Goal: Task Accomplishment & Management: Complete application form

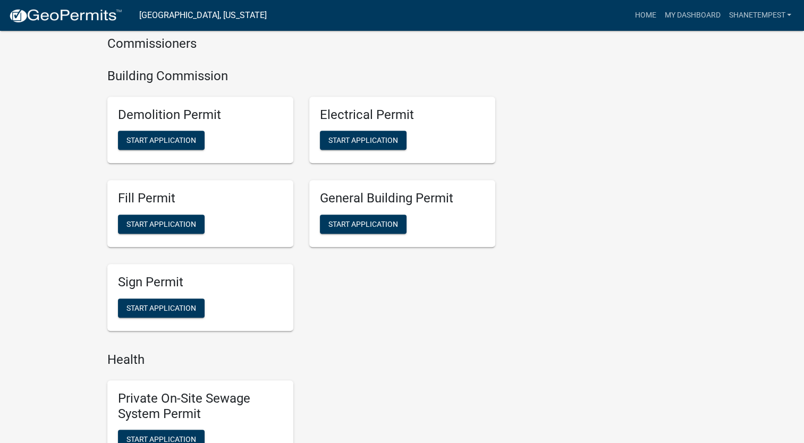
scroll to position [690, 0]
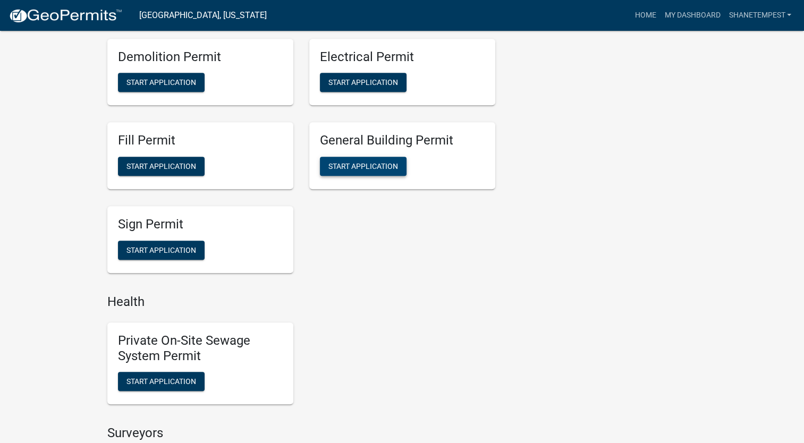
click at [386, 160] on button "Start Application" at bounding box center [363, 166] width 87 height 19
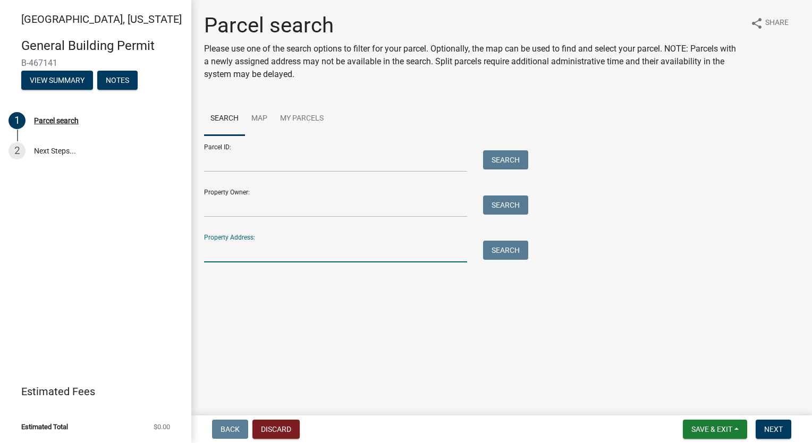
click at [274, 248] on input "Property Address:" at bounding box center [335, 252] width 263 height 22
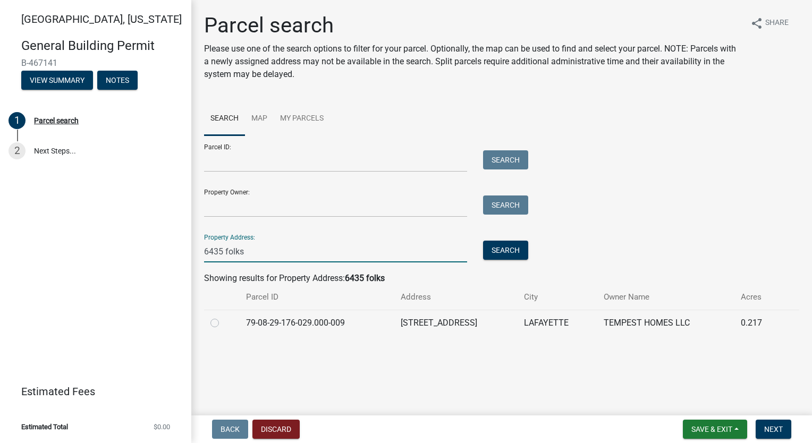
type input "6435 folks"
click at [223, 317] on label at bounding box center [223, 317] width 0 height 0
click at [223, 323] on input "radio" at bounding box center [226, 320] width 7 height 7
radio input "true"
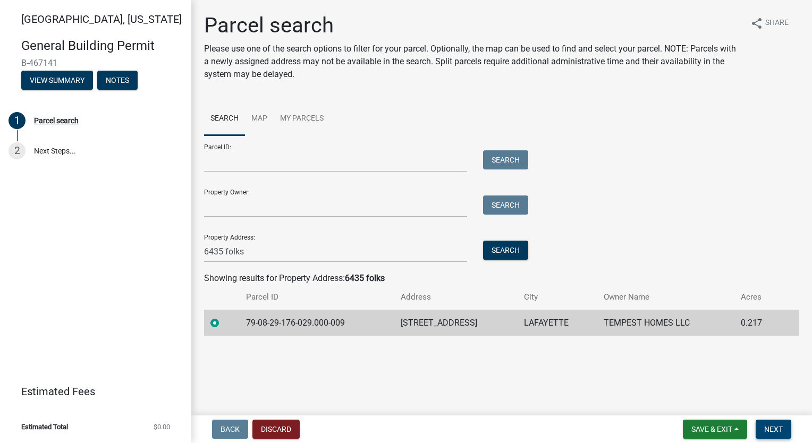
click at [783, 427] on button "Next" at bounding box center [773, 429] width 36 height 19
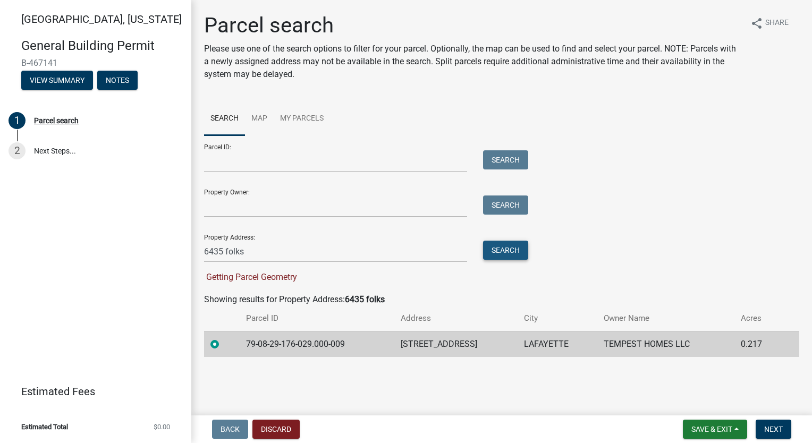
click at [511, 252] on button "Search" at bounding box center [505, 250] width 45 height 19
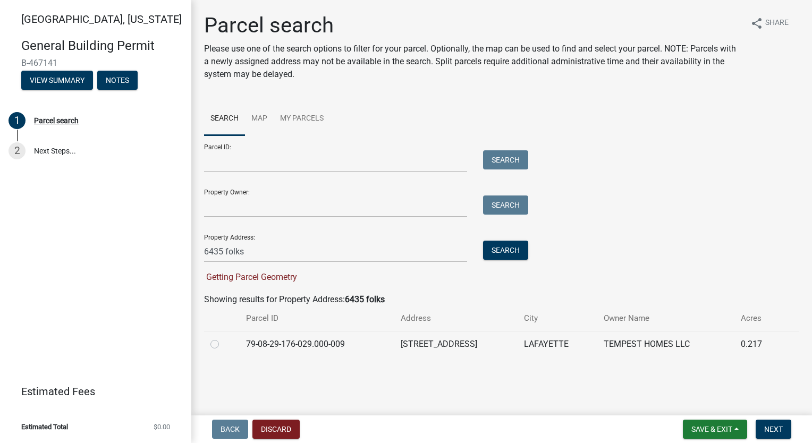
click at [223, 338] on label at bounding box center [223, 338] width 0 height 0
click at [223, 345] on input "radio" at bounding box center [226, 341] width 7 height 7
radio input "true"
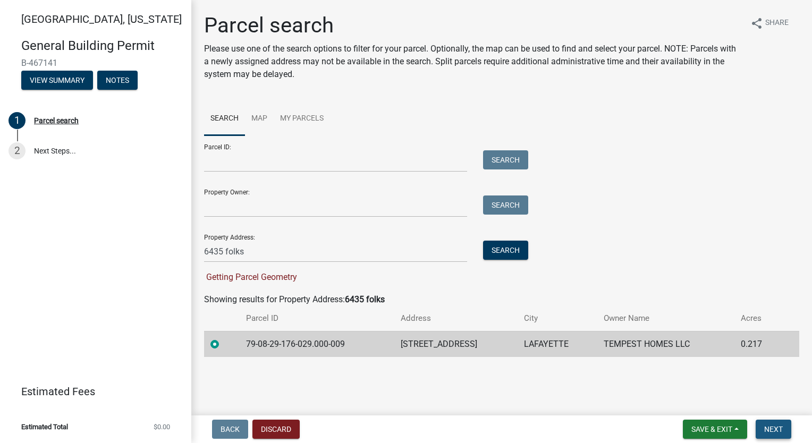
click at [774, 426] on span "Next" at bounding box center [773, 429] width 19 height 8
click at [308, 237] on div "Property Address: 6435 folks Search" at bounding box center [363, 244] width 319 height 37
click at [266, 283] on div "Getting Parcel Geometry" at bounding box center [363, 277] width 319 height 13
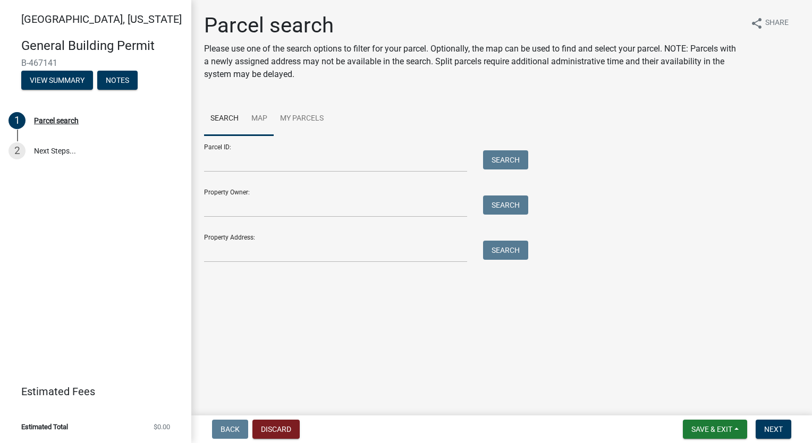
click at [268, 122] on link "Map" at bounding box center [259, 119] width 29 height 34
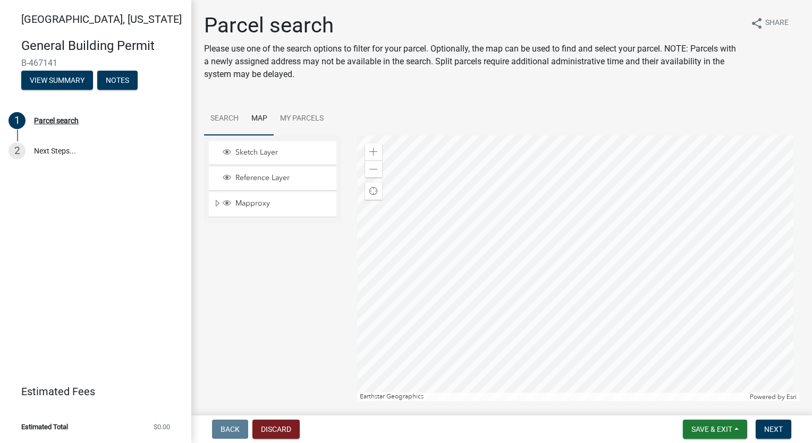
click at [220, 115] on link "Search" at bounding box center [224, 119] width 41 height 34
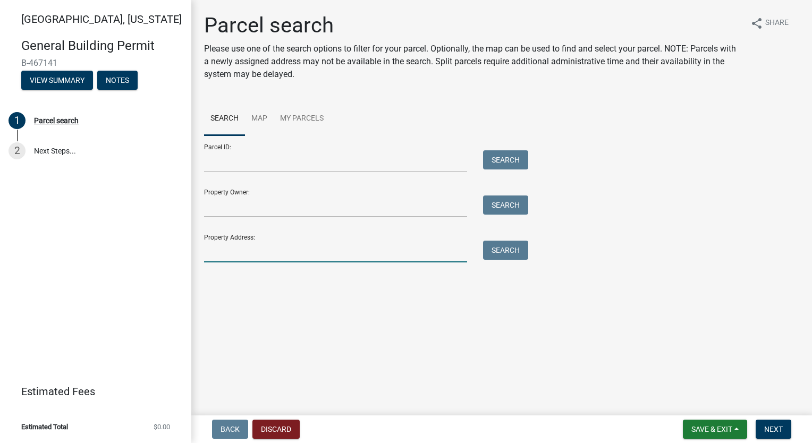
click at [294, 249] on input "Property Address:" at bounding box center [335, 252] width 263 height 22
type input "6435 folk"
click at [505, 255] on button "Search" at bounding box center [505, 250] width 45 height 19
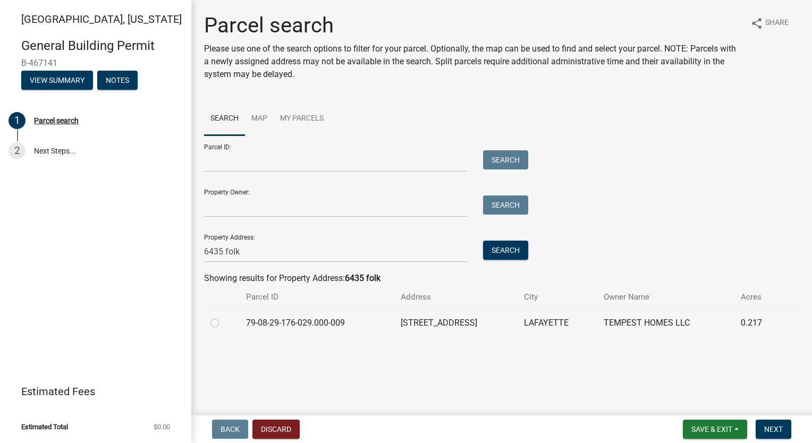
click at [223, 317] on label at bounding box center [223, 317] width 0 height 0
click at [223, 323] on input "radio" at bounding box center [226, 320] width 7 height 7
radio input "true"
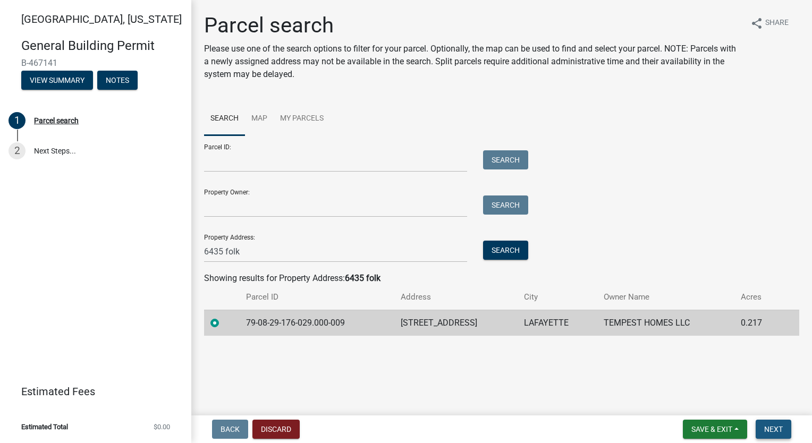
click at [766, 427] on span "Next" at bounding box center [773, 429] width 19 height 8
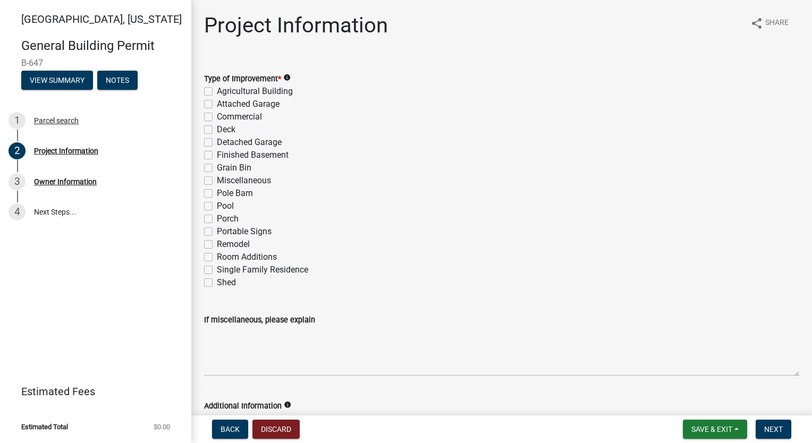
click at [217, 270] on label "Single Family Residence" at bounding box center [262, 269] width 91 height 13
click at [217, 270] on input "Single Family Residence" at bounding box center [220, 266] width 7 height 7
checkbox input "true"
checkbox input "false"
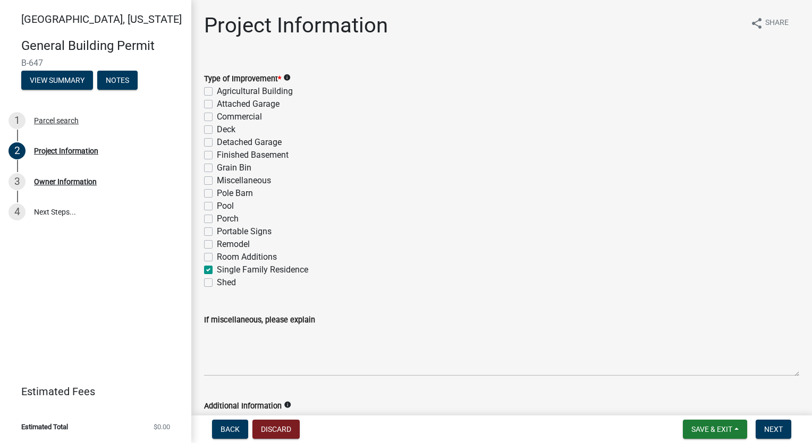
checkbox input "false"
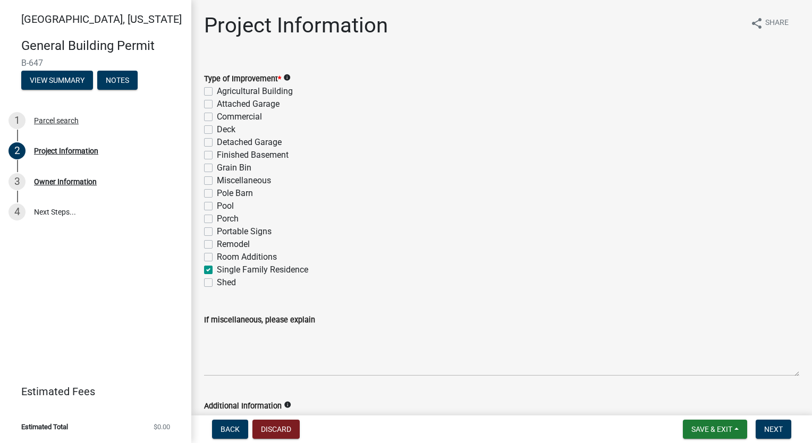
checkbox input "false"
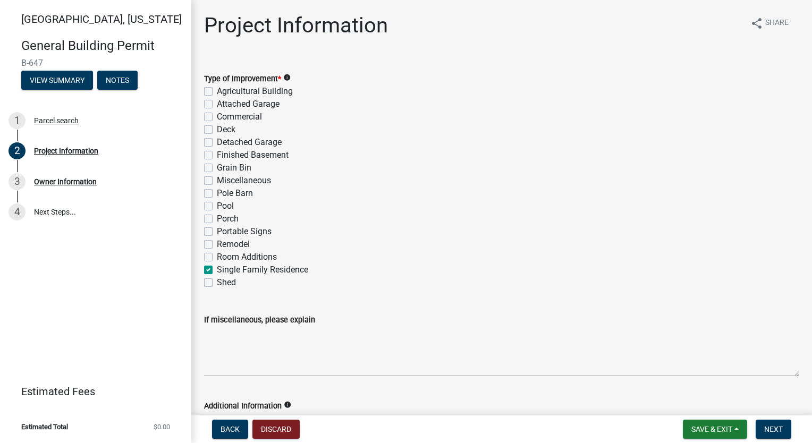
checkbox input "false"
checkbox input "true"
checkbox input "false"
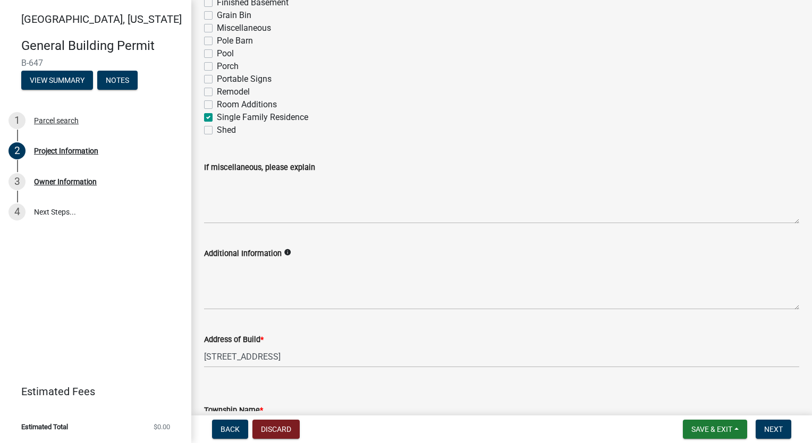
scroll to position [266, 0]
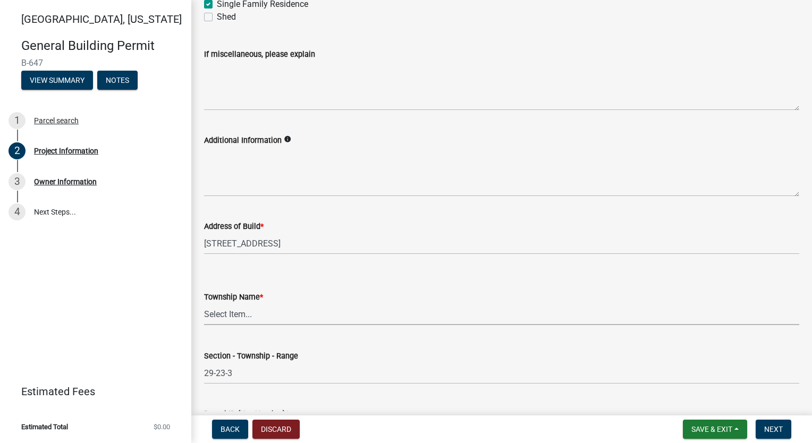
click at [265, 314] on select "Select Item... [PERSON_NAME] [PERSON_NAME] [GEOGRAPHIC_DATA][PERSON_NAME] Tippe…" at bounding box center [501, 314] width 595 height 22
click at [204, 303] on select "Select Item... [PERSON_NAME] [PERSON_NAME] [GEOGRAPHIC_DATA][PERSON_NAME] Tippe…" at bounding box center [501, 314] width 595 height 22
select select "39dd8e3a-6d5d-4294-aa82-b184892f1826"
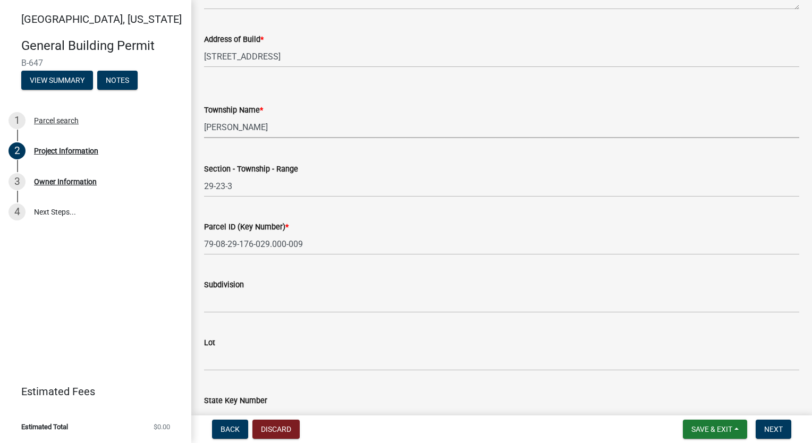
scroll to position [478, 0]
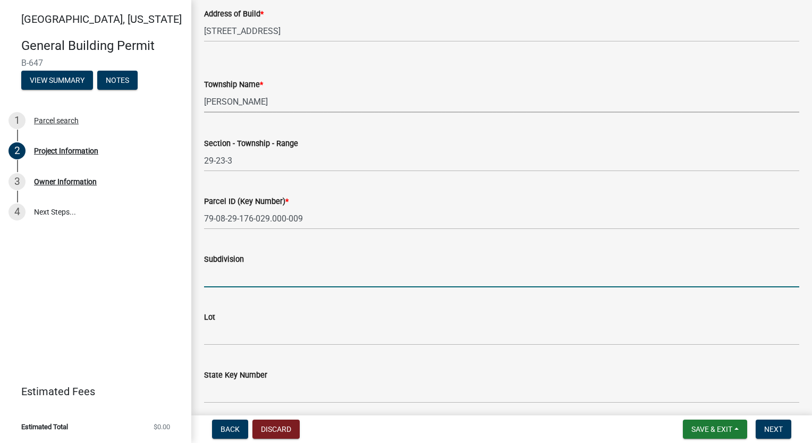
click at [285, 278] on input "Subdivision" at bounding box center [501, 277] width 595 height 22
type input "[GEOGRAPHIC_DATA]"
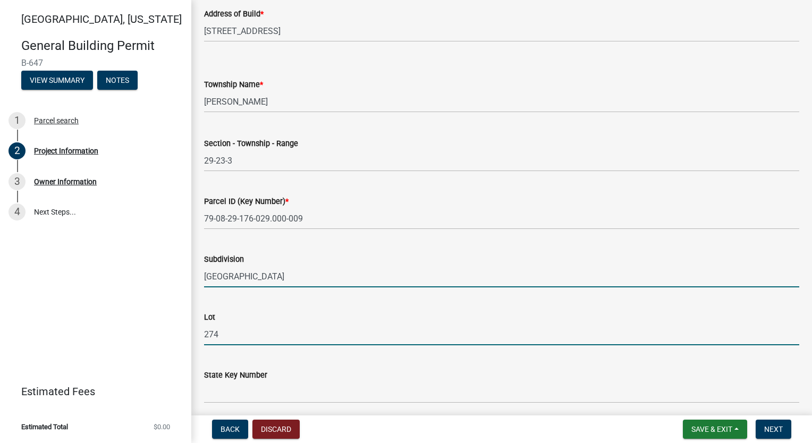
click at [249, 337] on input "274" at bounding box center [501, 334] width 595 height 22
type input "2"
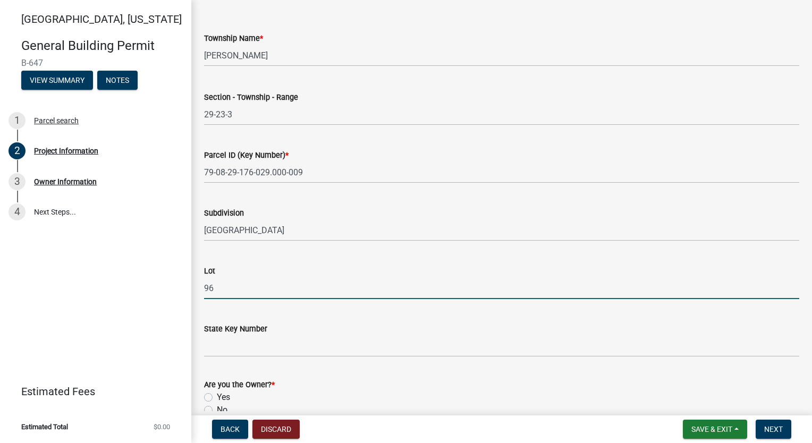
scroll to position [580, 0]
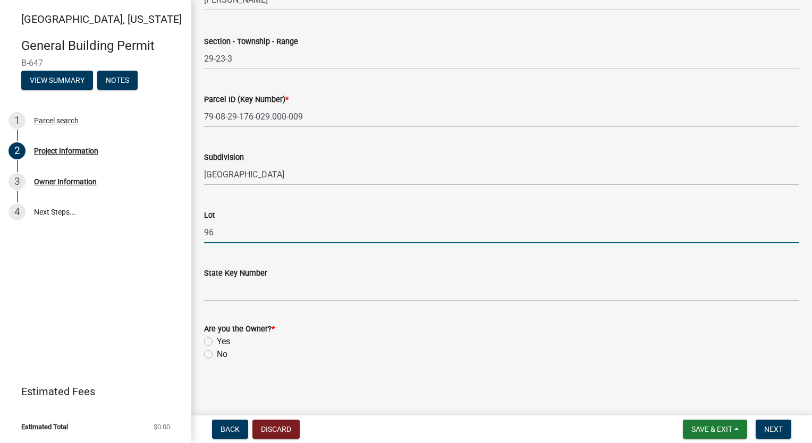
type input "96"
click at [217, 343] on label "Yes" at bounding box center [223, 341] width 13 height 13
click at [217, 342] on input "Yes" at bounding box center [220, 338] width 7 height 7
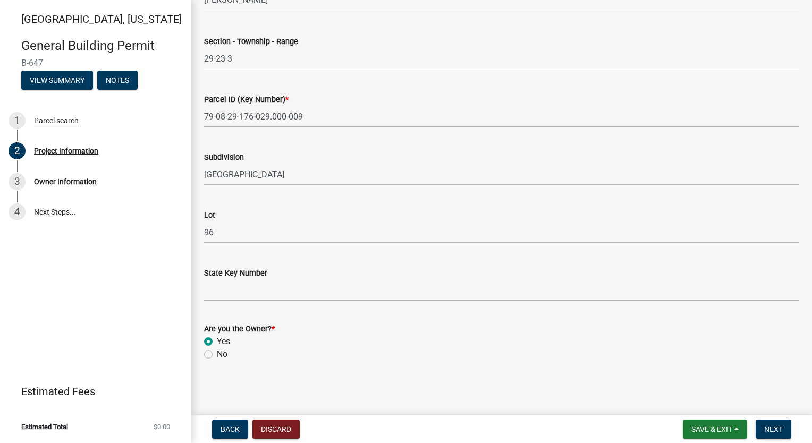
radio input "true"
click at [772, 431] on span "Next" at bounding box center [773, 429] width 19 height 8
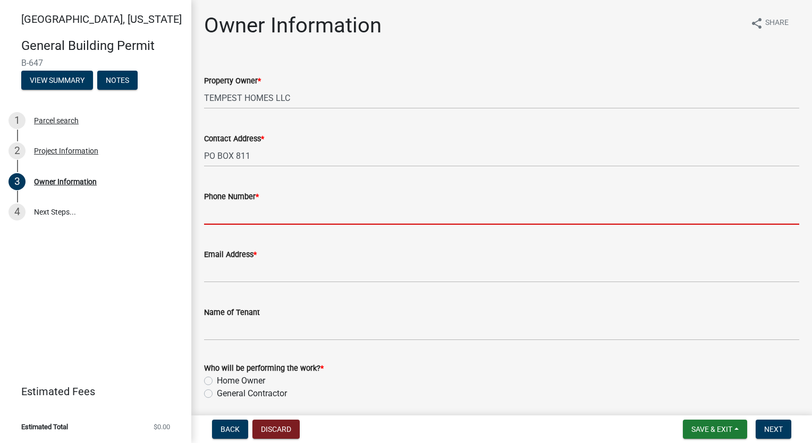
click at [292, 216] on input "Phone Number *" at bounding box center [501, 214] width 595 height 22
type input "7654186612"
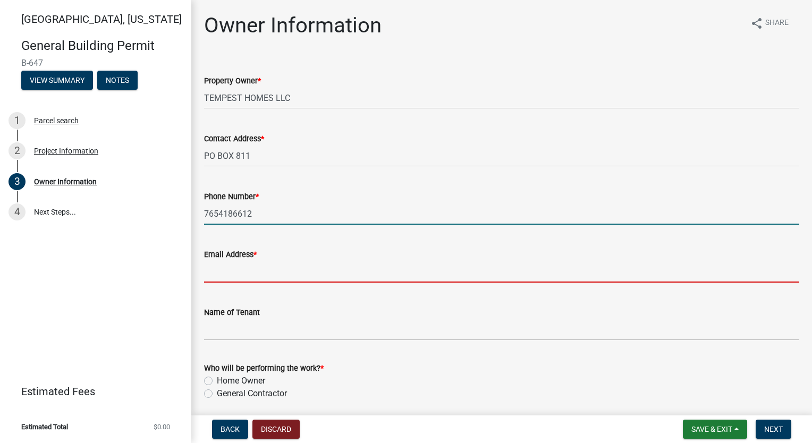
type input "[EMAIL_ADDRESS][DOMAIN_NAME]"
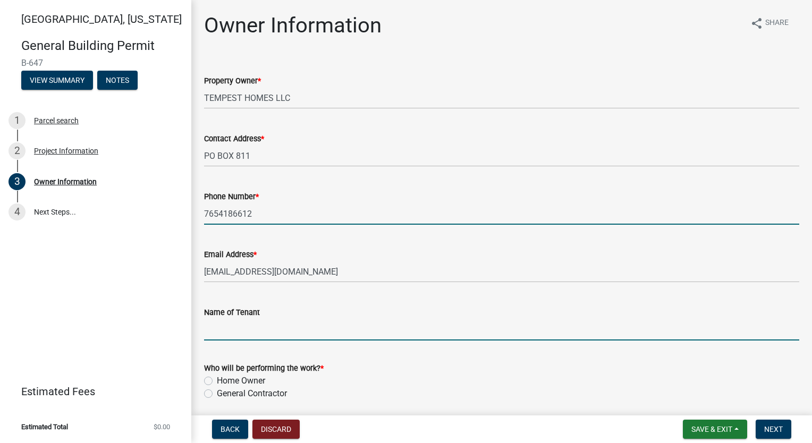
type input "[PERSON_NAME]"
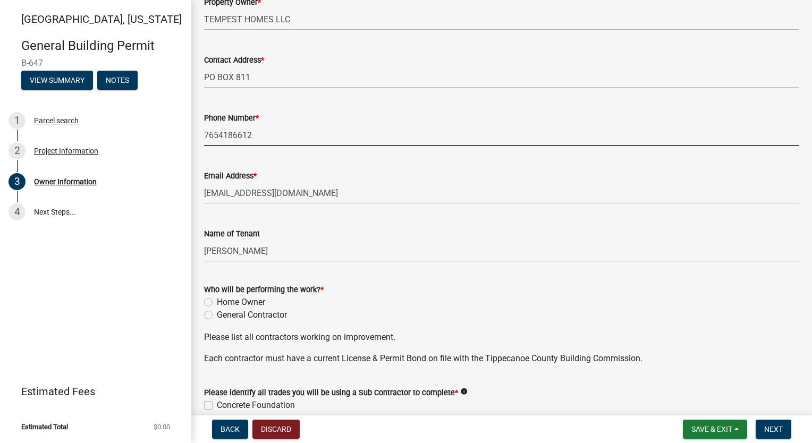
scroll to position [159, 0]
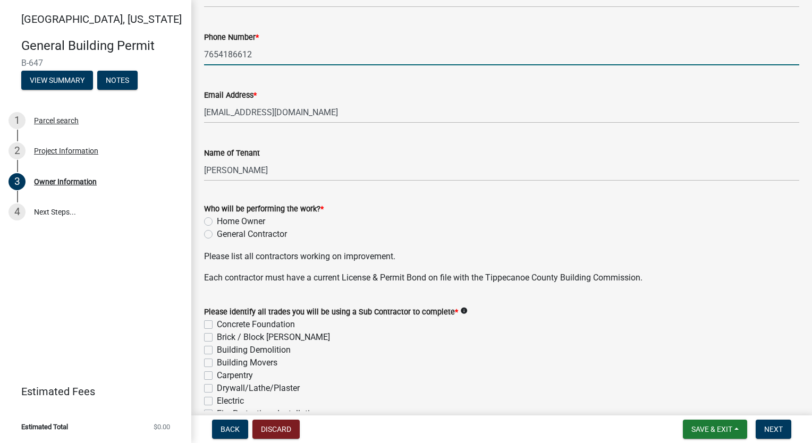
click at [217, 232] on label "General Contractor" at bounding box center [252, 234] width 70 height 13
click at [217, 232] on input "General Contractor" at bounding box center [220, 231] width 7 height 7
radio input "true"
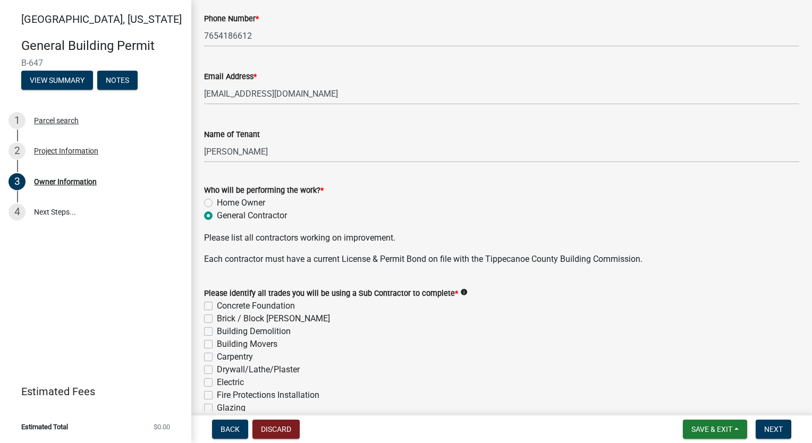
scroll to position [372, 0]
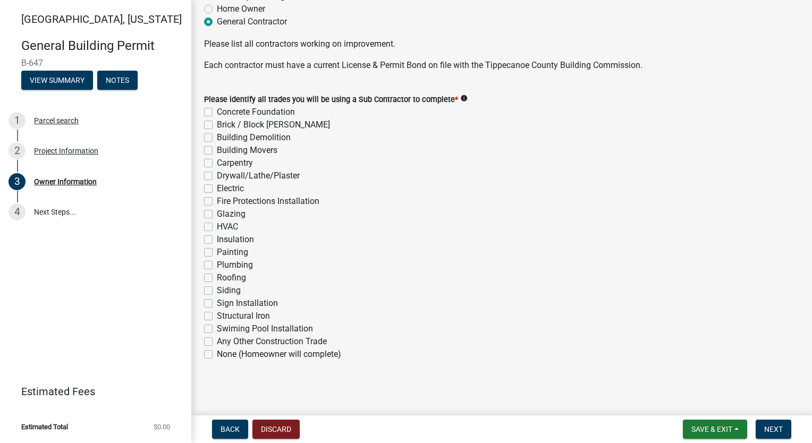
click at [217, 110] on label "Concrete Foundation" at bounding box center [256, 112] width 78 height 13
click at [217, 110] on input "Concrete Foundation" at bounding box center [220, 109] width 7 height 7
checkbox input "true"
checkbox input "false"
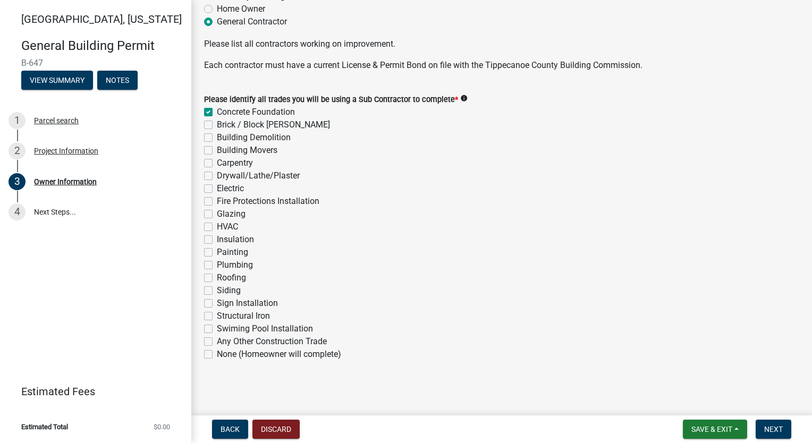
checkbox input "false"
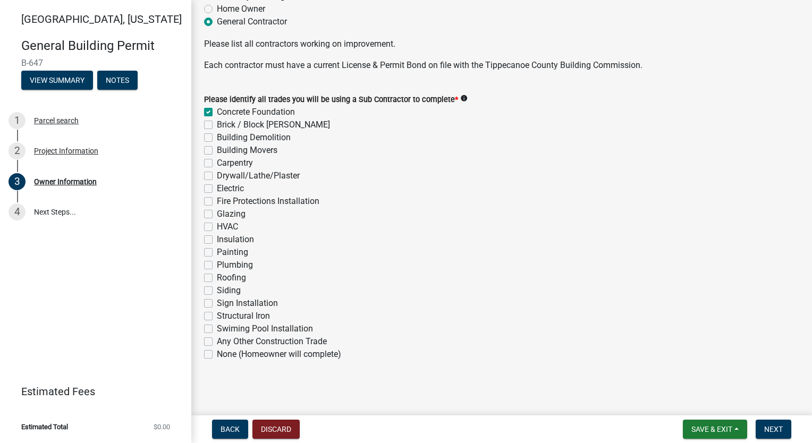
checkbox input "false"
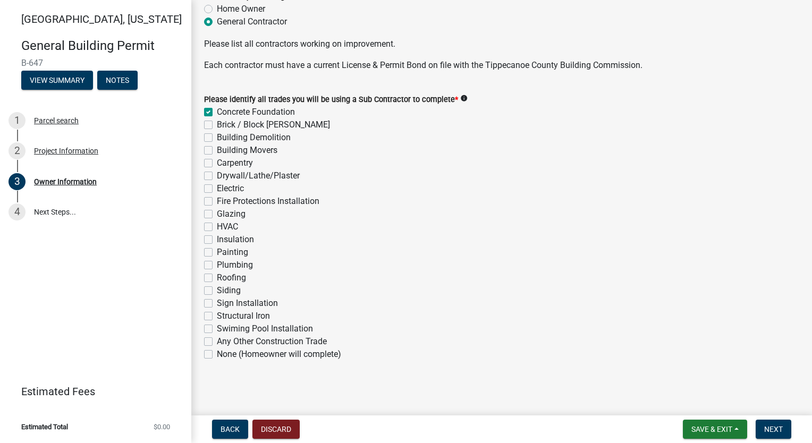
checkbox input "false"
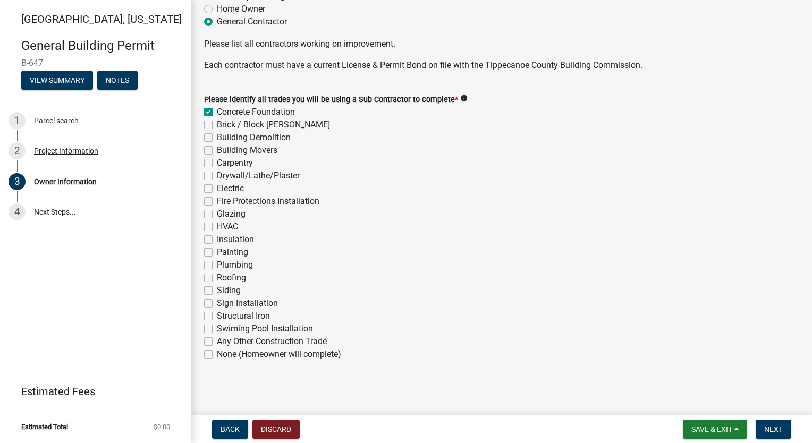
checkbox input "false"
click at [217, 128] on label "Brick / Block [PERSON_NAME]" at bounding box center [273, 124] width 113 height 13
click at [217, 125] on input "Brick / Block [PERSON_NAME]" at bounding box center [220, 121] width 7 height 7
checkbox input "true"
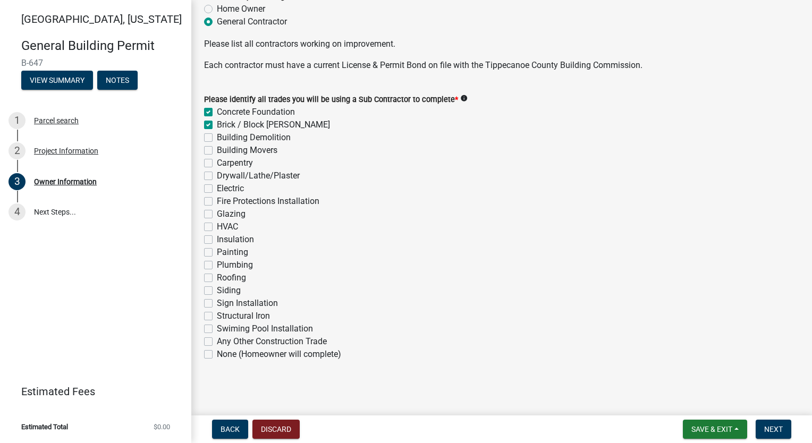
checkbox input "true"
checkbox input "false"
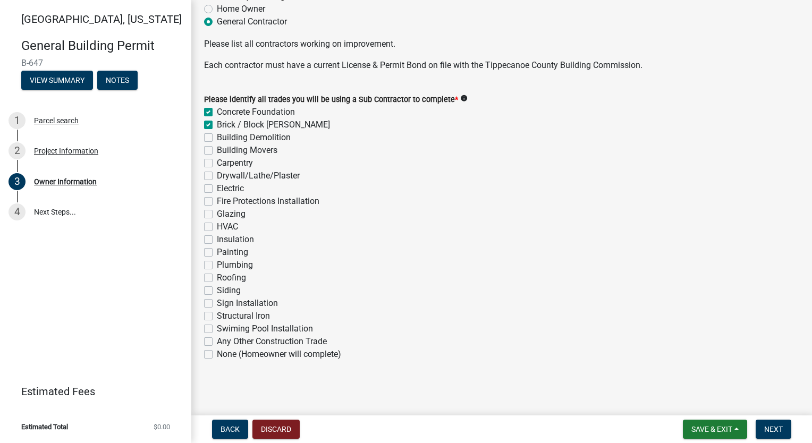
checkbox input "false"
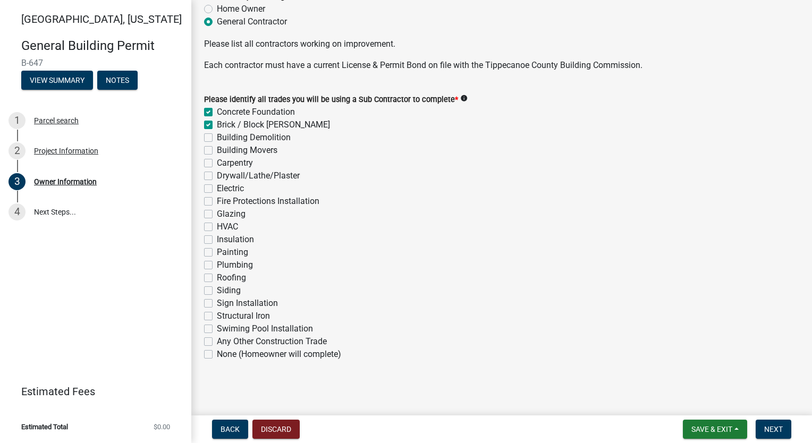
checkbox input "false"
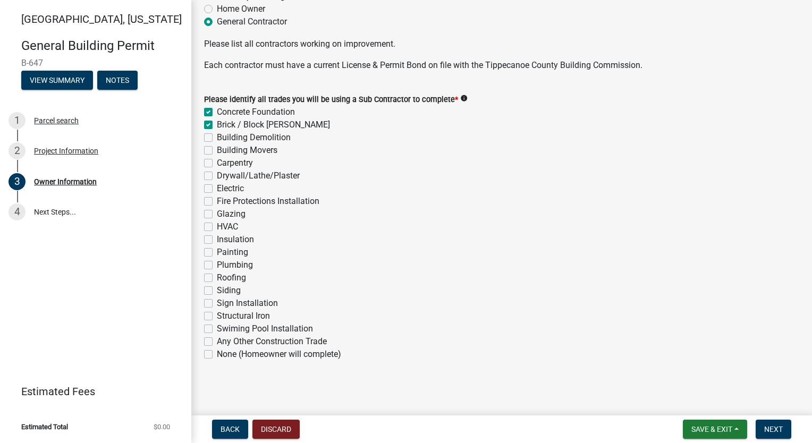
checkbox input "false"
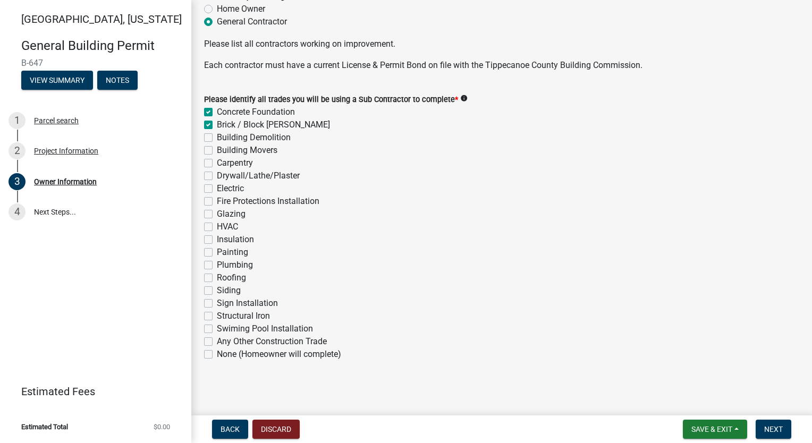
click at [217, 160] on label "Carpentry" at bounding box center [235, 163] width 36 height 13
click at [217, 160] on input "Carpentry" at bounding box center [220, 160] width 7 height 7
checkbox input "true"
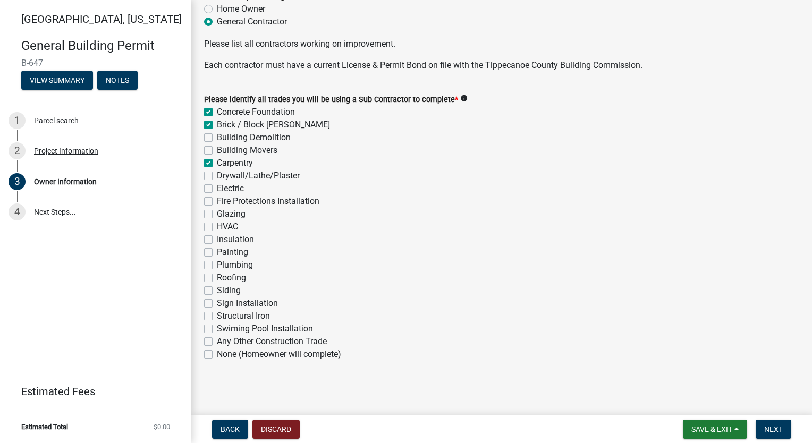
checkbox input "false"
checkbox input "true"
checkbox input "false"
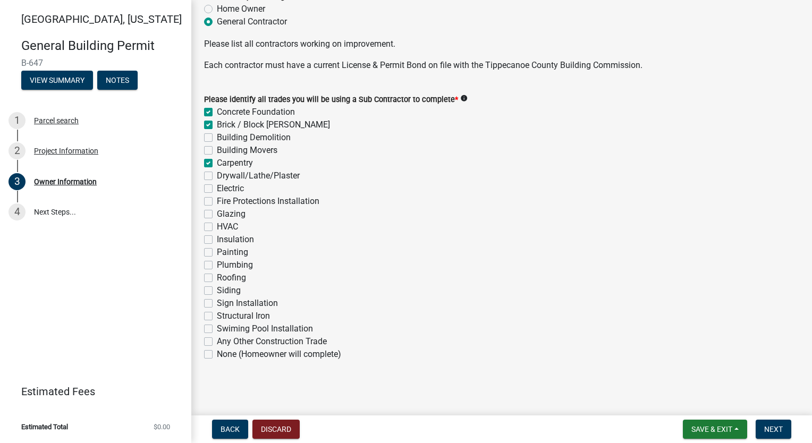
checkbox input "false"
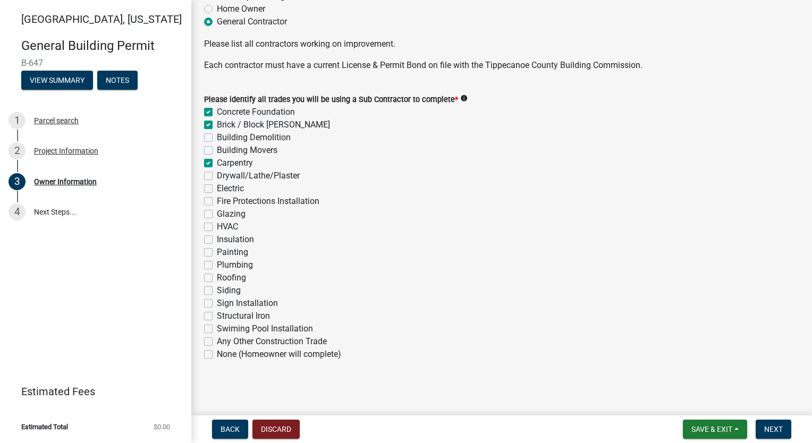
checkbox input "false"
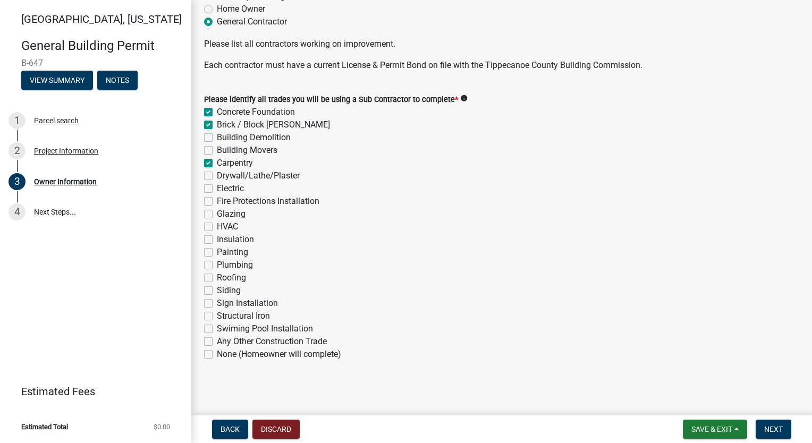
checkbox input "false"
click at [217, 178] on label "Drywall/Lathe/Plaster" at bounding box center [258, 175] width 83 height 13
click at [217, 176] on input "Drywall/Lathe/Plaster" at bounding box center [220, 172] width 7 height 7
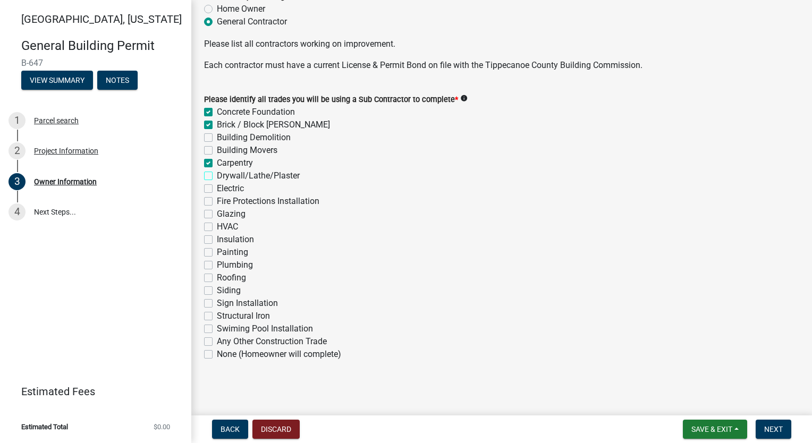
checkbox input "true"
checkbox input "false"
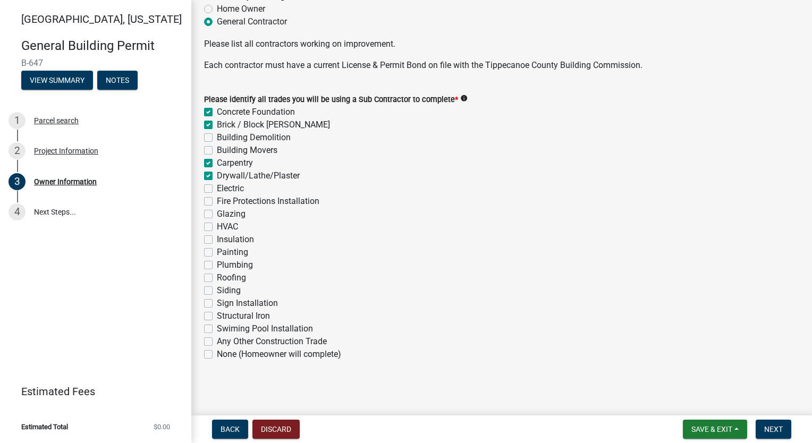
checkbox input "true"
checkbox input "false"
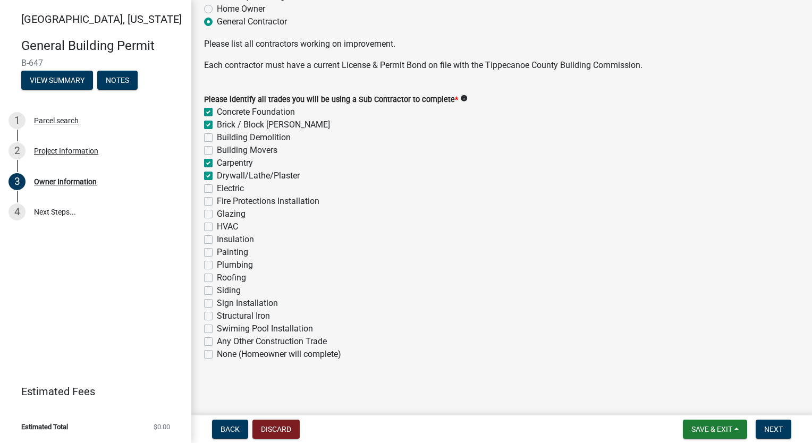
checkbox input "false"
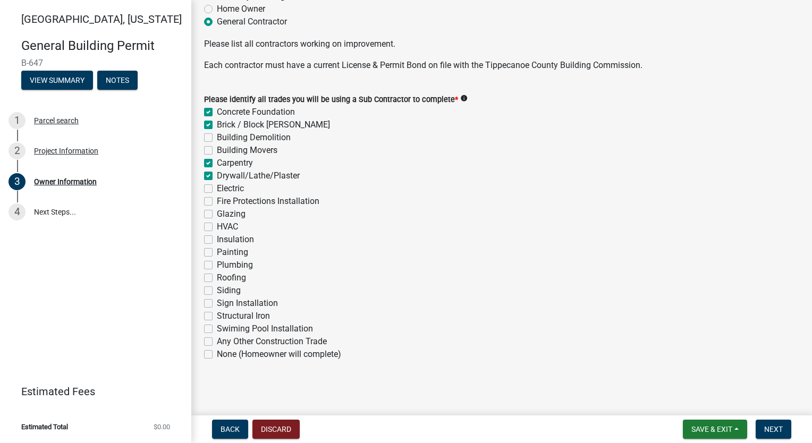
checkbox input "false"
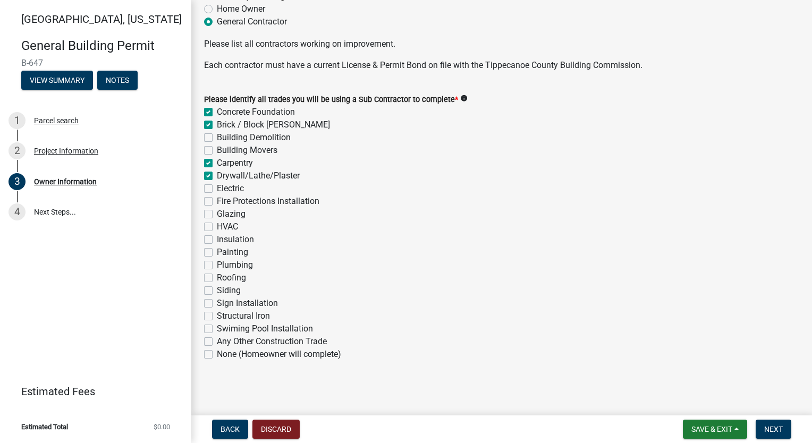
checkbox input "false"
click at [217, 190] on label "Electric" at bounding box center [230, 188] width 27 height 13
click at [217, 189] on input "Electric" at bounding box center [220, 185] width 7 height 7
checkbox input "true"
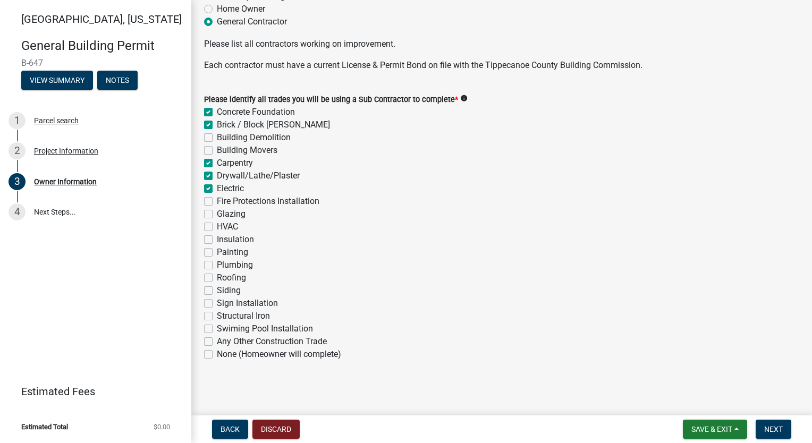
checkbox input "true"
checkbox input "false"
checkbox input "true"
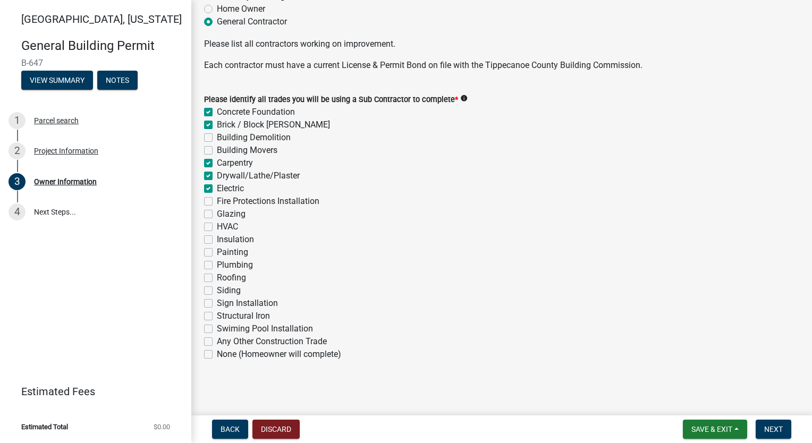
checkbox input "true"
checkbox input "false"
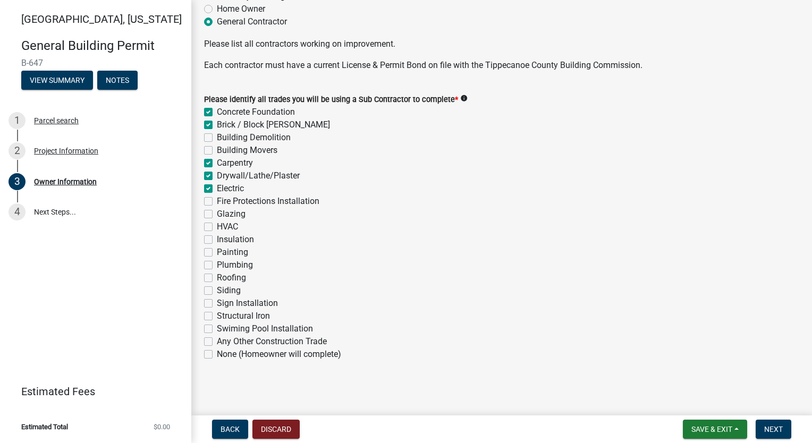
checkbox input "false"
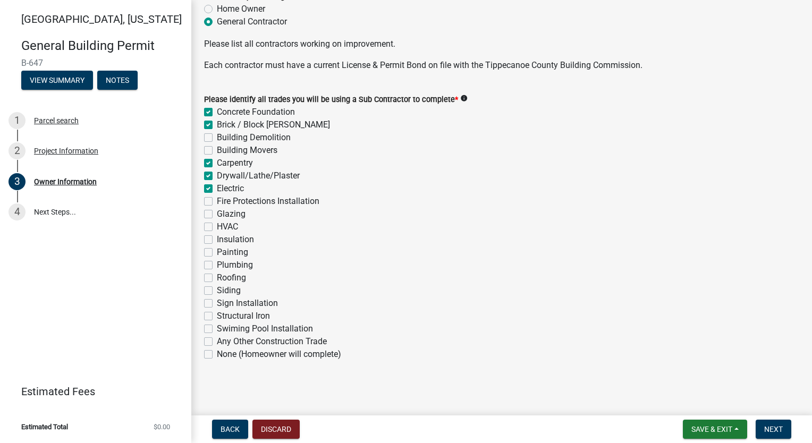
checkbox input "false"
click at [217, 225] on label "HVAC" at bounding box center [227, 226] width 21 height 13
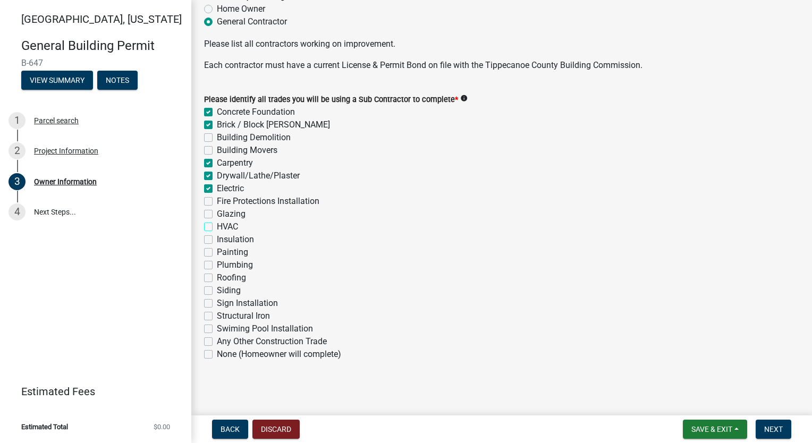
click at [217, 225] on input "HVAC" at bounding box center [220, 223] width 7 height 7
checkbox input "true"
checkbox input "false"
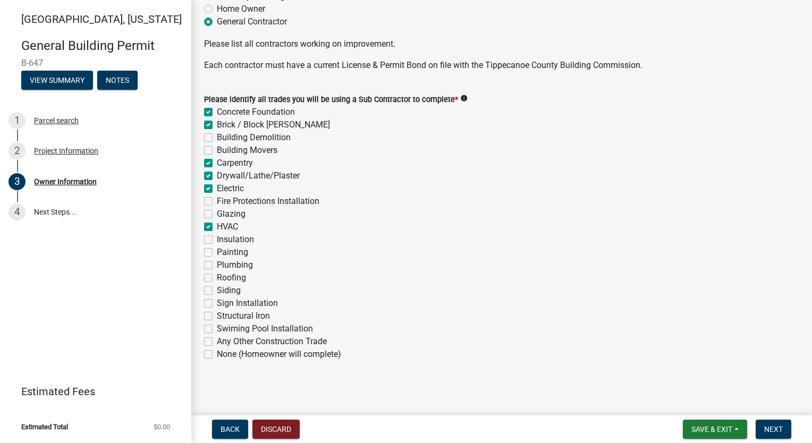
checkbox input "false"
checkbox input "true"
checkbox input "false"
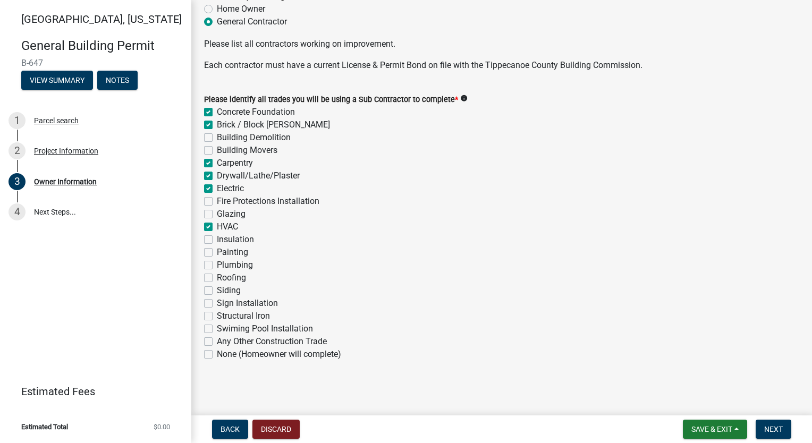
checkbox input "false"
checkbox input "true"
checkbox input "false"
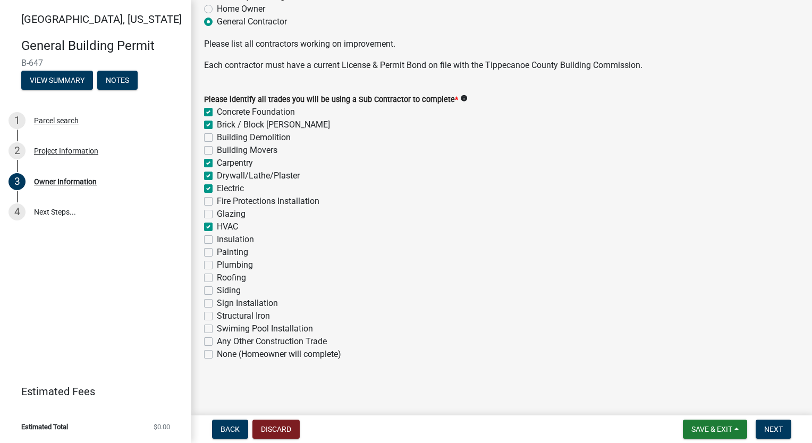
checkbox input "false"
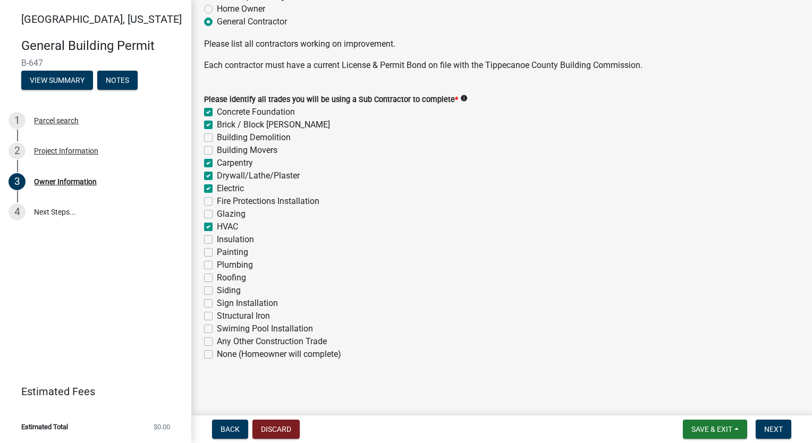
checkbox input "false"
click at [217, 239] on label "Insulation" at bounding box center [235, 239] width 37 height 13
click at [217, 239] on input "Insulation" at bounding box center [220, 236] width 7 height 7
checkbox input "true"
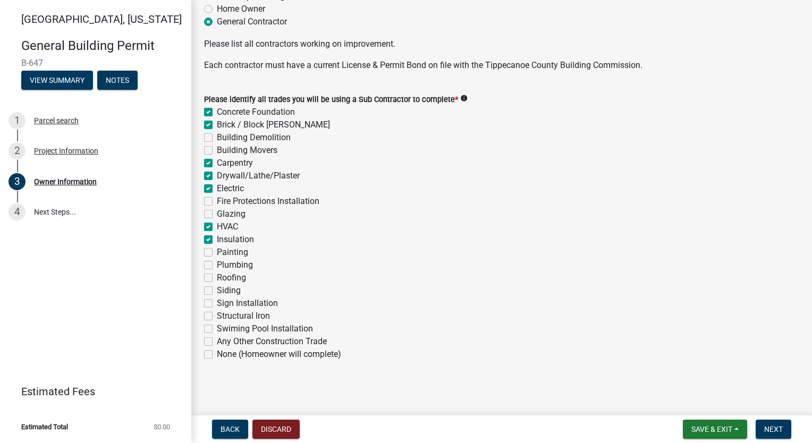
checkbox input "true"
checkbox input "false"
checkbox input "true"
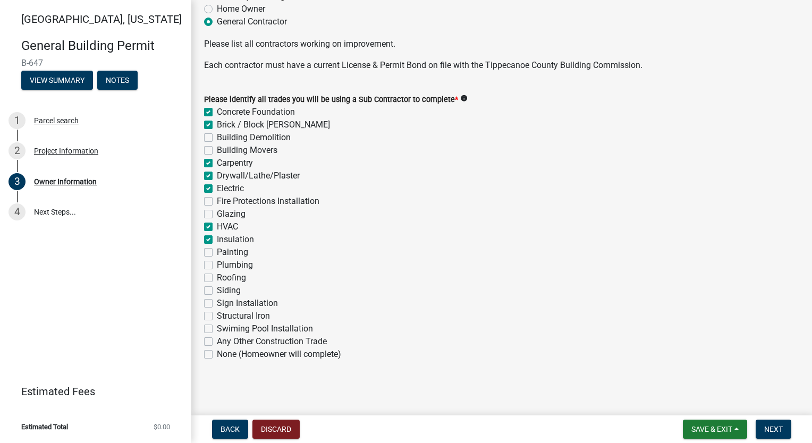
checkbox input "true"
checkbox input "false"
checkbox input "true"
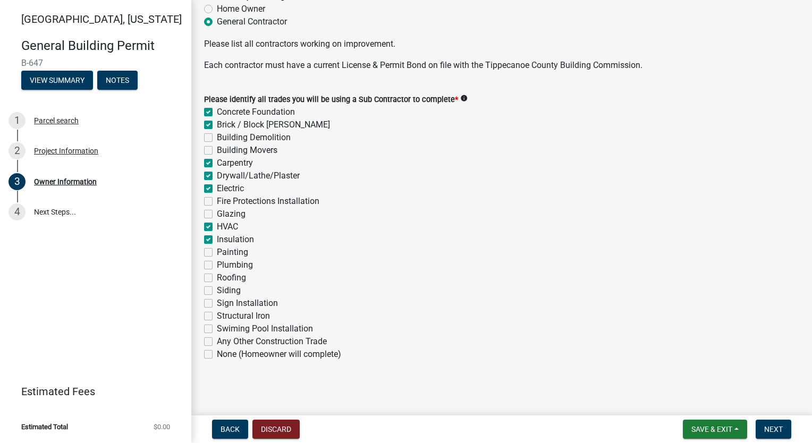
checkbox input "true"
checkbox input "false"
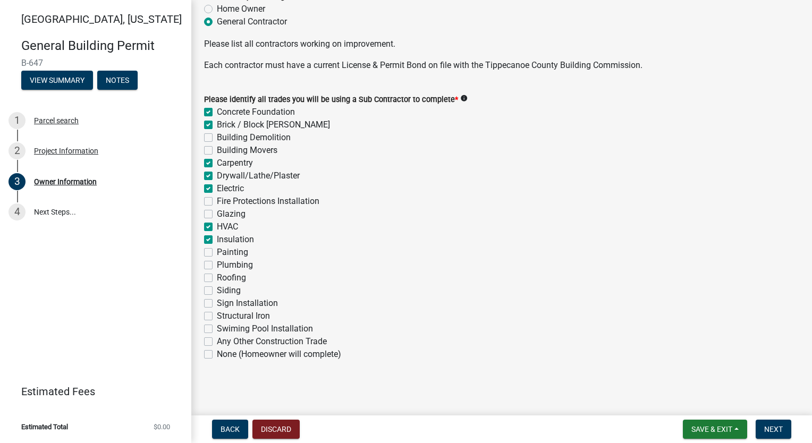
checkbox input "false"
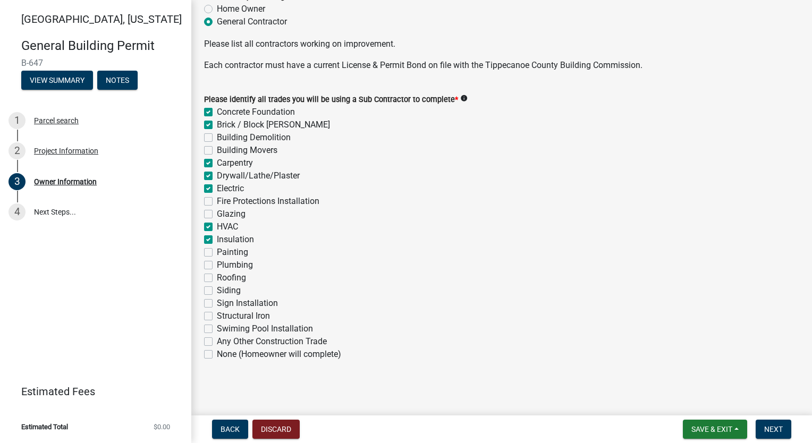
click at [217, 256] on label "Painting" at bounding box center [232, 252] width 31 height 13
click at [217, 253] on input "Painting" at bounding box center [220, 249] width 7 height 7
checkbox input "true"
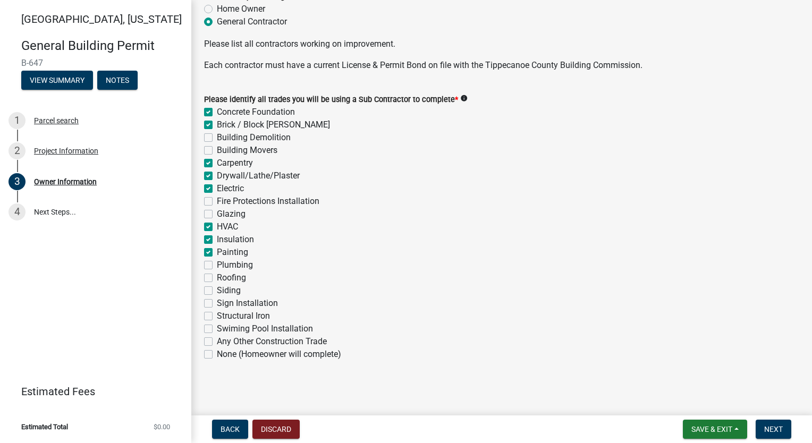
checkbox input "false"
checkbox input "true"
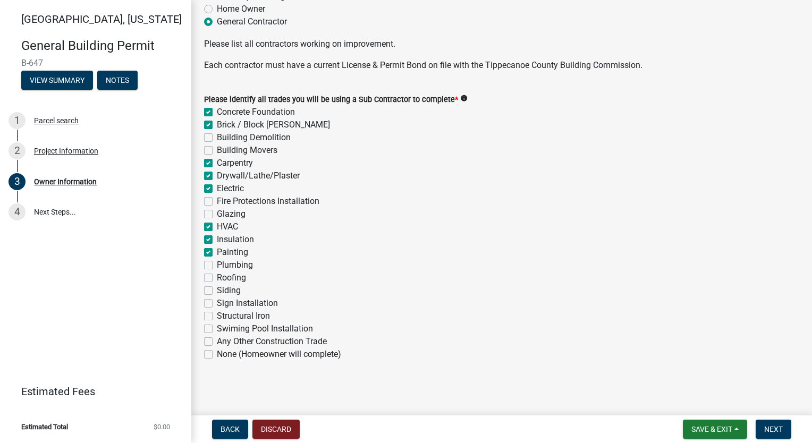
checkbox input "false"
checkbox input "true"
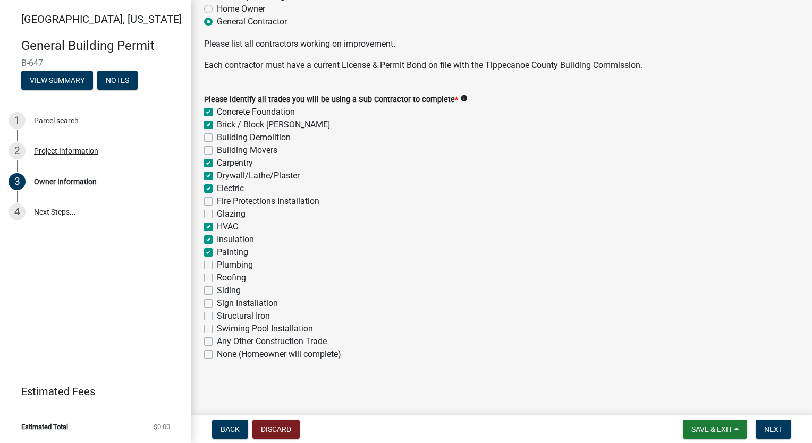
checkbox input "false"
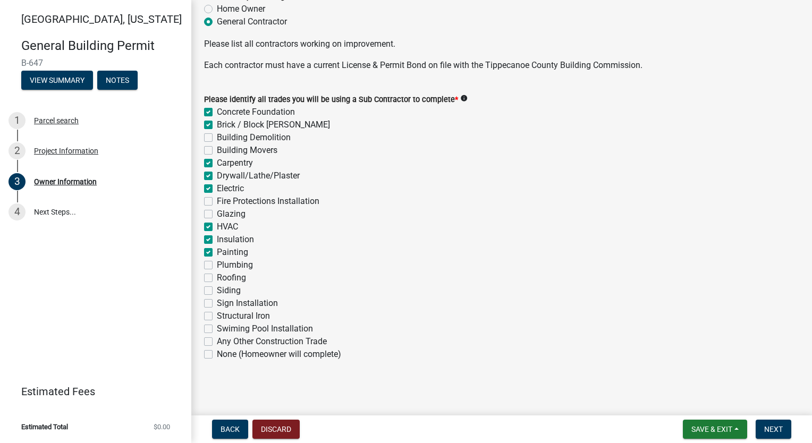
checkbox input "false"
click at [217, 267] on label "Plumbing" at bounding box center [235, 265] width 36 height 13
click at [217, 266] on input "Plumbing" at bounding box center [220, 262] width 7 height 7
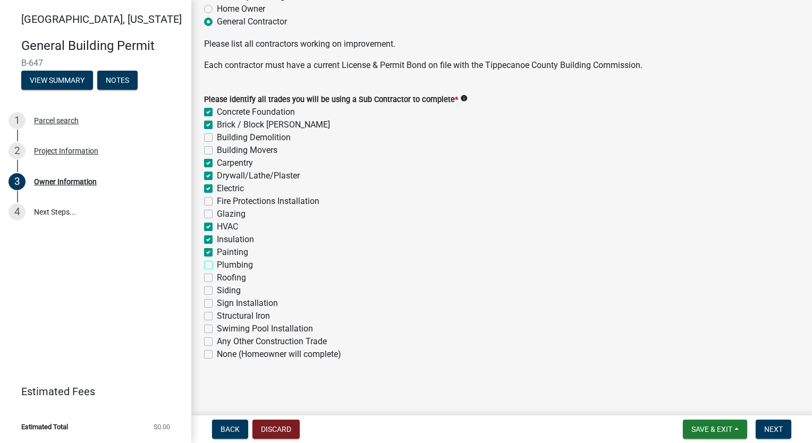
checkbox input "true"
checkbox input "false"
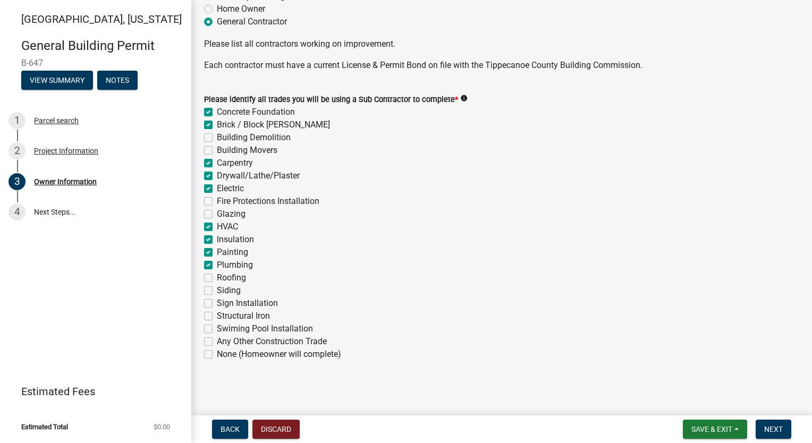
click at [217, 275] on label "Roofing" at bounding box center [231, 277] width 29 height 13
click at [217, 275] on input "Roofing" at bounding box center [220, 274] width 7 height 7
click at [217, 291] on label "Siding" at bounding box center [229, 290] width 24 height 13
click at [217, 291] on input "Siding" at bounding box center [220, 287] width 7 height 7
click at [771, 430] on span "Next" at bounding box center [773, 429] width 19 height 8
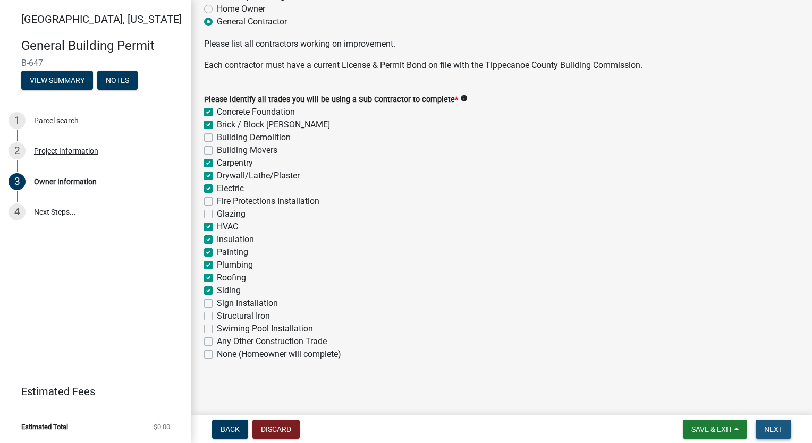
scroll to position [0, 0]
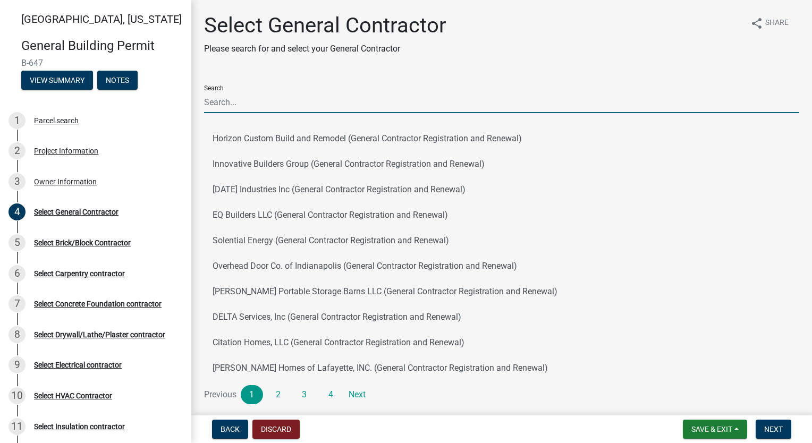
click at [304, 97] on input "Search" at bounding box center [501, 102] width 595 height 22
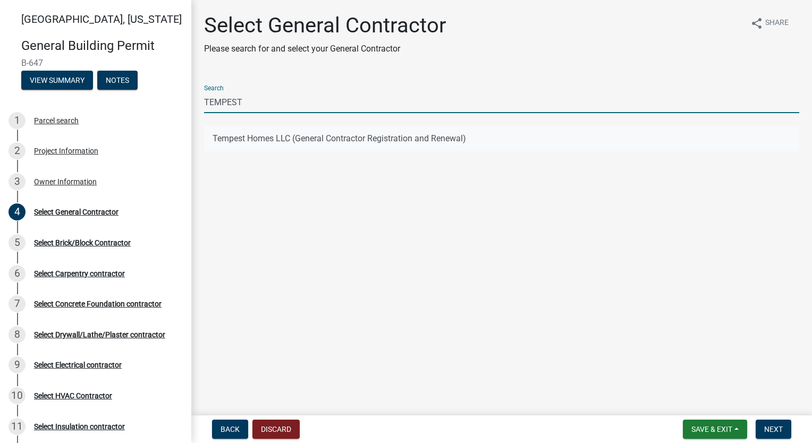
click at [276, 134] on button "Tempest Homes LLC (General Contractor Registration and Renewal)" at bounding box center [501, 138] width 595 height 25
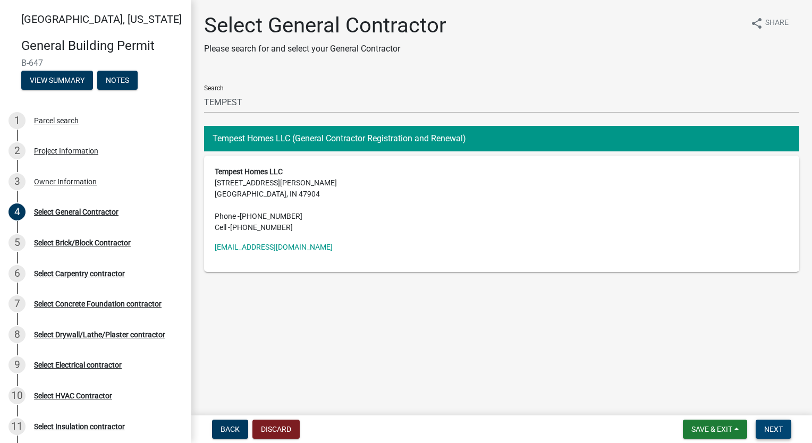
click at [776, 432] on span "Next" at bounding box center [773, 429] width 19 height 8
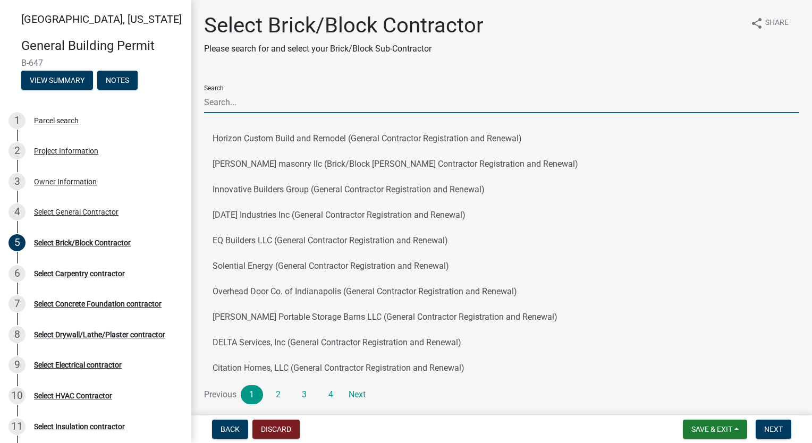
click at [258, 103] on input "Search" at bounding box center [501, 102] width 595 height 22
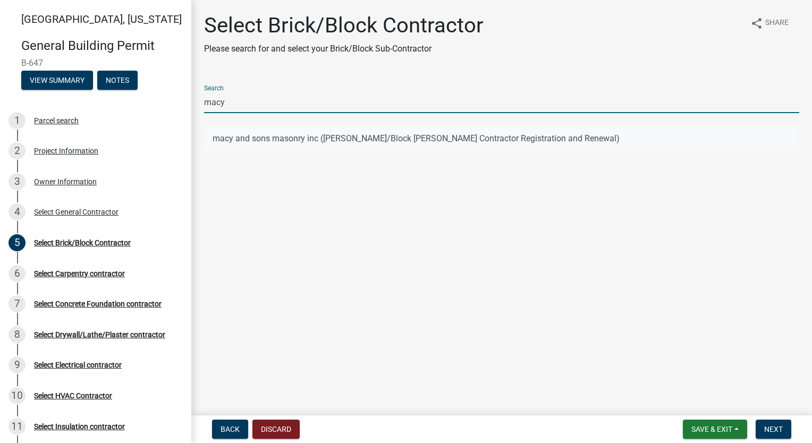
click at [270, 132] on button "macy and sons masonry inc ([PERSON_NAME]/Block [PERSON_NAME] Contractor Registr…" at bounding box center [501, 138] width 595 height 25
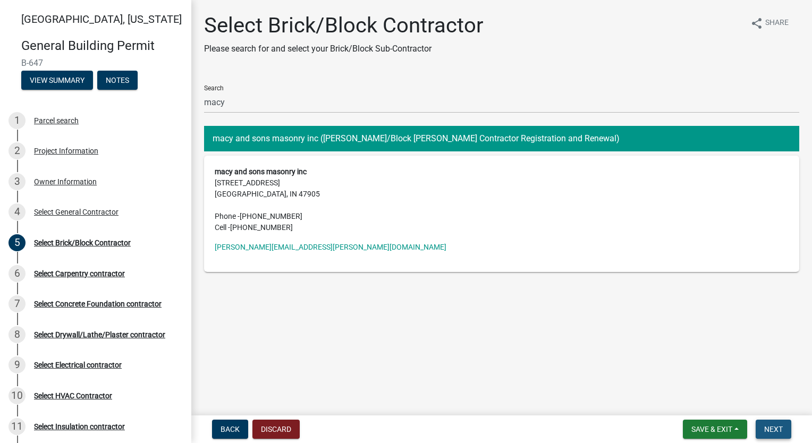
click at [782, 425] on button "Next" at bounding box center [773, 429] width 36 height 19
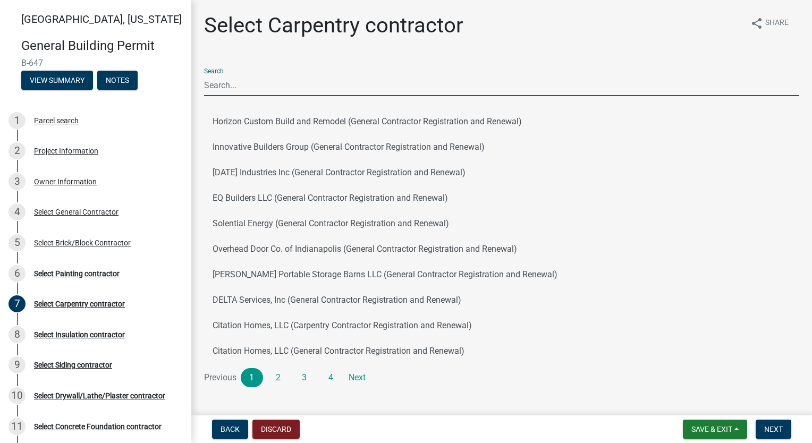
click at [259, 77] on input "Search" at bounding box center [501, 85] width 595 height 22
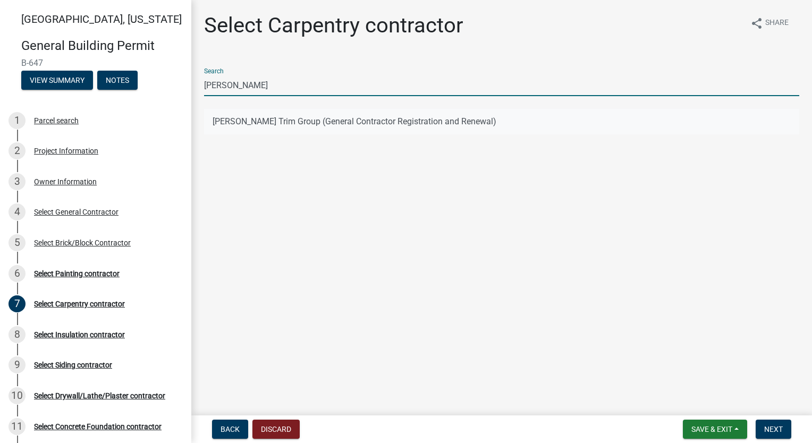
click at [331, 121] on button "[PERSON_NAME] Trim Group (General Contractor Registration and Renewal)" at bounding box center [501, 121] width 595 height 25
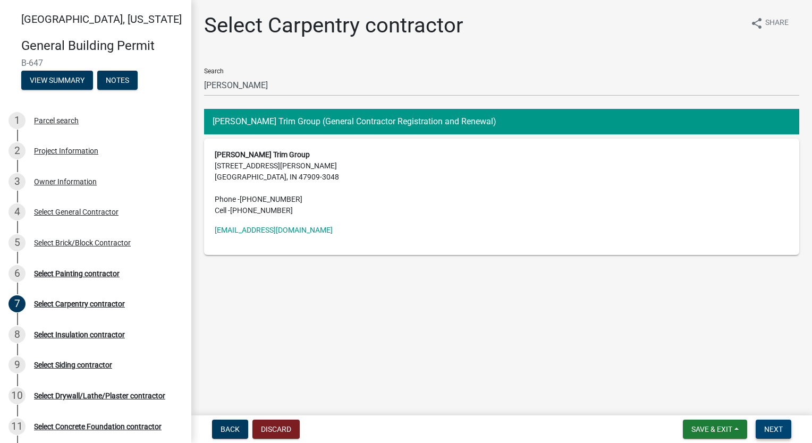
click at [767, 432] on span "Next" at bounding box center [773, 429] width 19 height 8
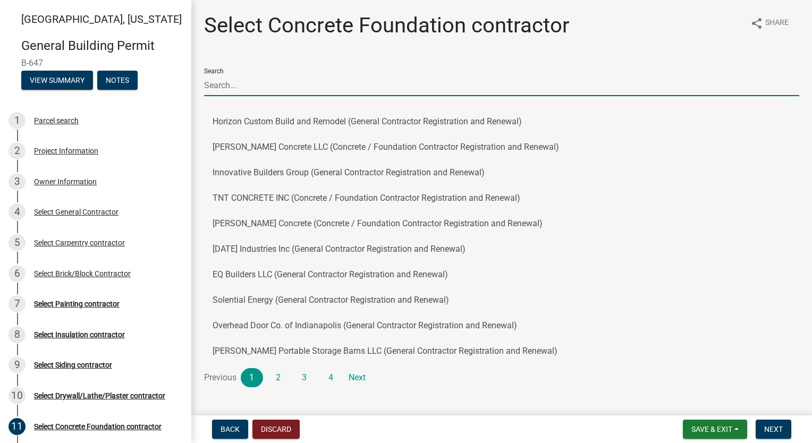
click at [268, 86] on input "Search" at bounding box center [501, 85] width 595 height 22
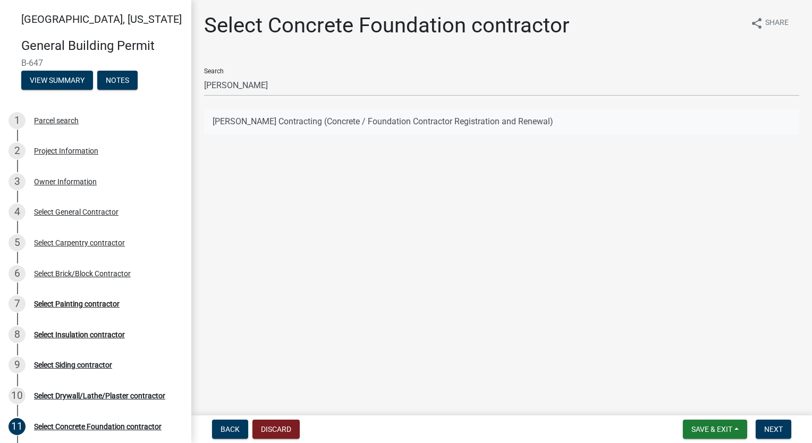
click at [284, 122] on button "[PERSON_NAME] Contracting (Concrete / Foundation Contractor Registration and Re…" at bounding box center [501, 121] width 595 height 25
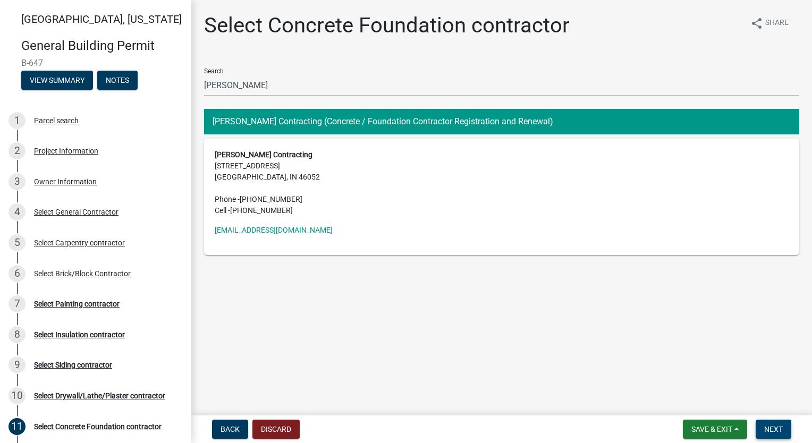
click at [782, 428] on button "Next" at bounding box center [773, 429] width 36 height 19
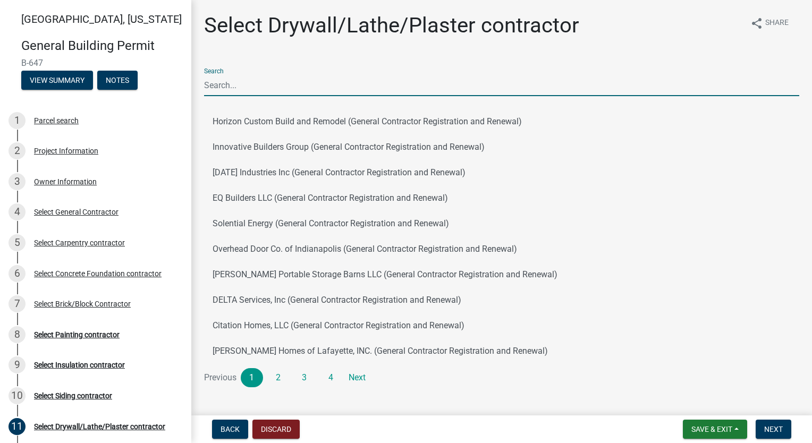
click at [289, 81] on input "Search" at bounding box center [501, 85] width 595 height 22
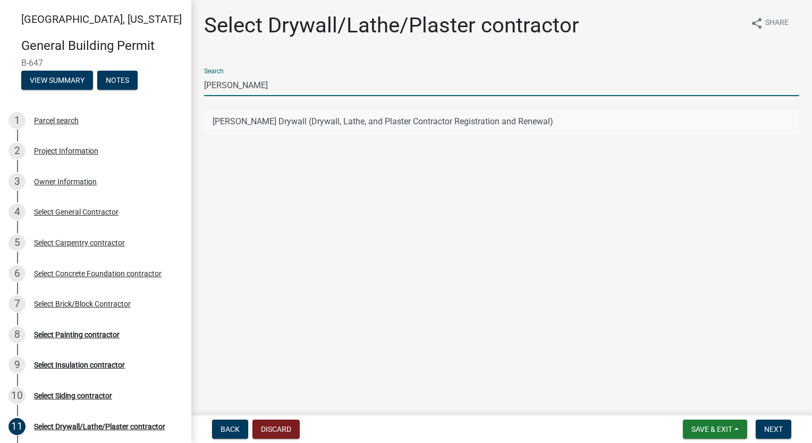
click at [300, 118] on button "[PERSON_NAME] Drywall (Drywall, Lathe, and Plaster Contractor Registration and …" at bounding box center [501, 121] width 595 height 25
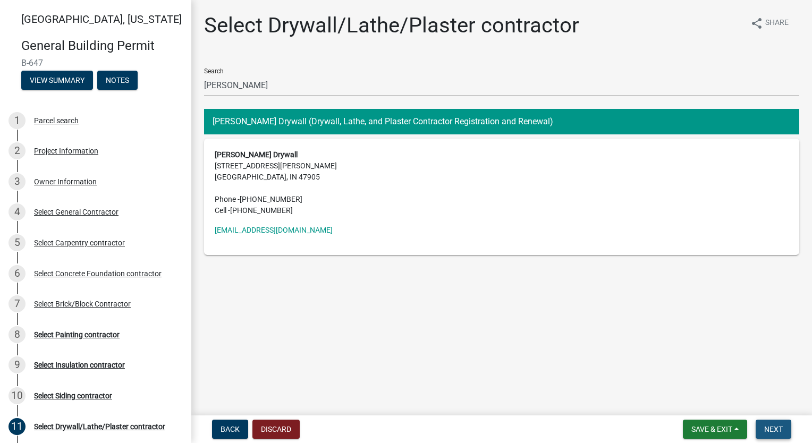
click at [771, 423] on button "Next" at bounding box center [773, 429] width 36 height 19
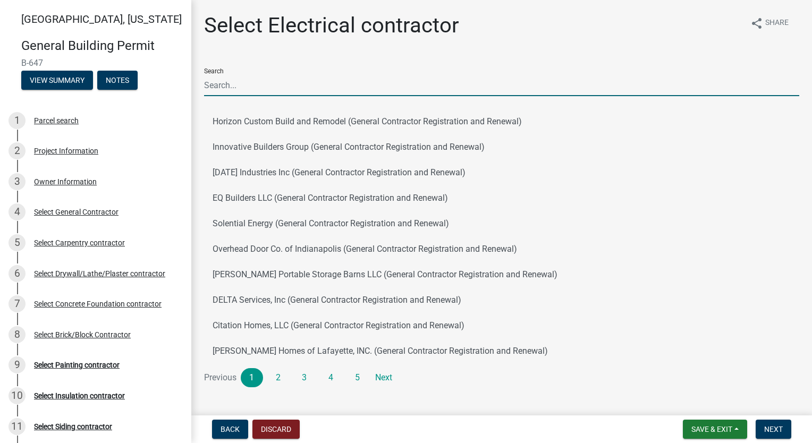
click at [263, 89] on input "Search" at bounding box center [501, 85] width 595 height 22
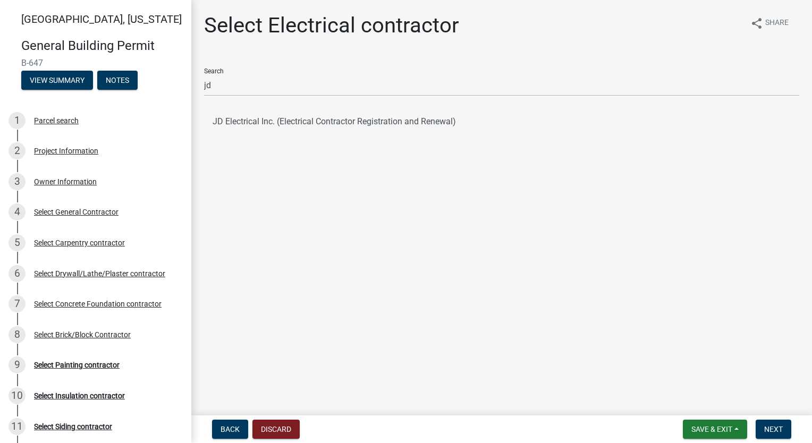
click at [265, 105] on ul "JD Electrical Inc. (Electrical Contractor Registration and Renewal)" at bounding box center [501, 122] width 595 height 34
click at [262, 128] on button "JD Electrical Inc. (Electrical Contractor Registration and Renewal)" at bounding box center [501, 121] width 595 height 25
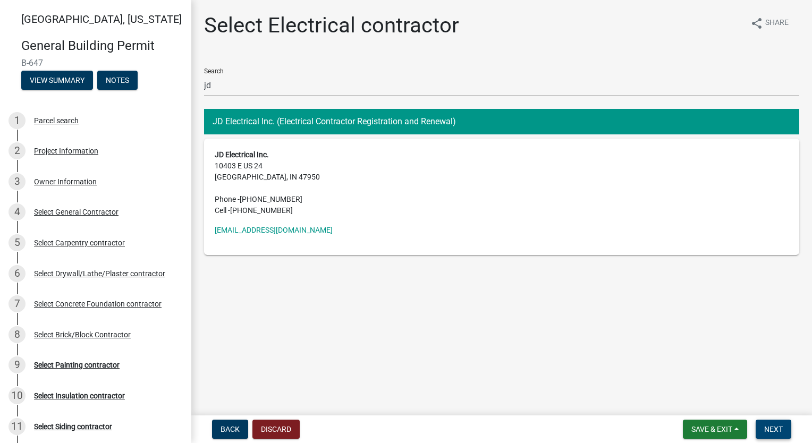
click at [770, 429] on span "Next" at bounding box center [773, 429] width 19 height 8
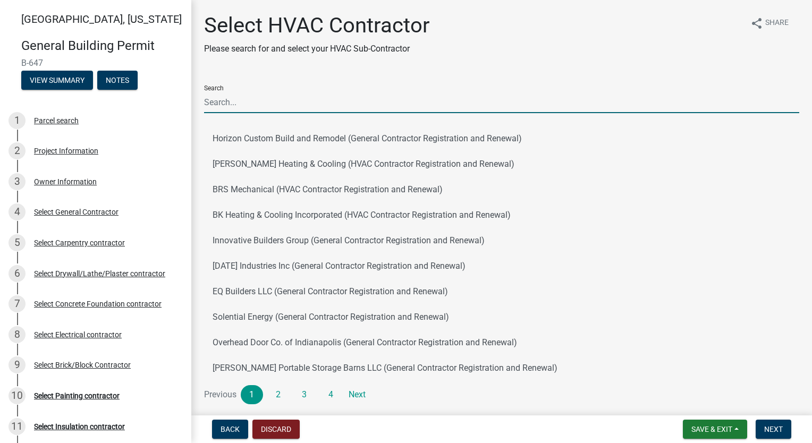
click at [323, 97] on input "Search" at bounding box center [501, 102] width 595 height 22
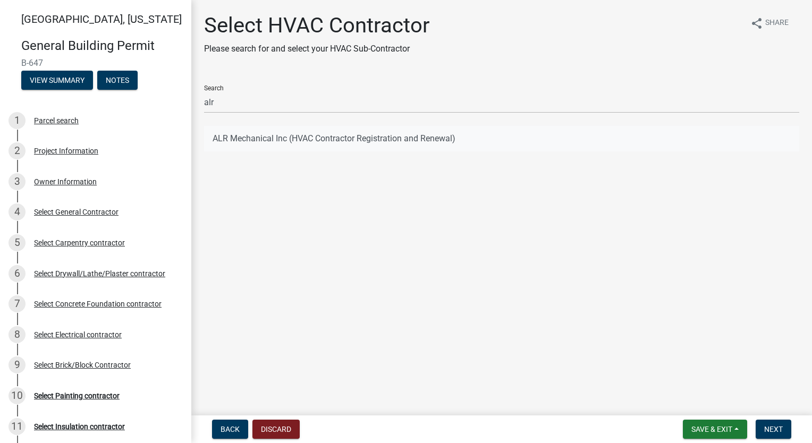
click at [322, 141] on button "ALR Mechanical Inc (HVAC Contractor Registration and Renewal)" at bounding box center [501, 138] width 595 height 25
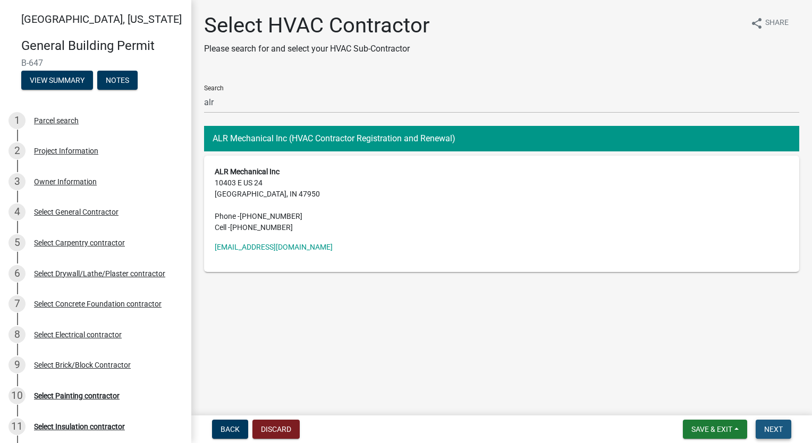
click at [782, 423] on button "Next" at bounding box center [773, 429] width 36 height 19
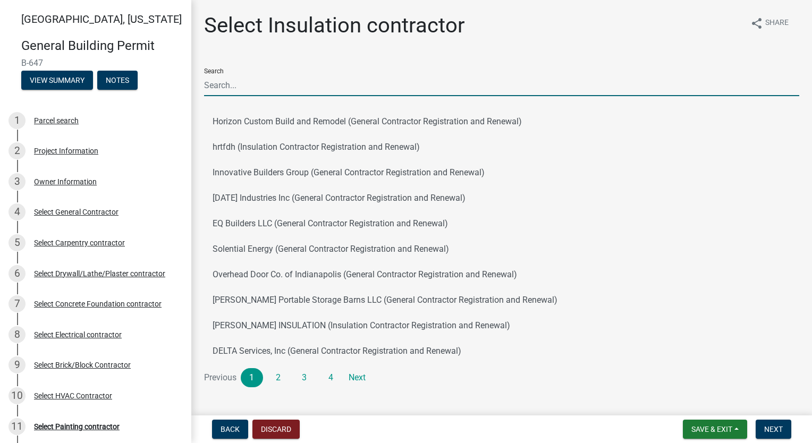
click at [276, 83] on input "Search" at bounding box center [501, 85] width 595 height 22
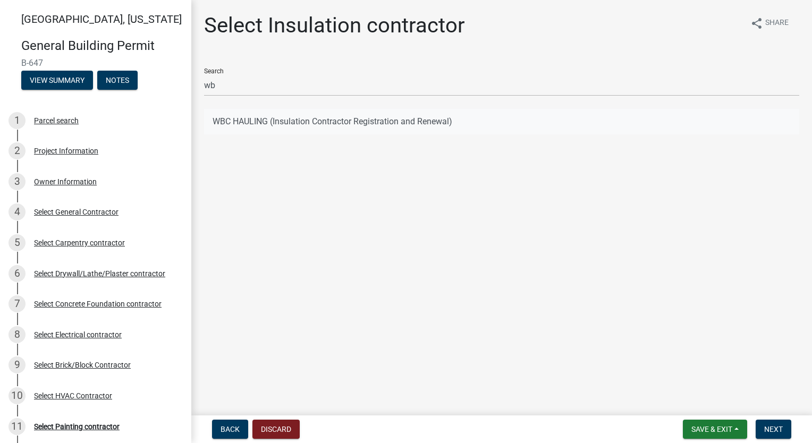
click at [436, 124] on button "WBC HAULING (Insulation Contractor Registration and Renewal)" at bounding box center [501, 121] width 595 height 25
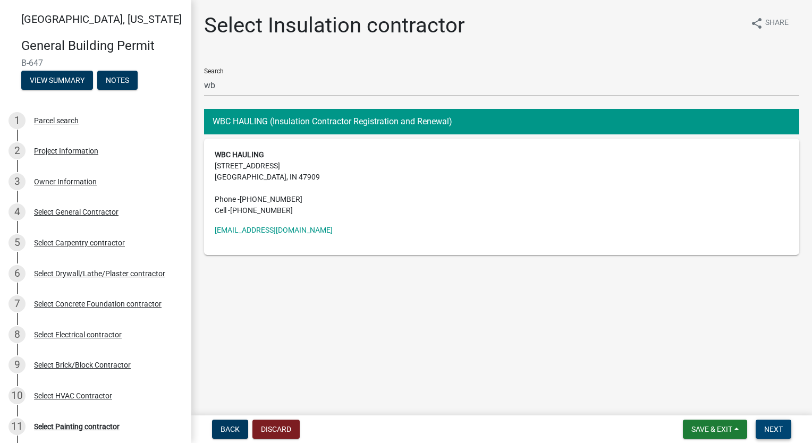
click at [771, 433] on button "Next" at bounding box center [773, 429] width 36 height 19
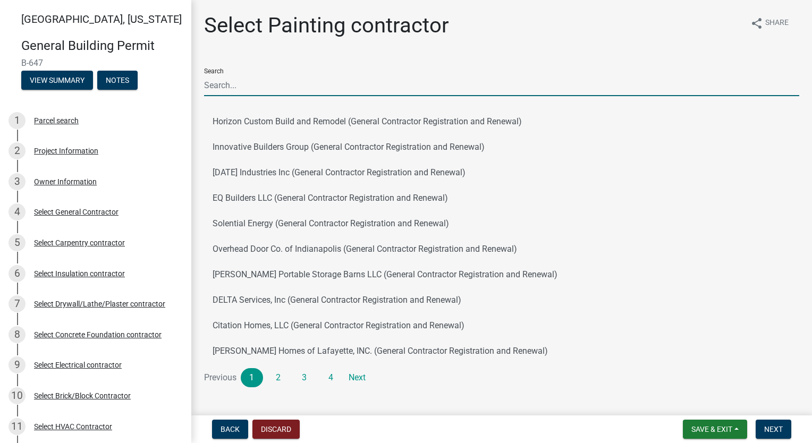
click at [346, 77] on input "Search" at bounding box center [501, 85] width 595 height 22
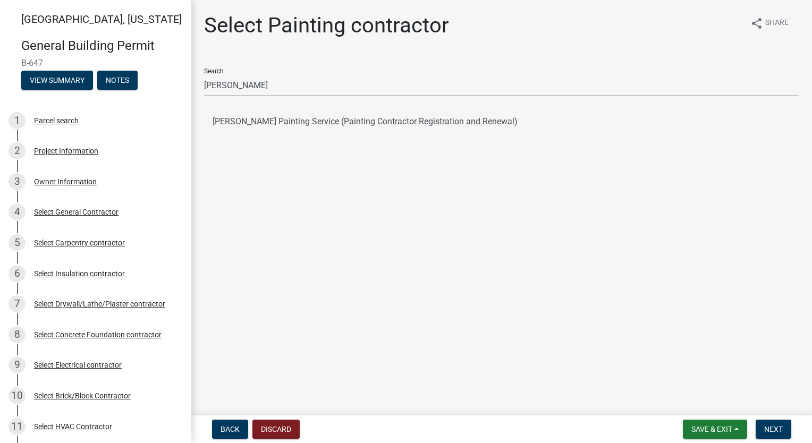
click at [284, 120] on button "[PERSON_NAME] Painting Service (Painting Contractor Registration and Renewal)" at bounding box center [501, 121] width 595 height 25
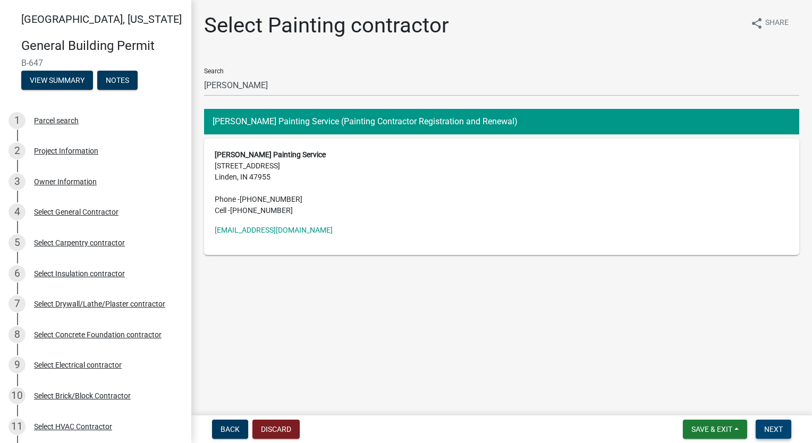
click at [778, 430] on span "Next" at bounding box center [773, 429] width 19 height 8
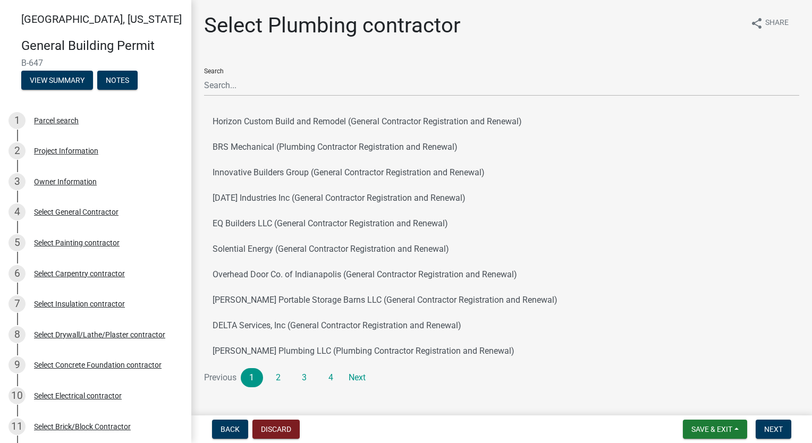
click at [301, 69] on div "Search" at bounding box center [501, 77] width 595 height 37
click at [297, 84] on input "Search" at bounding box center [501, 85] width 595 height 22
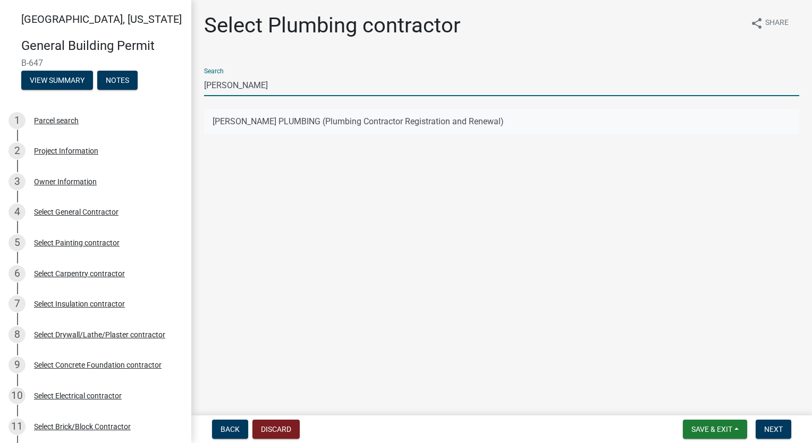
click at [255, 122] on button "[PERSON_NAME] PLUMBING (Plumbing Contractor Registration and Renewal)" at bounding box center [501, 121] width 595 height 25
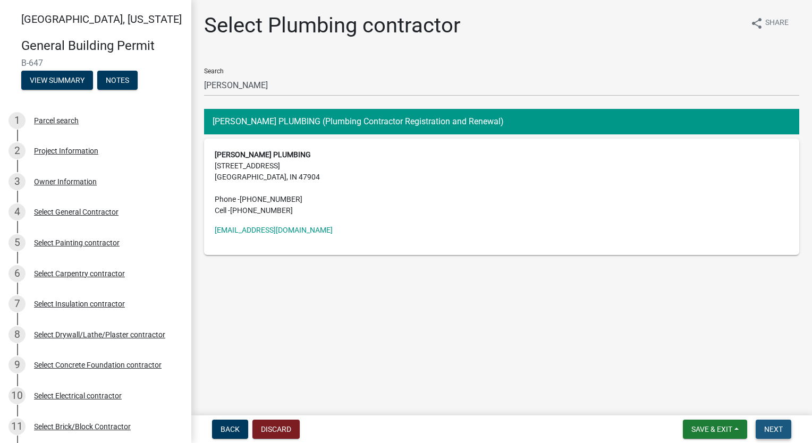
click at [768, 425] on span "Next" at bounding box center [773, 429] width 19 height 8
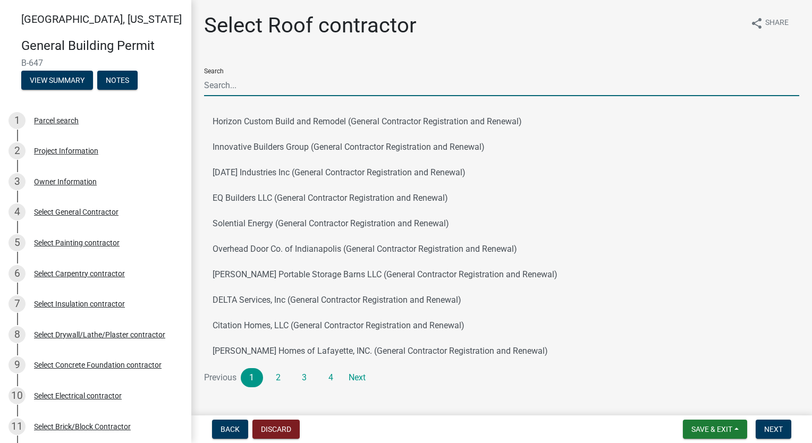
click at [346, 83] on input "Search" at bounding box center [501, 85] width 595 height 22
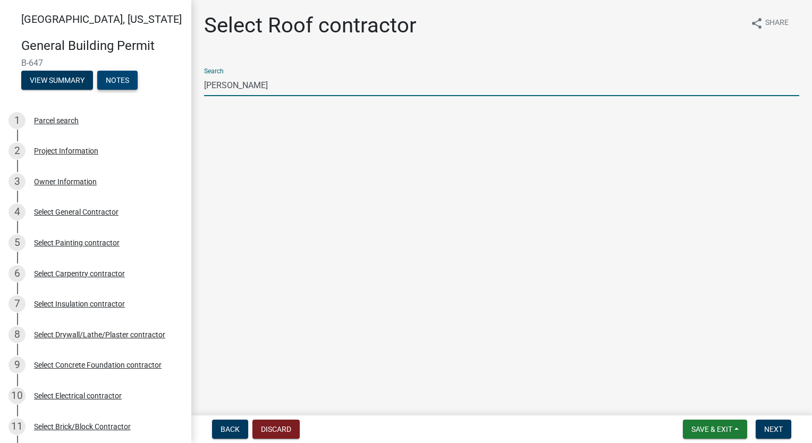
drag, startPoint x: 246, startPoint y: 76, endPoint x: 130, endPoint y: 89, distance: 117.5
click at [140, 90] on div "[GEOGRAPHIC_DATA], [US_STATE] General Building Permit B-647 View Summary Notes …" at bounding box center [406, 221] width 812 height 443
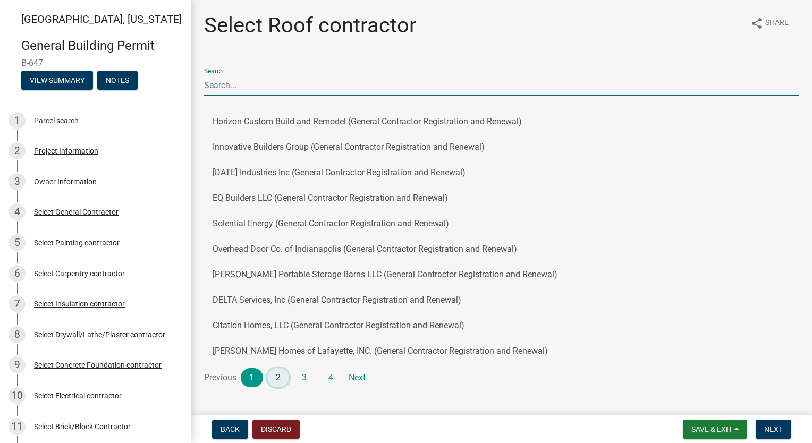
click at [280, 373] on link "2" at bounding box center [278, 377] width 22 height 19
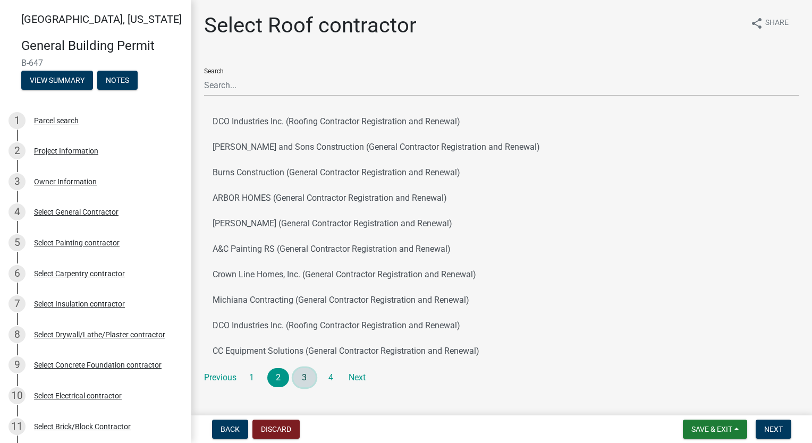
click at [304, 381] on link "3" at bounding box center [304, 377] width 22 height 19
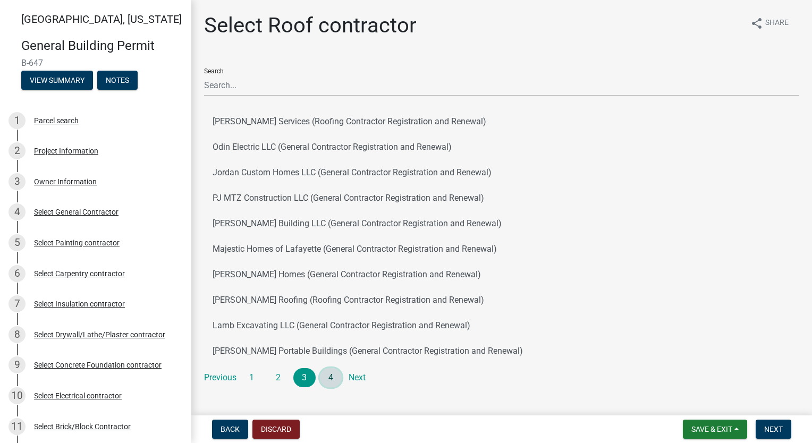
click at [336, 379] on link "4" at bounding box center [331, 377] width 22 height 19
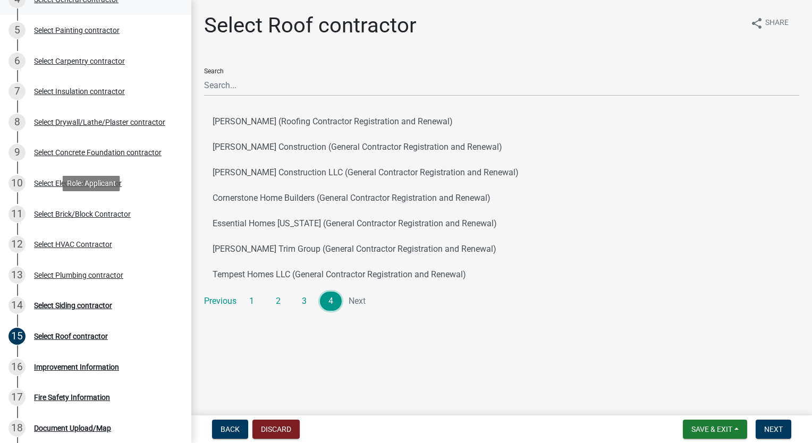
scroll to position [266, 0]
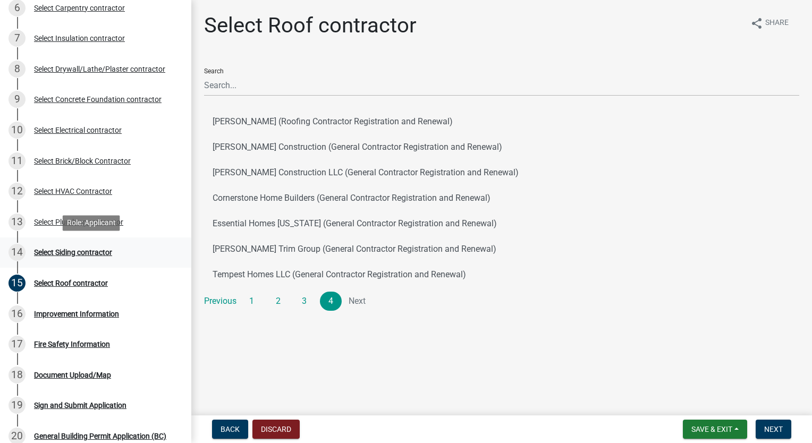
click at [100, 252] on div "Select Siding contractor" at bounding box center [73, 252] width 78 height 7
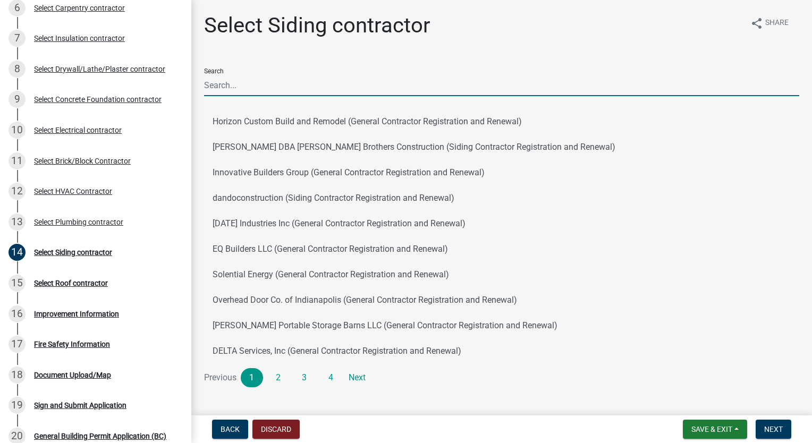
click at [311, 86] on input "Search" at bounding box center [501, 85] width 595 height 22
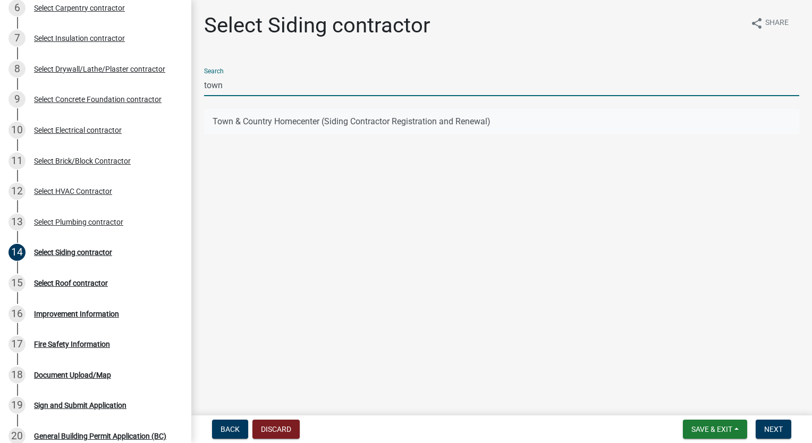
click at [295, 122] on button "Town & Country Homecenter (Siding Contractor Registration and Renewal)" at bounding box center [501, 121] width 595 height 25
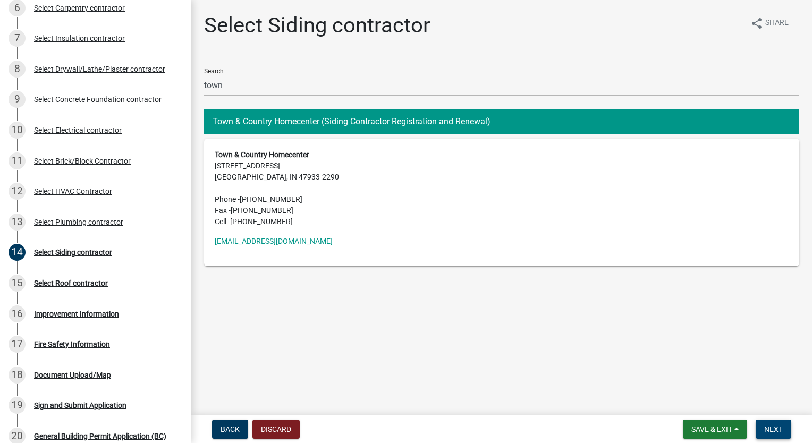
click at [777, 430] on span "Next" at bounding box center [773, 429] width 19 height 8
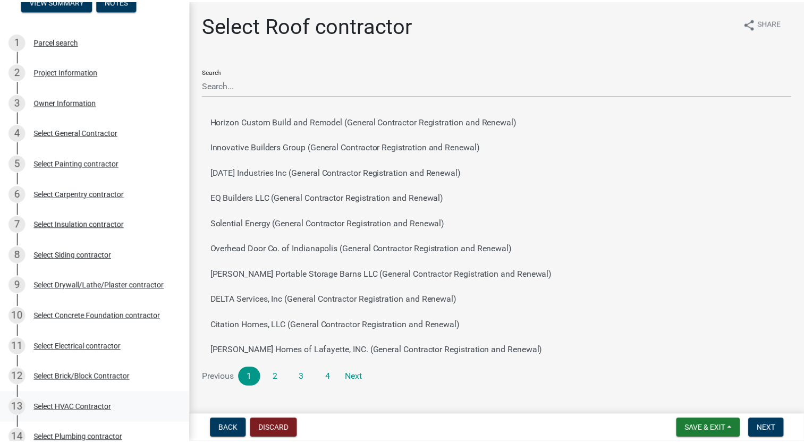
scroll to position [0, 0]
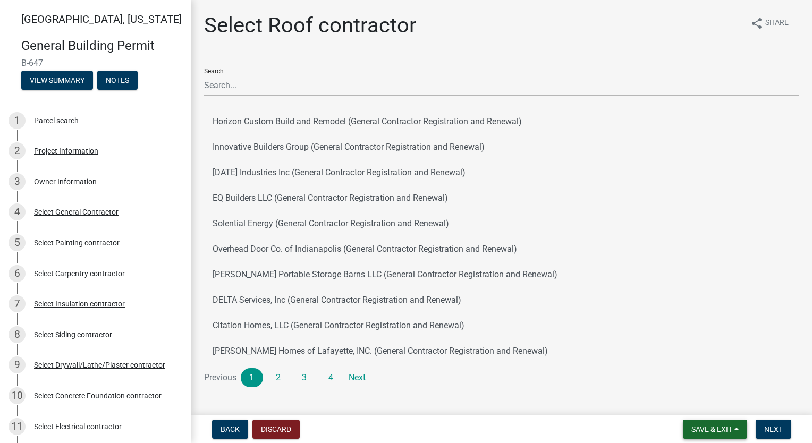
click at [720, 427] on span "Save & Exit" at bounding box center [711, 429] width 41 height 8
click at [700, 399] on button "Save & Exit" at bounding box center [704, 401] width 85 height 25
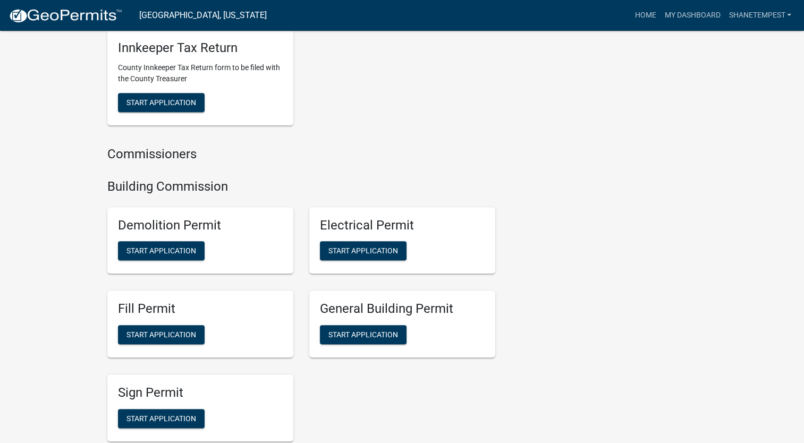
scroll to position [690, 0]
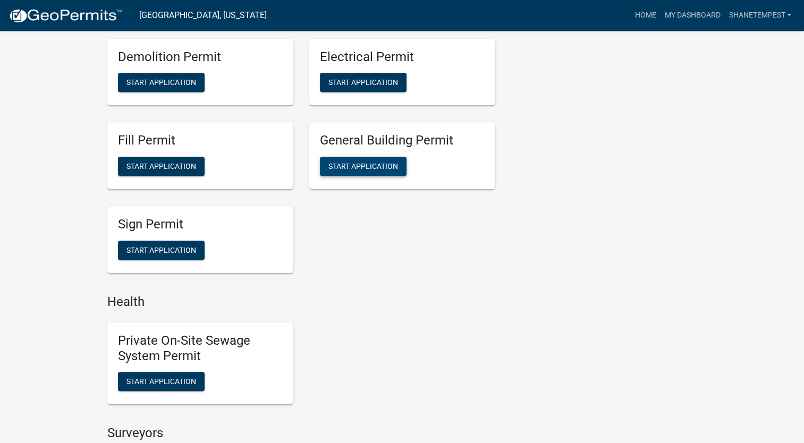
click at [345, 165] on span "Start Application" at bounding box center [363, 166] width 70 height 8
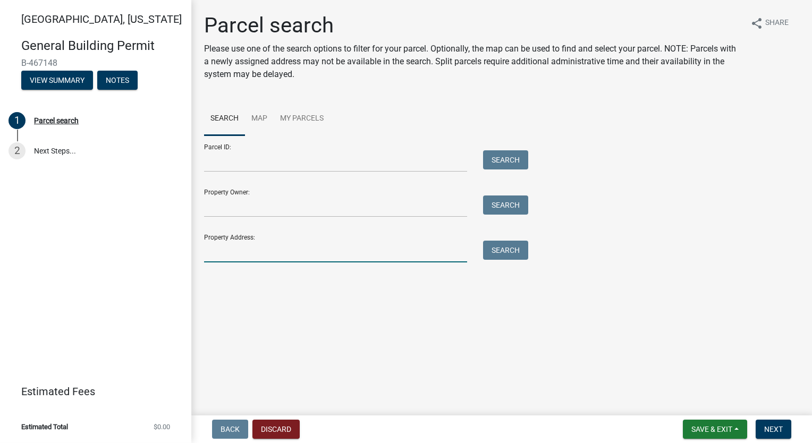
click at [291, 254] on input "Property Address:" at bounding box center [335, 252] width 263 height 22
click at [493, 255] on button "Search" at bounding box center [505, 250] width 45 height 19
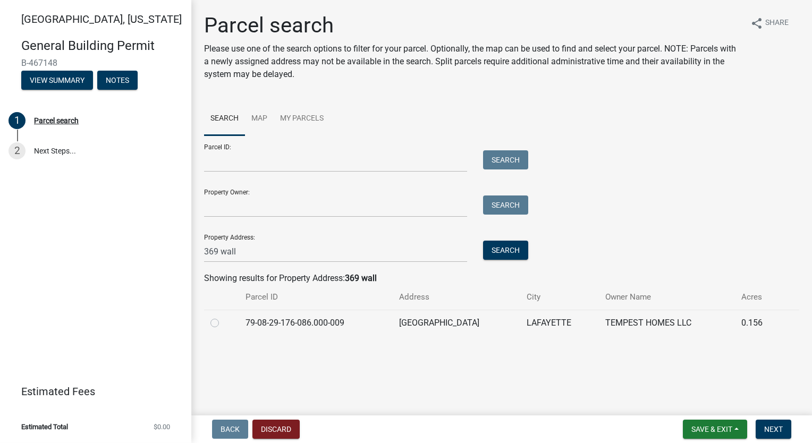
click at [223, 317] on label at bounding box center [223, 317] width 0 height 0
click at [223, 323] on input "radio" at bounding box center [226, 320] width 7 height 7
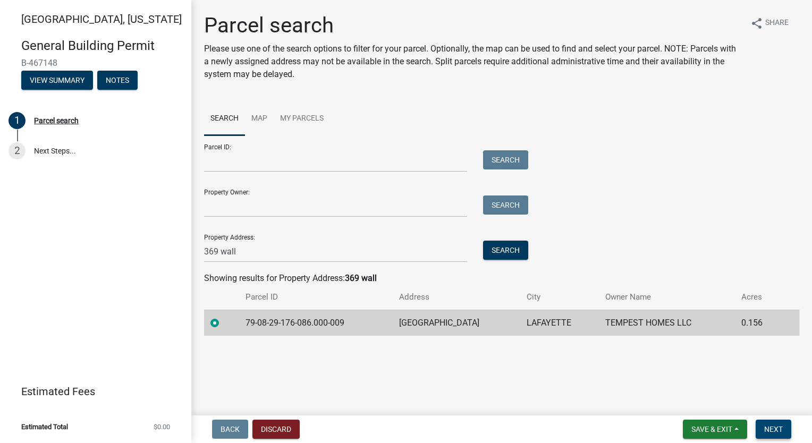
click at [780, 431] on span "Next" at bounding box center [773, 429] width 19 height 8
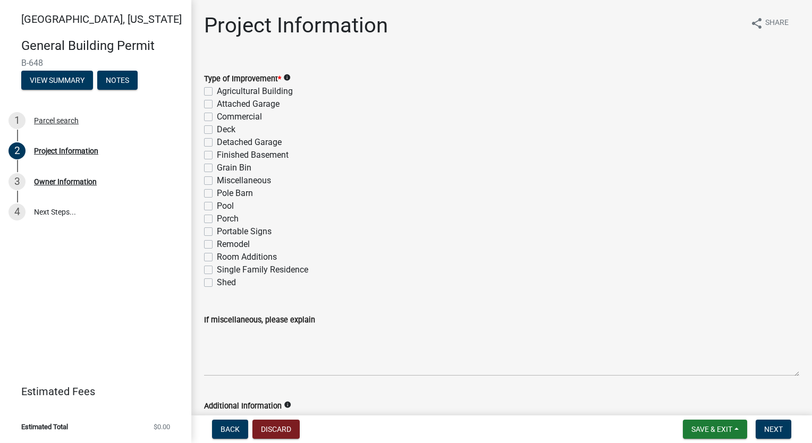
click at [217, 267] on label "Single Family Residence" at bounding box center [262, 269] width 91 height 13
click at [217, 267] on input "Single Family Residence" at bounding box center [220, 266] width 7 height 7
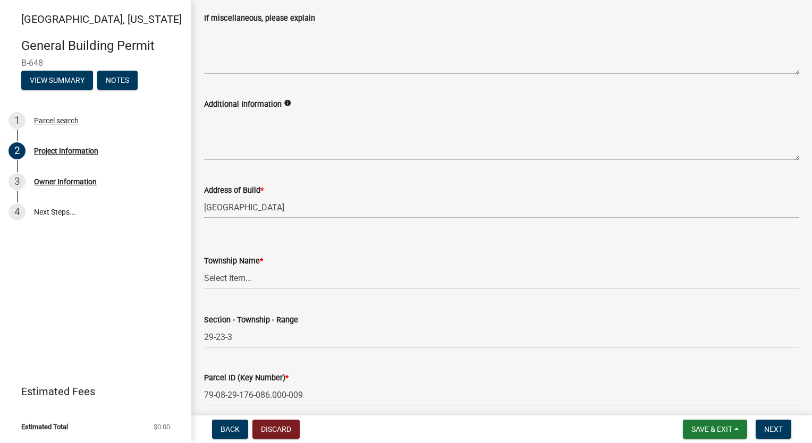
scroll to position [319, 0]
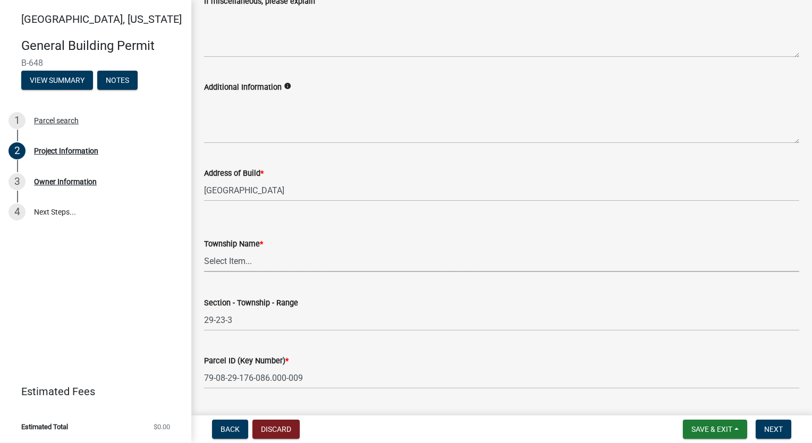
click at [225, 258] on select "Select Item... [PERSON_NAME] [PERSON_NAME] [GEOGRAPHIC_DATA][PERSON_NAME] Tippe…" at bounding box center [501, 261] width 595 height 22
click at [204, 250] on select "Select Item... [PERSON_NAME] [PERSON_NAME] [GEOGRAPHIC_DATA][PERSON_NAME] Tippe…" at bounding box center [501, 261] width 595 height 22
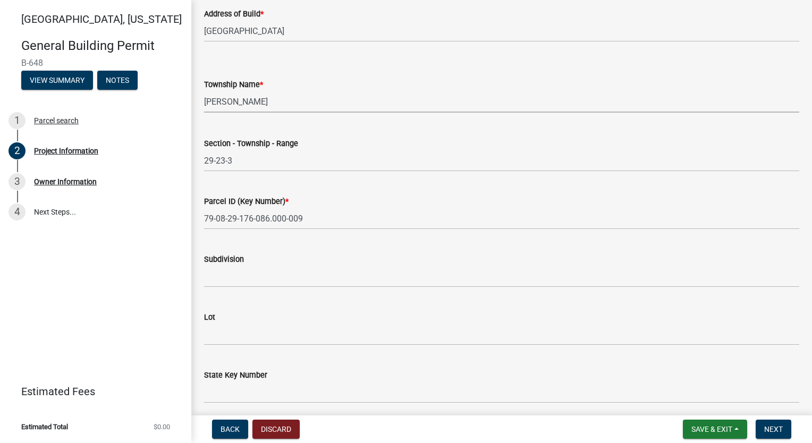
scroll to position [531, 0]
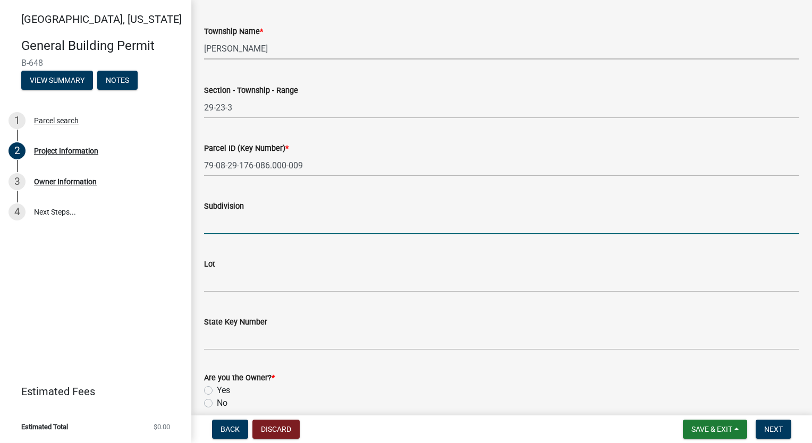
click at [268, 218] on input "Subdivision" at bounding box center [501, 223] width 595 height 22
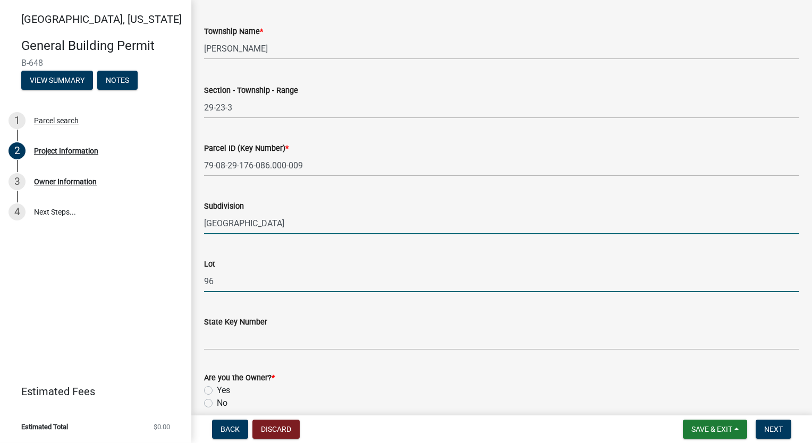
click at [244, 284] on input "96" at bounding box center [501, 281] width 595 height 22
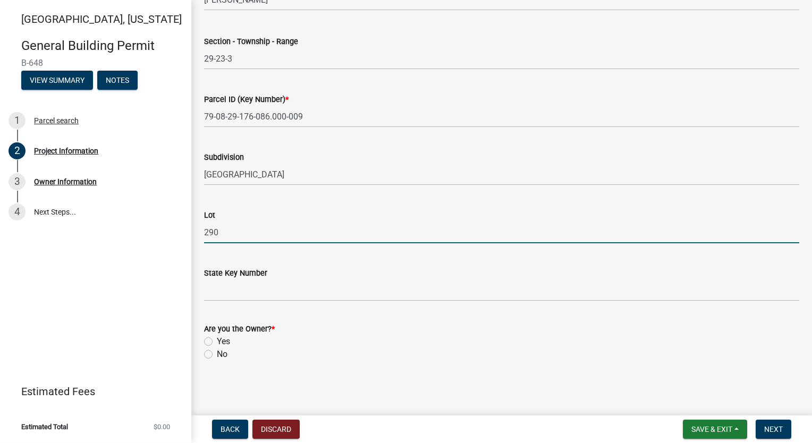
click at [211, 336] on div "Yes" at bounding box center [501, 341] width 595 height 13
click at [217, 339] on label "Yes" at bounding box center [223, 341] width 13 height 13
click at [217, 339] on input "Yes" at bounding box center [220, 338] width 7 height 7
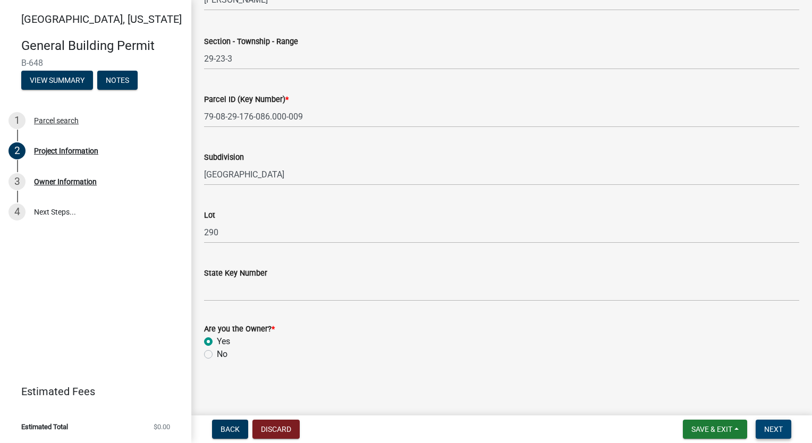
click at [767, 425] on span "Next" at bounding box center [773, 429] width 19 height 8
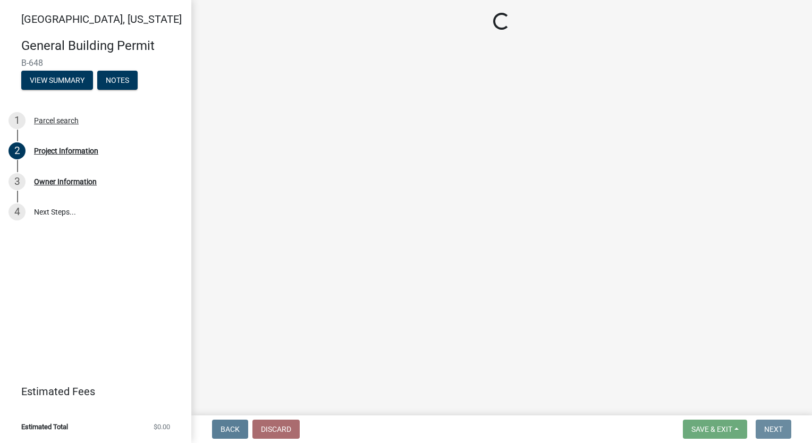
scroll to position [0, 0]
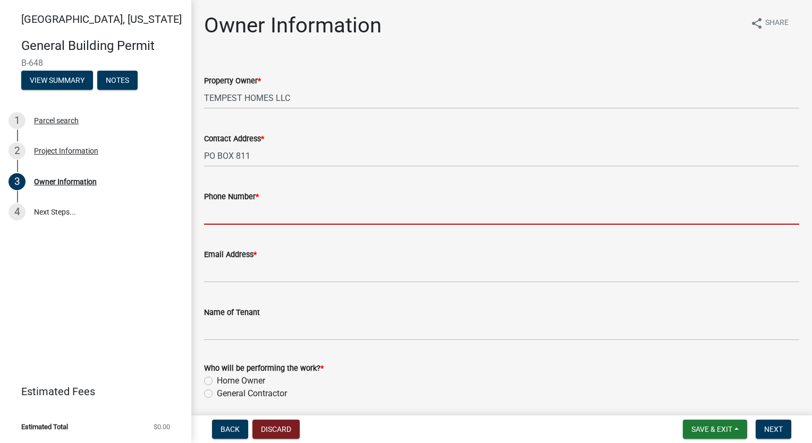
click at [319, 210] on input "Phone Number *" at bounding box center [501, 214] width 595 height 22
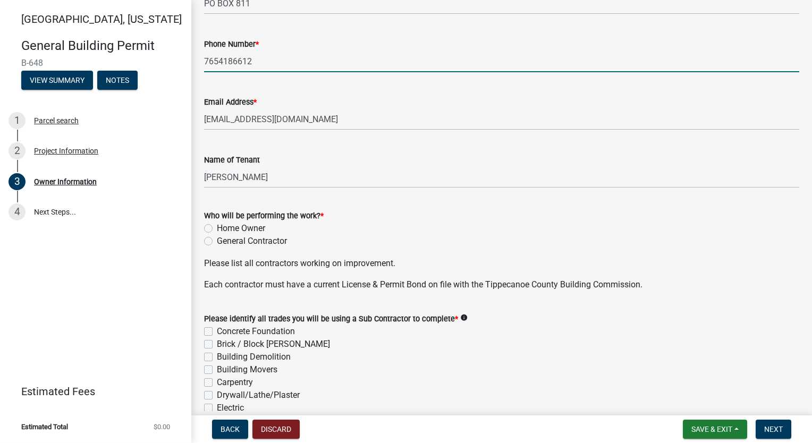
scroll to position [159, 0]
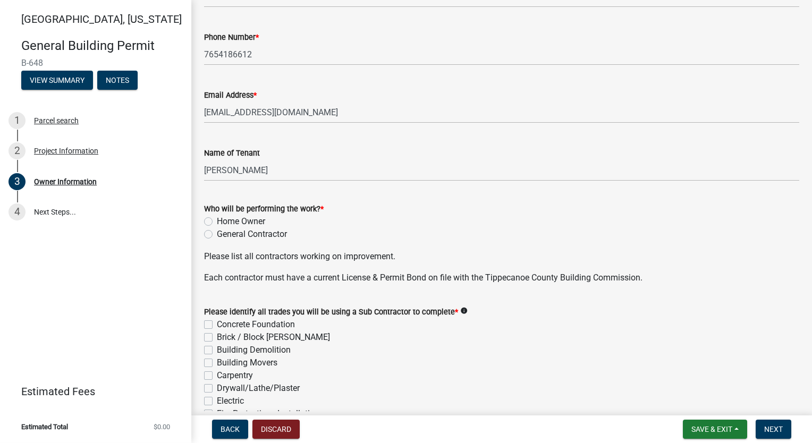
click at [217, 238] on label "General Contractor" at bounding box center [252, 234] width 70 height 13
click at [217, 235] on input "General Contractor" at bounding box center [220, 231] width 7 height 7
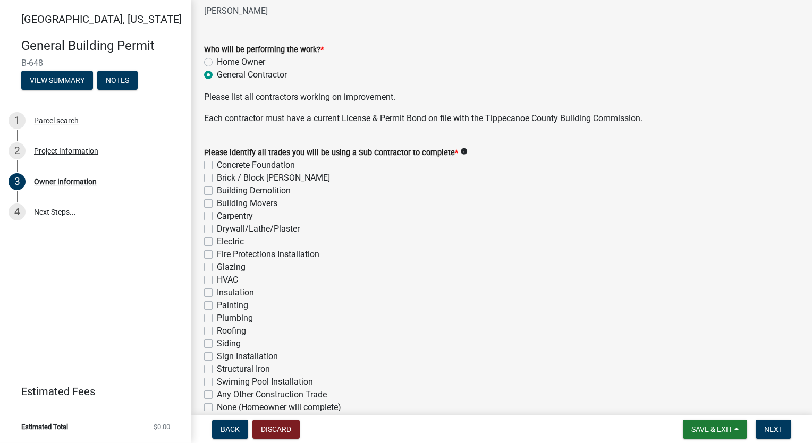
click at [217, 165] on label "Concrete Foundation" at bounding box center [256, 165] width 78 height 13
click at [217, 165] on input "Concrete Foundation" at bounding box center [220, 162] width 7 height 7
click at [217, 178] on label "Brick / Block [PERSON_NAME]" at bounding box center [273, 178] width 113 height 13
click at [217, 178] on input "Brick / Block [PERSON_NAME]" at bounding box center [220, 175] width 7 height 7
click at [217, 216] on label "Carpentry" at bounding box center [235, 216] width 36 height 13
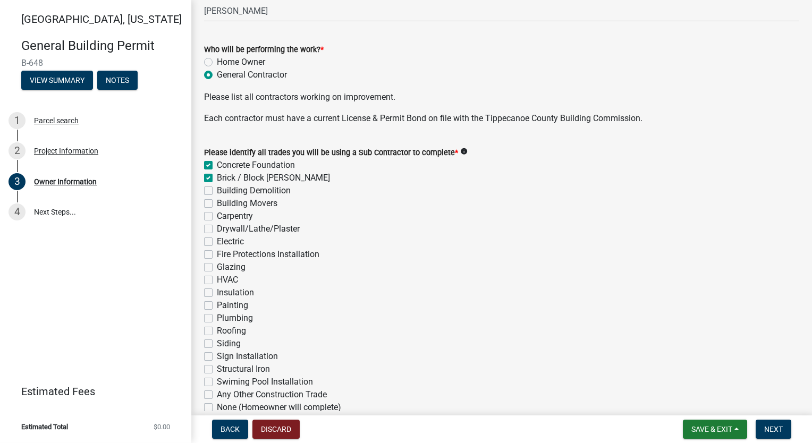
click at [217, 216] on input "Carpentry" at bounding box center [220, 213] width 7 height 7
click at [217, 232] on label "Drywall/Lathe/Plaster" at bounding box center [258, 229] width 83 height 13
click at [217, 229] on input "Drywall/Lathe/Plaster" at bounding box center [220, 226] width 7 height 7
click at [217, 242] on label "Electric" at bounding box center [230, 241] width 27 height 13
click at [217, 242] on input "Electric" at bounding box center [220, 238] width 7 height 7
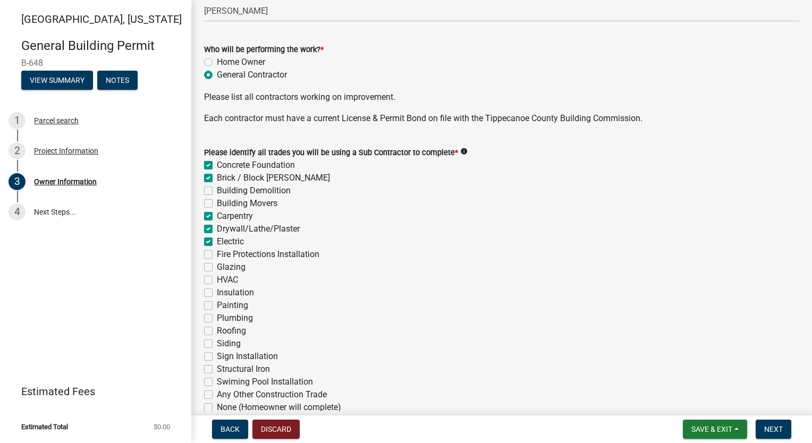
click at [217, 279] on label "HVAC" at bounding box center [227, 280] width 21 height 13
click at [217, 279] on input "HVAC" at bounding box center [220, 277] width 7 height 7
click at [217, 292] on label "Insulation" at bounding box center [235, 292] width 37 height 13
click at [217, 292] on input "Insulation" at bounding box center [220, 289] width 7 height 7
click at [217, 307] on label "Painting" at bounding box center [232, 305] width 31 height 13
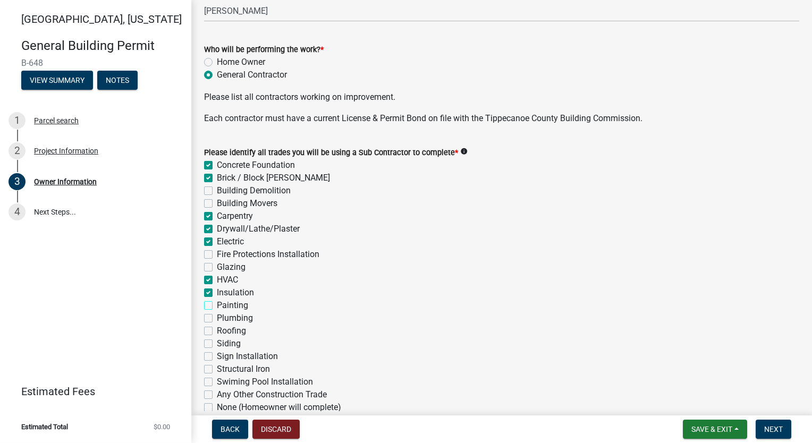
click at [217, 306] on input "Painting" at bounding box center [220, 302] width 7 height 7
click at [217, 320] on label "Plumbing" at bounding box center [235, 318] width 36 height 13
click at [217, 319] on input "Plumbing" at bounding box center [220, 315] width 7 height 7
click at [217, 328] on label "Roofing" at bounding box center [231, 331] width 29 height 13
click at [217, 328] on input "Roofing" at bounding box center [220, 328] width 7 height 7
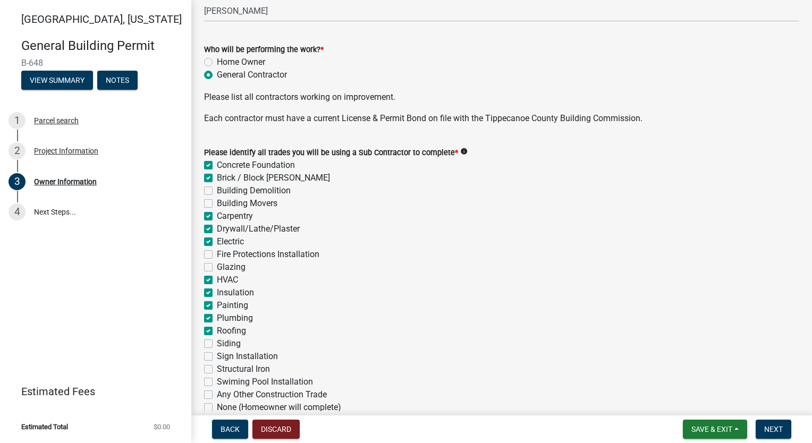
click at [217, 345] on label "Siding" at bounding box center [229, 343] width 24 height 13
click at [217, 344] on input "Siding" at bounding box center [220, 340] width 7 height 7
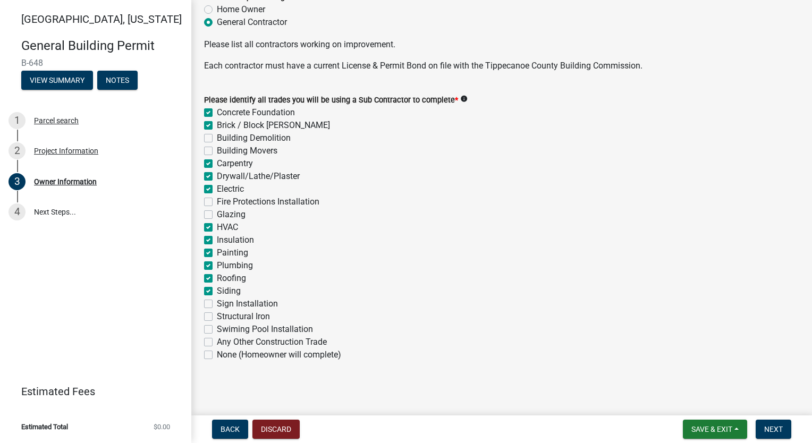
scroll to position [372, 0]
click at [779, 432] on span "Next" at bounding box center [773, 429] width 19 height 8
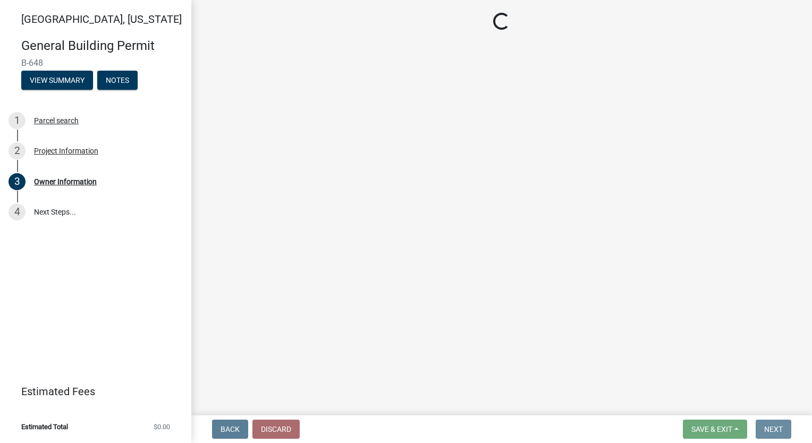
scroll to position [0, 0]
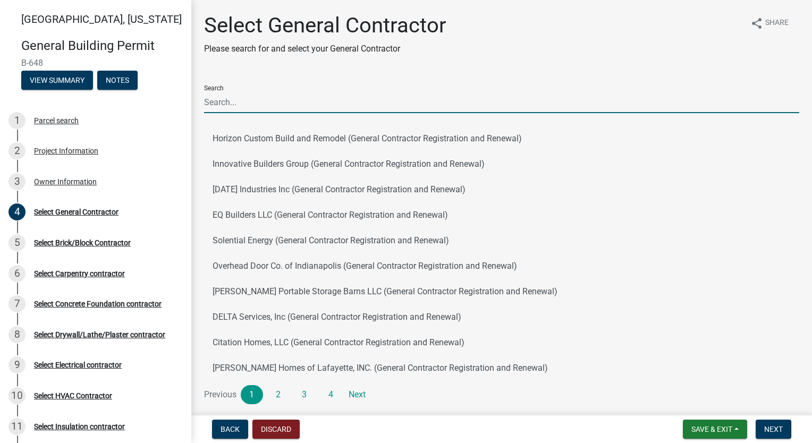
click at [266, 103] on input "Search" at bounding box center [501, 102] width 595 height 22
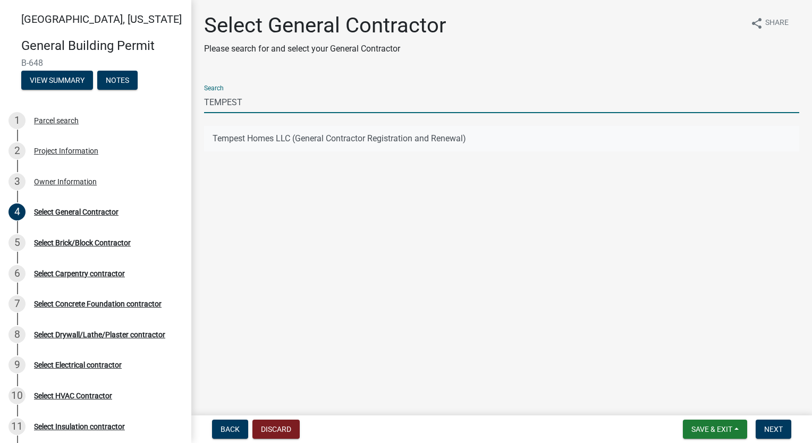
click at [276, 139] on button "Tempest Homes LLC (General Contractor Registration and Renewal)" at bounding box center [501, 138] width 595 height 25
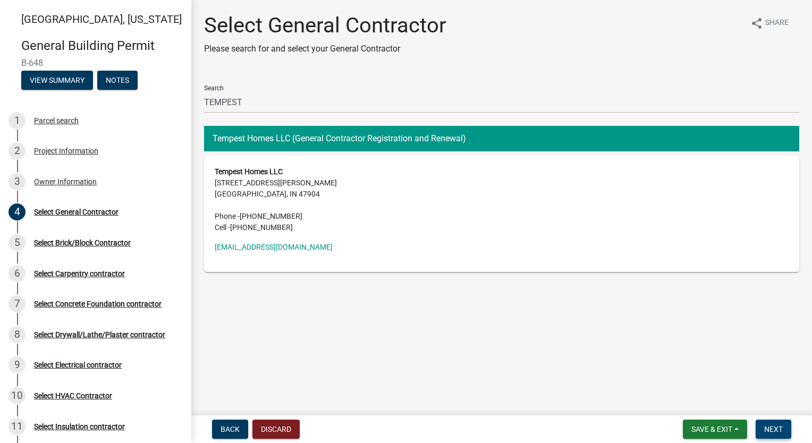
click at [781, 428] on span "Next" at bounding box center [773, 429] width 19 height 8
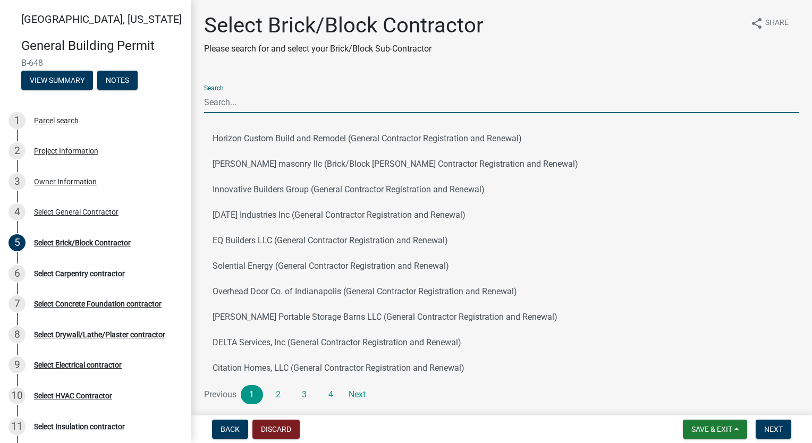
click at [269, 95] on input "Search" at bounding box center [501, 102] width 595 height 22
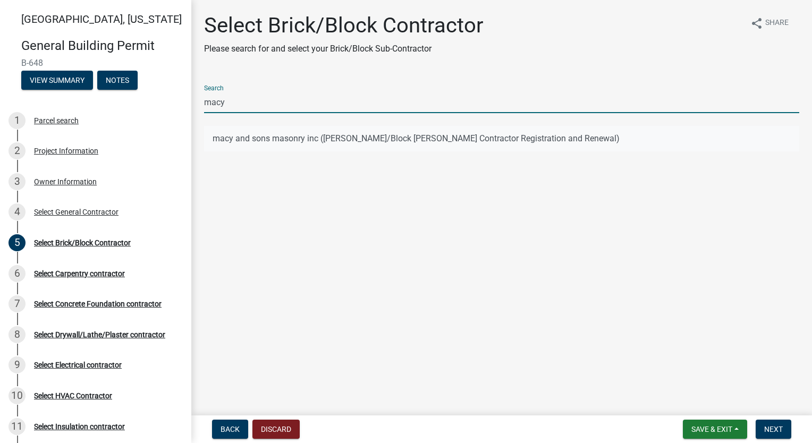
click at [276, 137] on button "macy and sons masonry inc ([PERSON_NAME]/Block [PERSON_NAME] Contractor Registr…" at bounding box center [501, 138] width 595 height 25
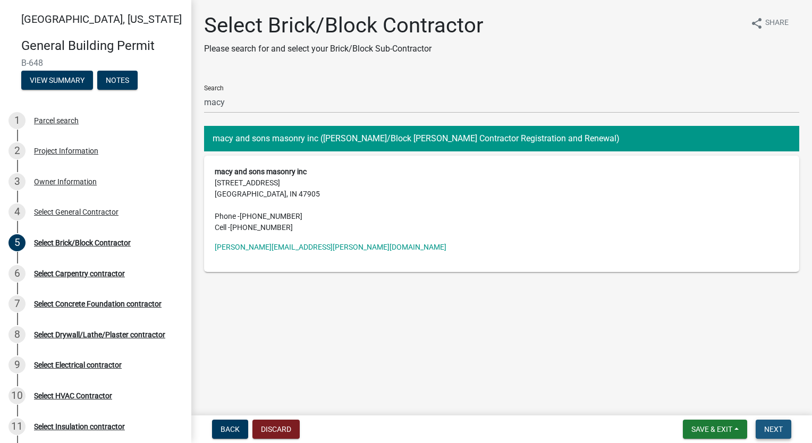
click at [771, 427] on span "Next" at bounding box center [773, 429] width 19 height 8
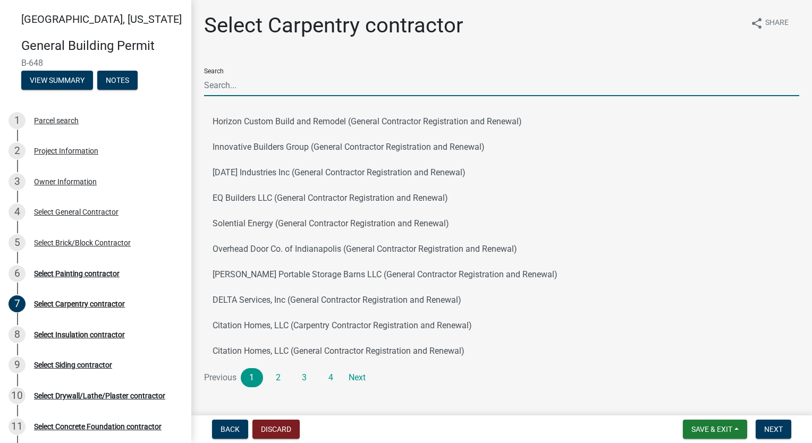
click at [364, 84] on input "Search" at bounding box center [501, 85] width 595 height 22
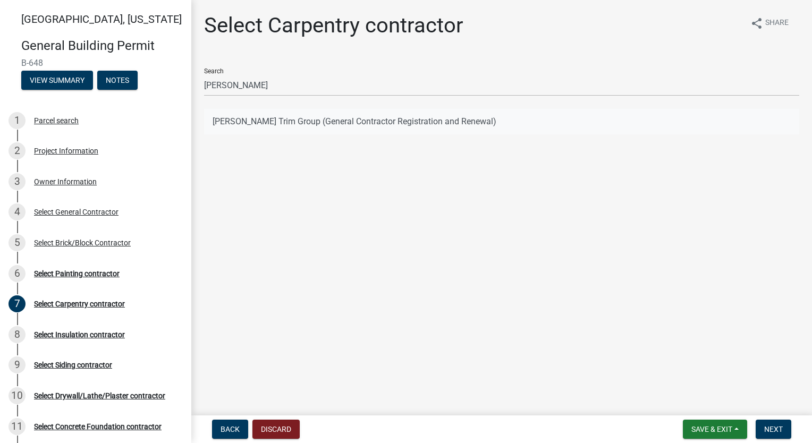
click at [351, 114] on button "[PERSON_NAME] Trim Group (General Contractor Registration and Renewal)" at bounding box center [501, 121] width 595 height 25
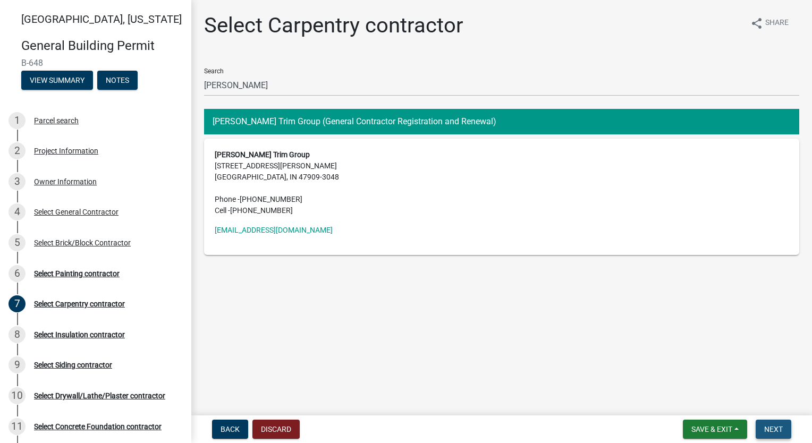
click at [769, 431] on span "Next" at bounding box center [773, 429] width 19 height 8
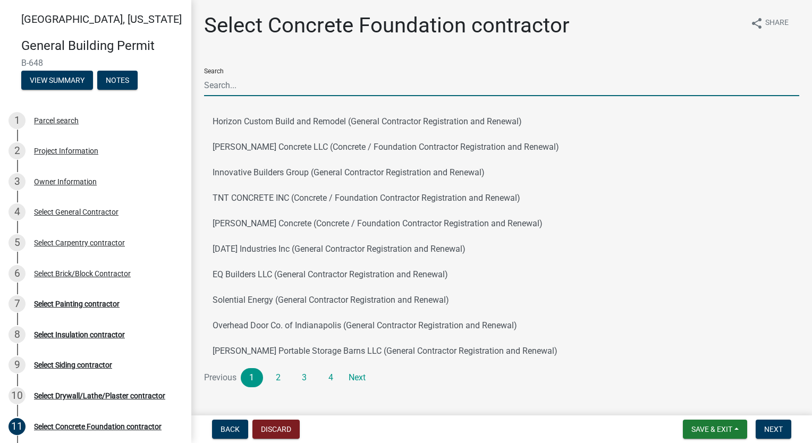
click at [322, 84] on input "Search" at bounding box center [501, 85] width 595 height 22
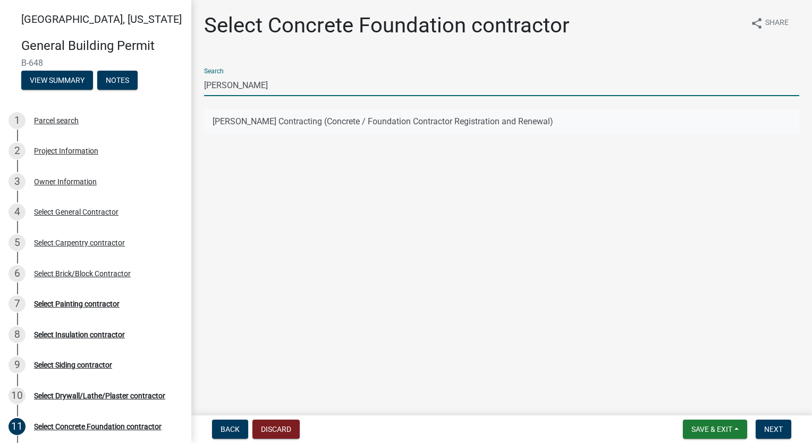
click at [325, 114] on button "[PERSON_NAME] Contracting (Concrete / Foundation Contractor Registration and Re…" at bounding box center [501, 121] width 595 height 25
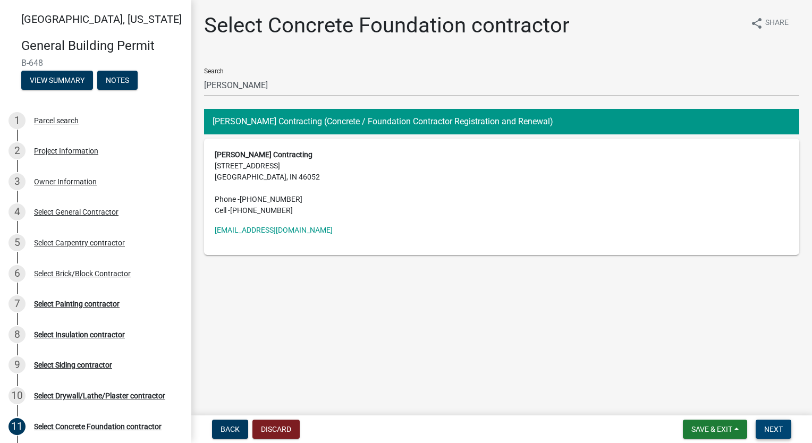
click at [767, 425] on span "Next" at bounding box center [773, 429] width 19 height 8
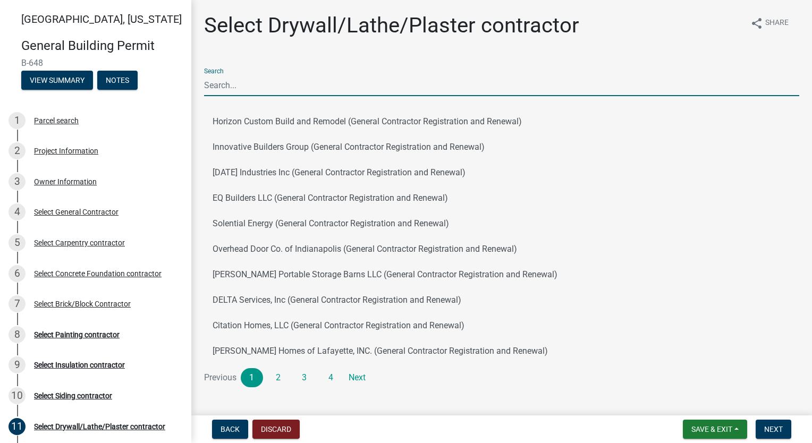
click at [381, 86] on input "Search" at bounding box center [501, 85] width 595 height 22
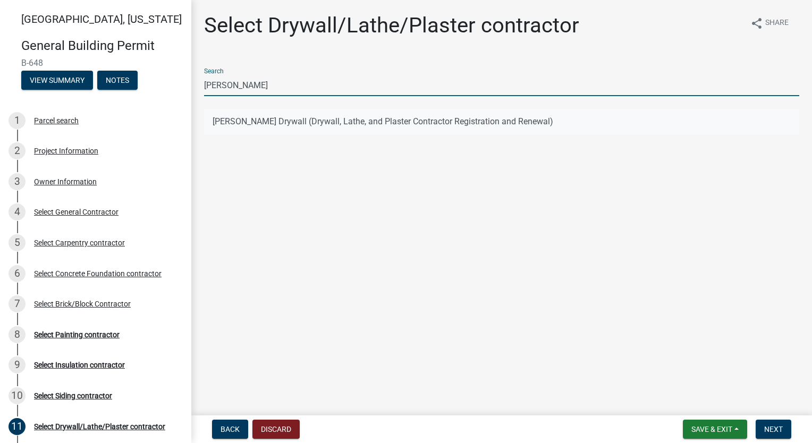
click at [301, 120] on button "[PERSON_NAME] Drywall (Drywall, Lathe, and Plaster Contractor Registration and …" at bounding box center [501, 121] width 595 height 25
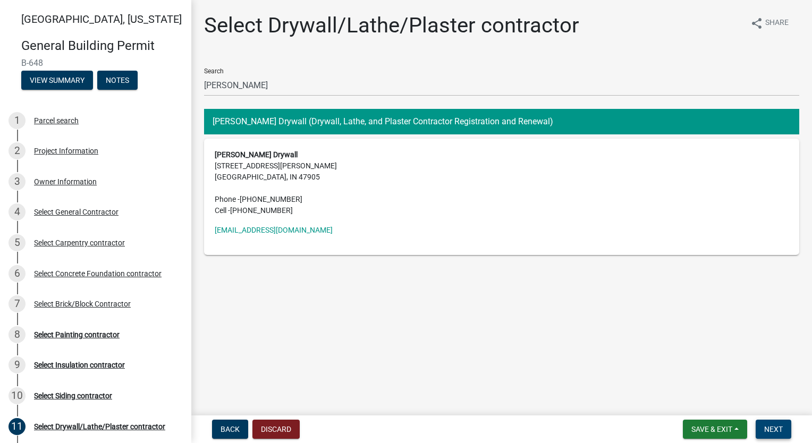
click at [777, 434] on button "Next" at bounding box center [773, 429] width 36 height 19
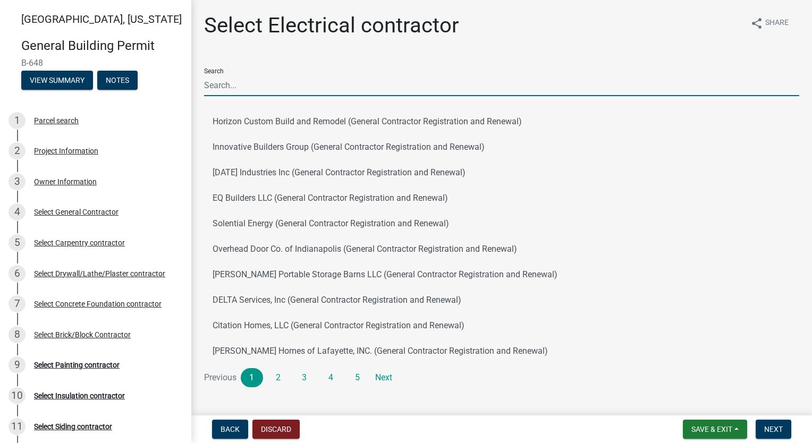
click at [320, 87] on input "Search" at bounding box center [501, 85] width 595 height 22
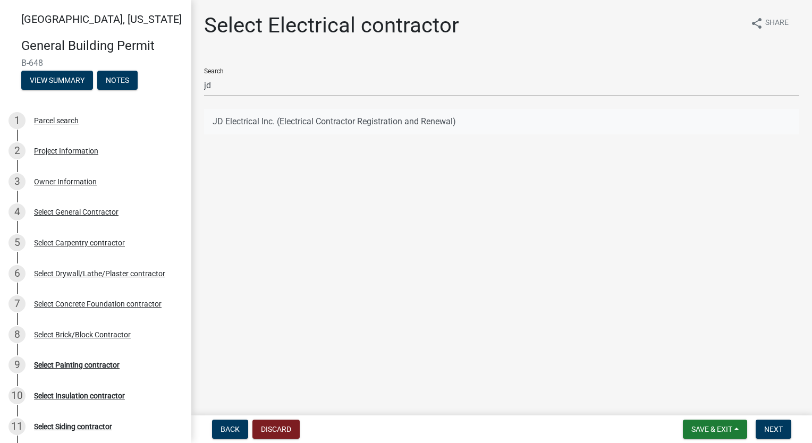
drag, startPoint x: 286, startPoint y: 117, endPoint x: 285, endPoint y: 122, distance: 5.3
click at [285, 122] on button "JD Electrical Inc. (Electrical Contractor Registration and Renewal)" at bounding box center [501, 121] width 595 height 25
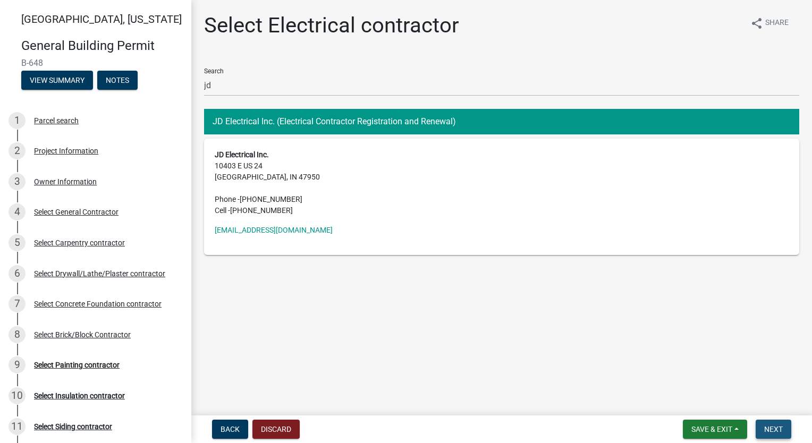
click at [775, 430] on span "Next" at bounding box center [773, 429] width 19 height 8
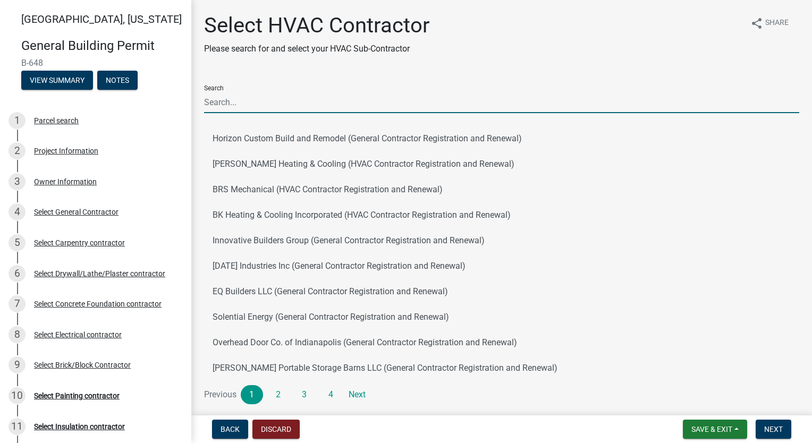
click at [351, 97] on input "Search" at bounding box center [501, 102] width 595 height 22
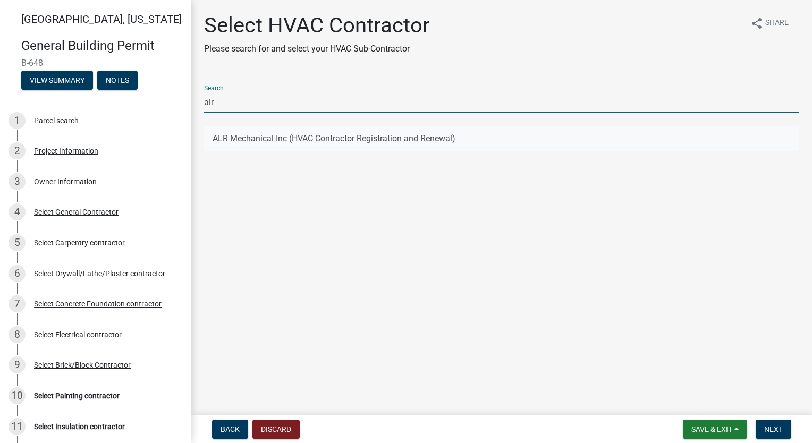
click at [311, 134] on button "ALR Mechanical Inc (HVAC Contractor Registration and Renewal)" at bounding box center [501, 138] width 595 height 25
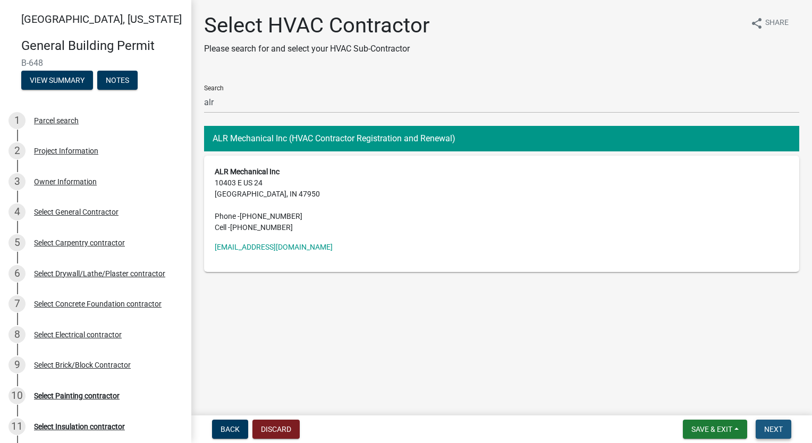
click at [778, 428] on span "Next" at bounding box center [773, 429] width 19 height 8
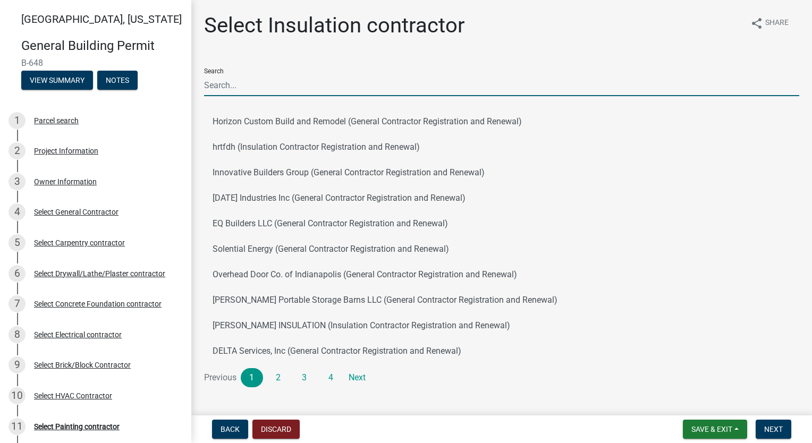
click at [339, 84] on input "Search" at bounding box center [501, 85] width 595 height 22
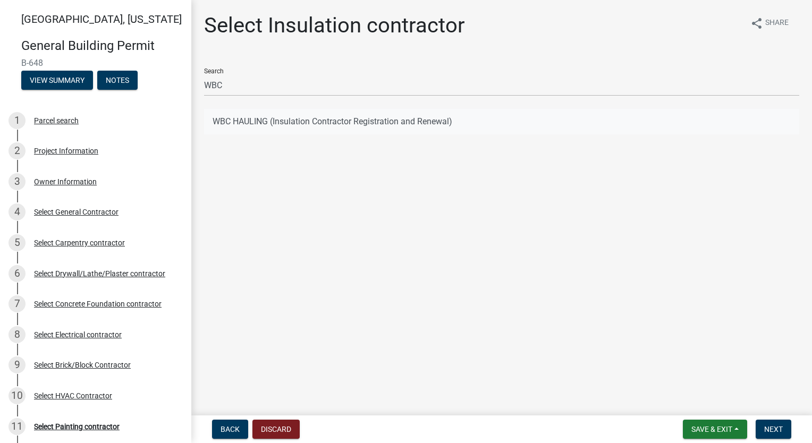
click at [290, 122] on button "WBC HAULING (Insulation Contractor Registration and Renewal)" at bounding box center [501, 121] width 595 height 25
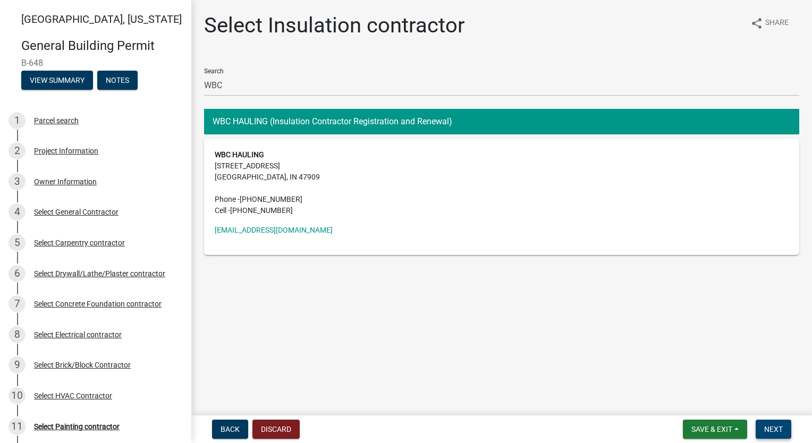
click at [779, 429] on span "Next" at bounding box center [773, 429] width 19 height 8
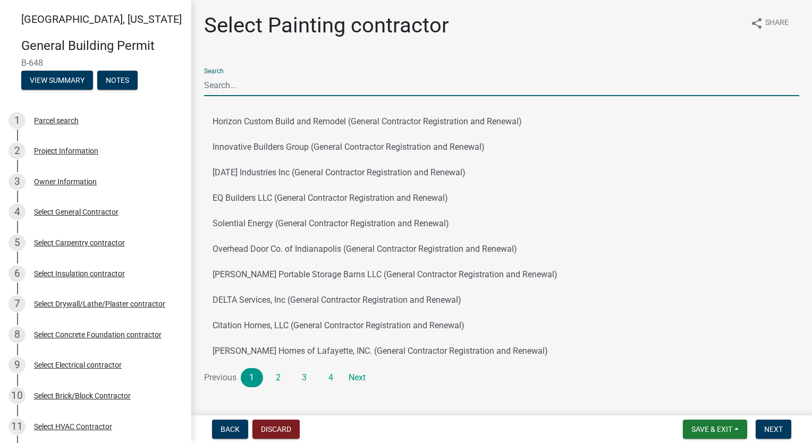
click at [296, 79] on input "Search" at bounding box center [501, 85] width 595 height 22
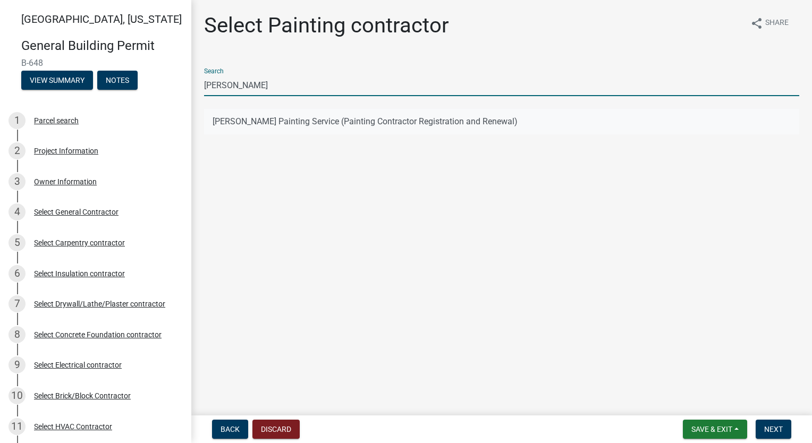
click at [300, 118] on button "[PERSON_NAME] Painting Service (Painting Contractor Registration and Renewal)" at bounding box center [501, 121] width 595 height 25
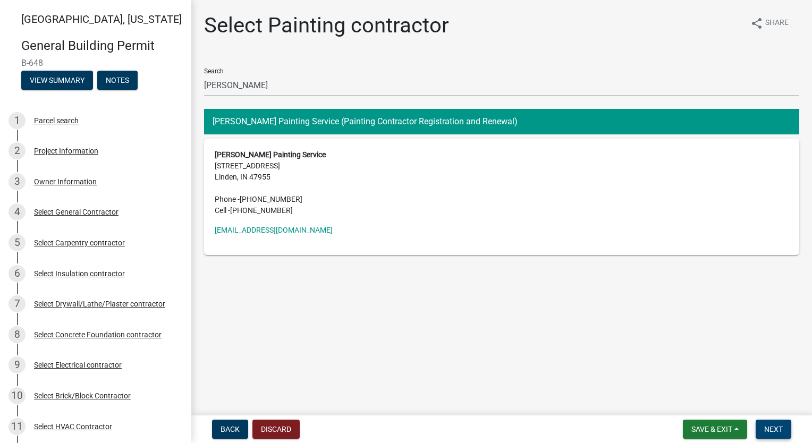
click at [769, 430] on span "Next" at bounding box center [773, 429] width 19 height 8
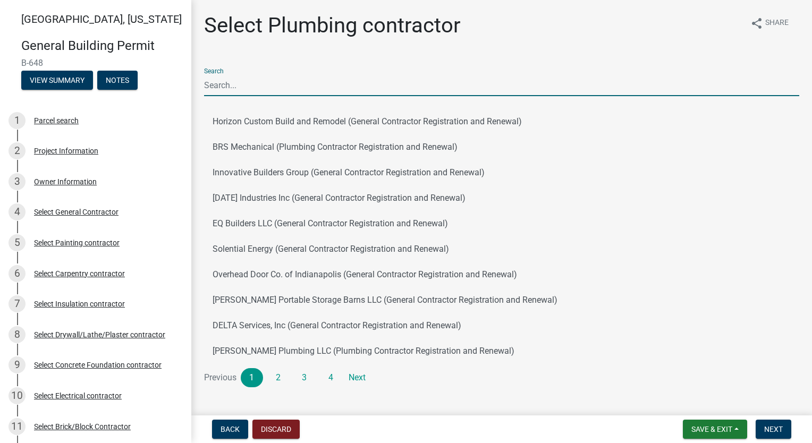
click at [313, 82] on input "Search" at bounding box center [501, 85] width 595 height 22
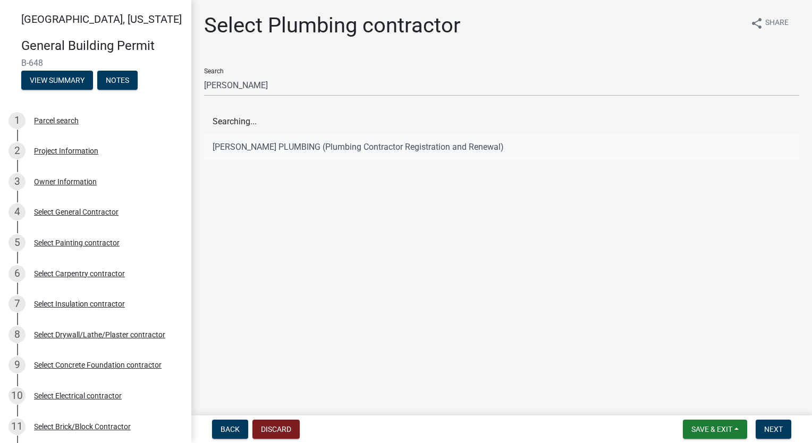
click at [294, 120] on span "Searching..." at bounding box center [501, 121] width 595 height 25
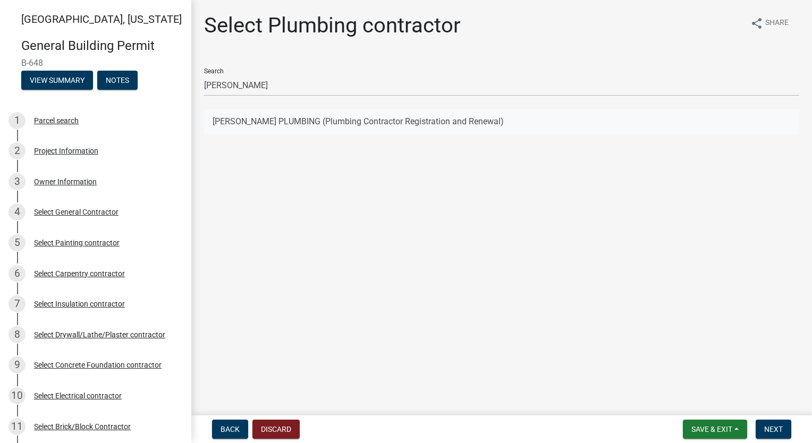
click at [294, 118] on button "[PERSON_NAME] PLUMBING (Plumbing Contractor Registration and Renewal)" at bounding box center [501, 121] width 595 height 25
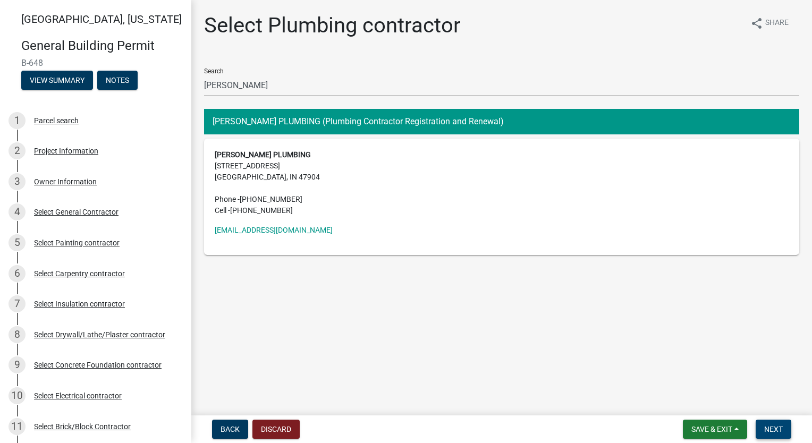
click at [780, 431] on span "Next" at bounding box center [773, 429] width 19 height 8
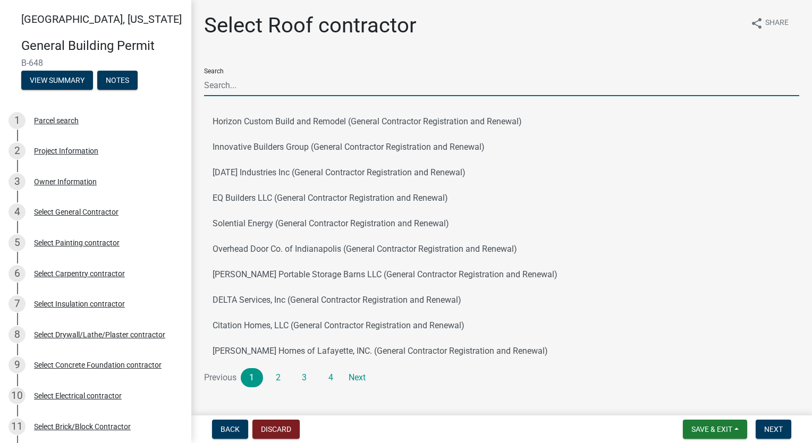
click at [360, 87] on input "Search" at bounding box center [501, 85] width 595 height 22
click at [518, 158] on button "Innovative Builders Group (General Contractor Registration and Renewal)" at bounding box center [501, 146] width 595 height 25
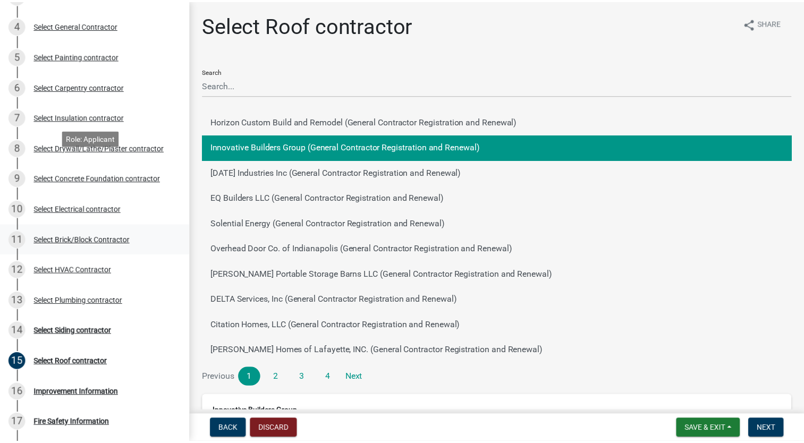
scroll to position [212, 0]
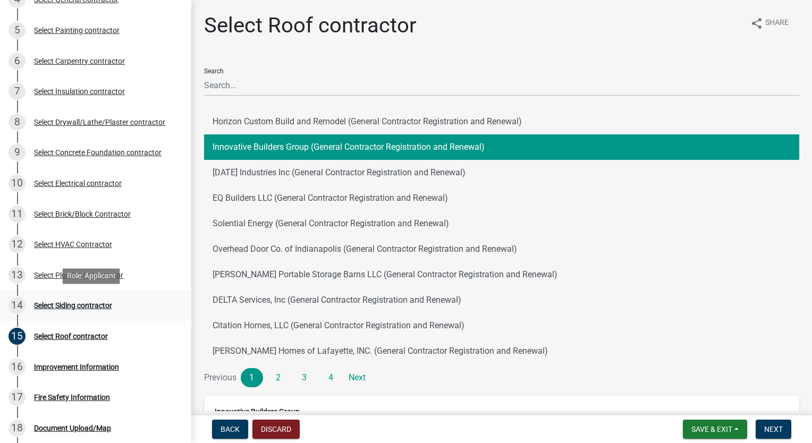
click at [99, 303] on div "Select Siding contractor" at bounding box center [73, 305] width 78 height 7
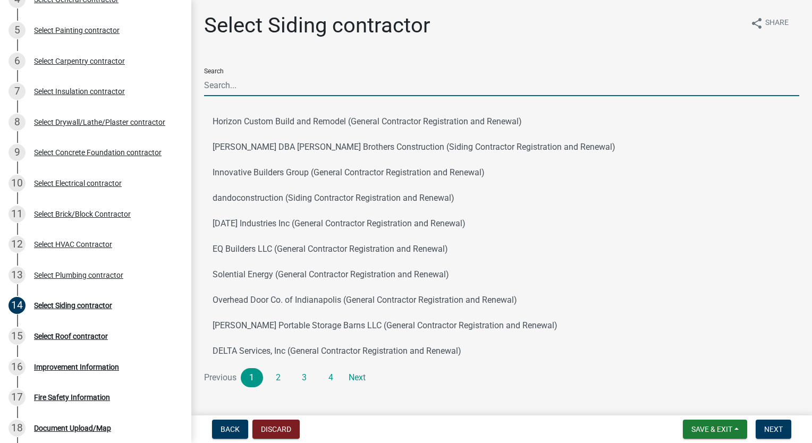
click at [315, 78] on input "Search" at bounding box center [501, 85] width 595 height 22
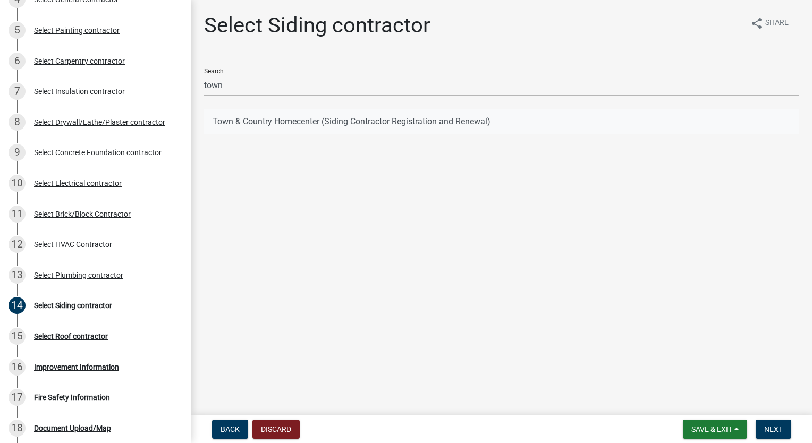
click at [315, 124] on button "Town & Country Homecenter (Siding Contractor Registration and Renewal)" at bounding box center [501, 121] width 595 height 25
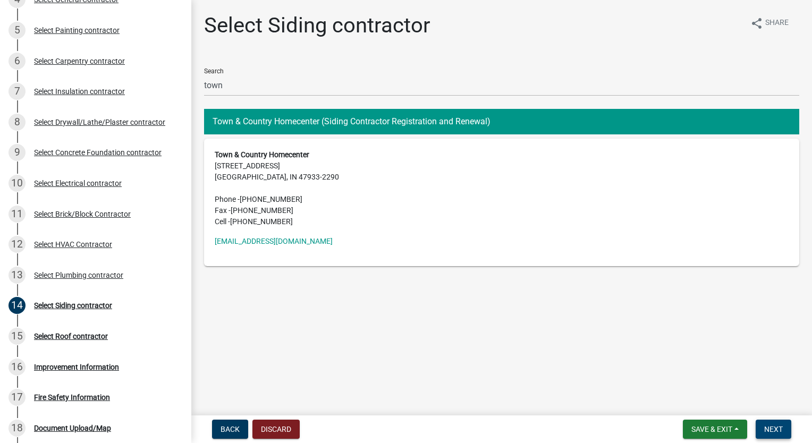
click at [772, 425] on span "Next" at bounding box center [773, 429] width 19 height 8
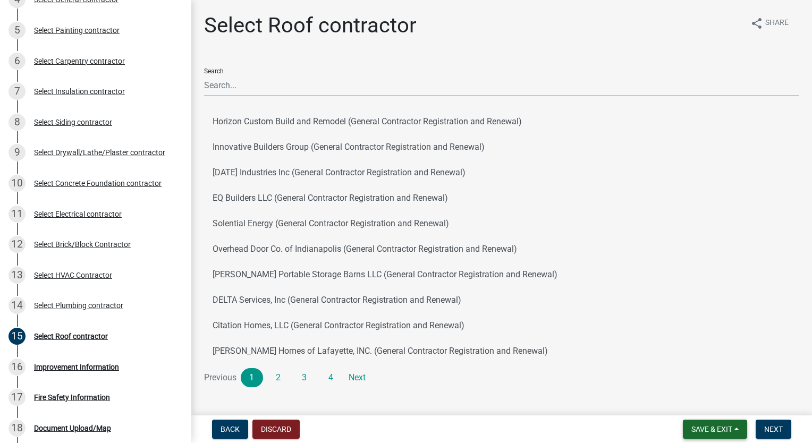
click at [720, 430] on span "Save & Exit" at bounding box center [711, 429] width 41 height 8
click at [717, 405] on button "Save & Exit" at bounding box center [704, 401] width 85 height 25
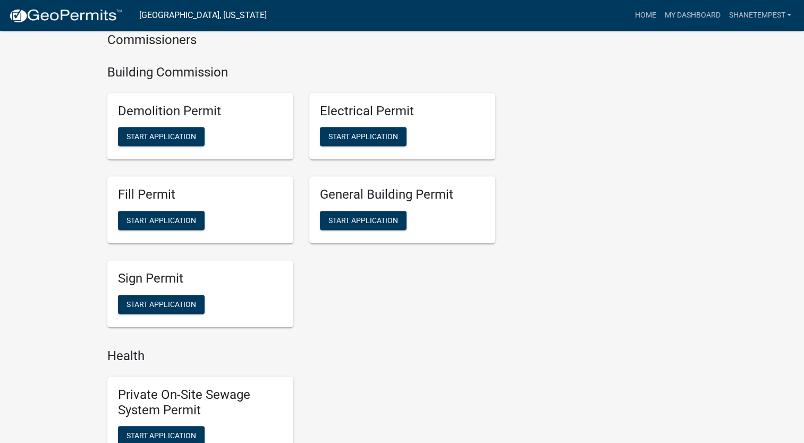
scroll to position [637, 0]
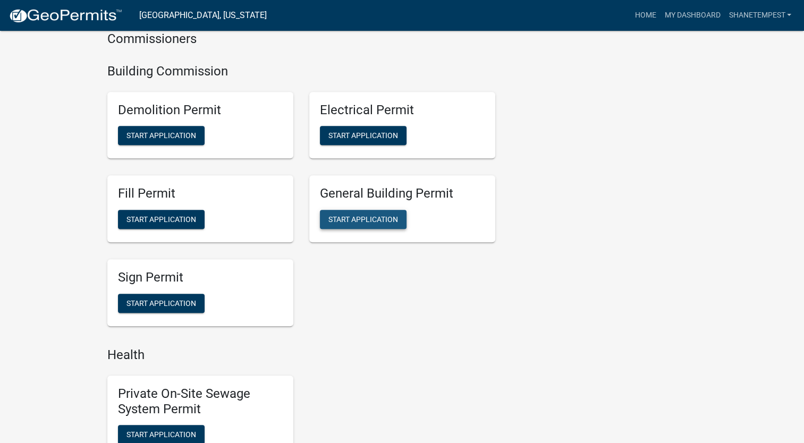
click at [372, 216] on span "Start Application" at bounding box center [363, 219] width 70 height 8
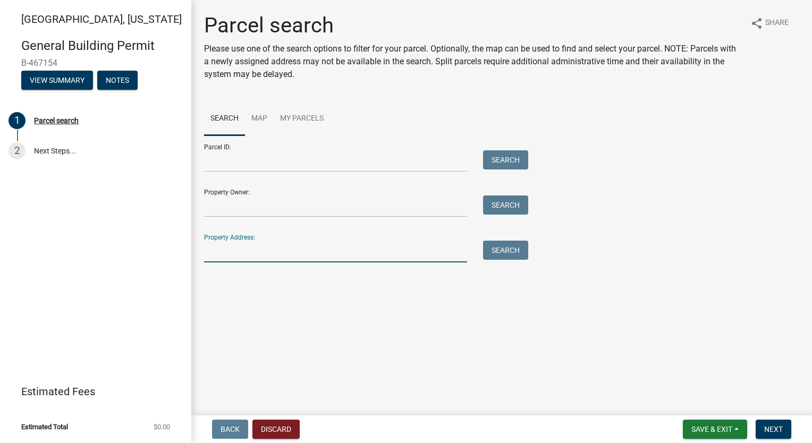
click at [331, 242] on input "Property Address:" at bounding box center [335, 252] width 263 height 22
click at [522, 248] on button "Search" at bounding box center [505, 250] width 45 height 19
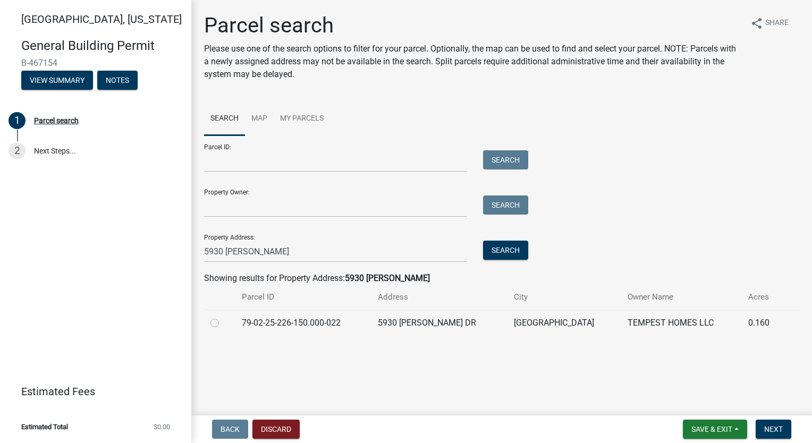
click at [223, 317] on label at bounding box center [223, 317] width 0 height 0
click at [223, 323] on input "radio" at bounding box center [226, 320] width 7 height 7
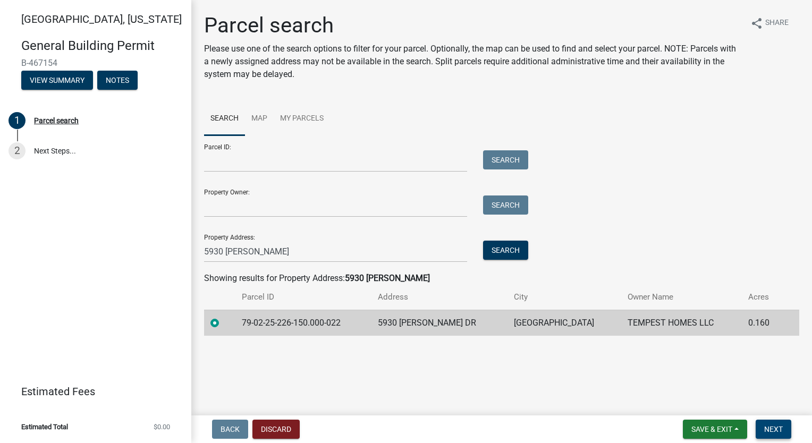
click at [772, 433] on span "Next" at bounding box center [773, 429] width 19 height 8
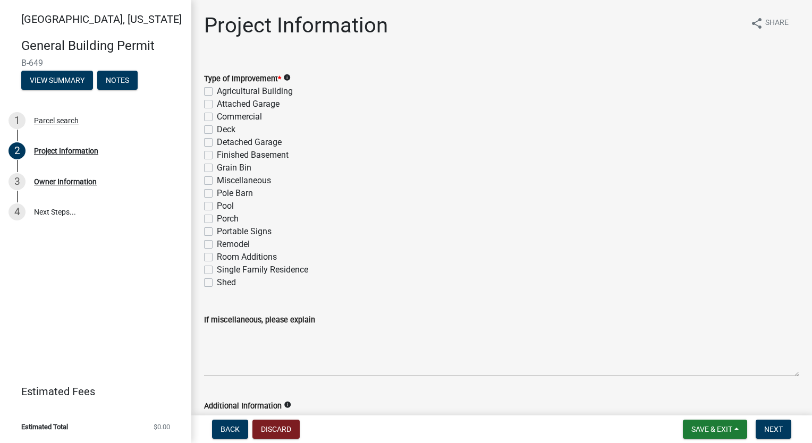
click at [217, 268] on label "Single Family Residence" at bounding box center [262, 269] width 91 height 13
click at [217, 268] on input "Single Family Residence" at bounding box center [220, 266] width 7 height 7
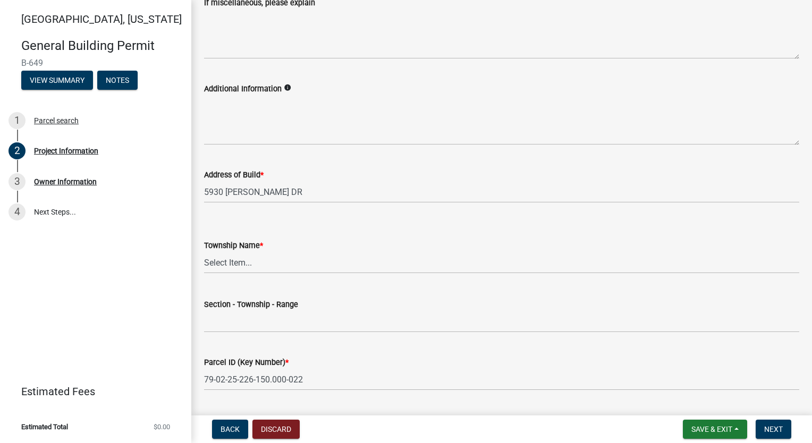
scroll to position [372, 0]
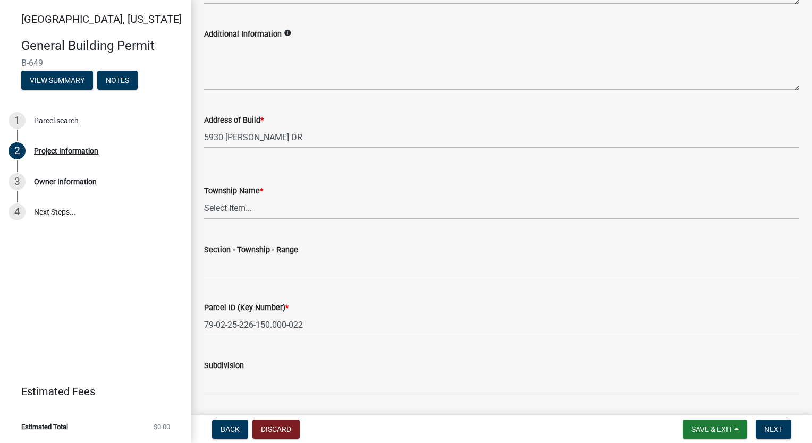
click at [308, 202] on select "Select Item... [PERSON_NAME] [PERSON_NAME] [GEOGRAPHIC_DATA][PERSON_NAME] Tippe…" at bounding box center [501, 208] width 595 height 22
click at [204, 197] on select "Select Item... [PERSON_NAME] [PERSON_NAME] [GEOGRAPHIC_DATA][PERSON_NAME] Tippe…" at bounding box center [501, 208] width 595 height 22
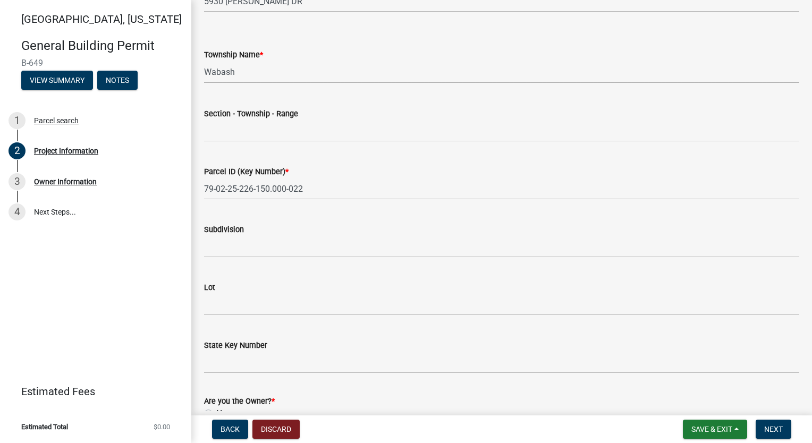
scroll to position [531, 0]
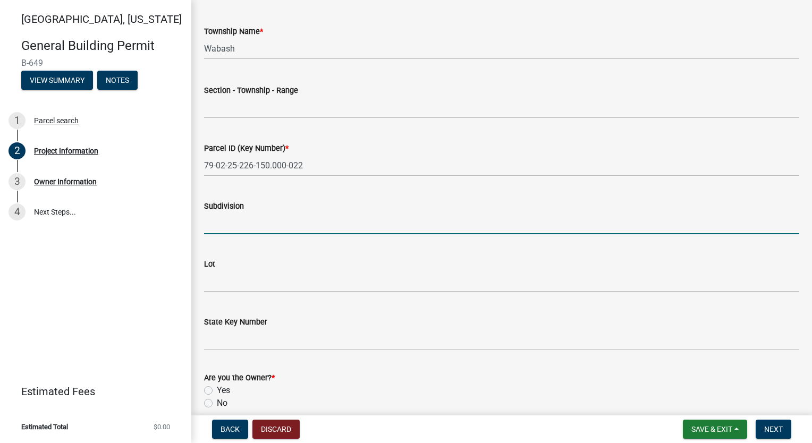
click at [266, 220] on input "Subdivision" at bounding box center [501, 223] width 595 height 22
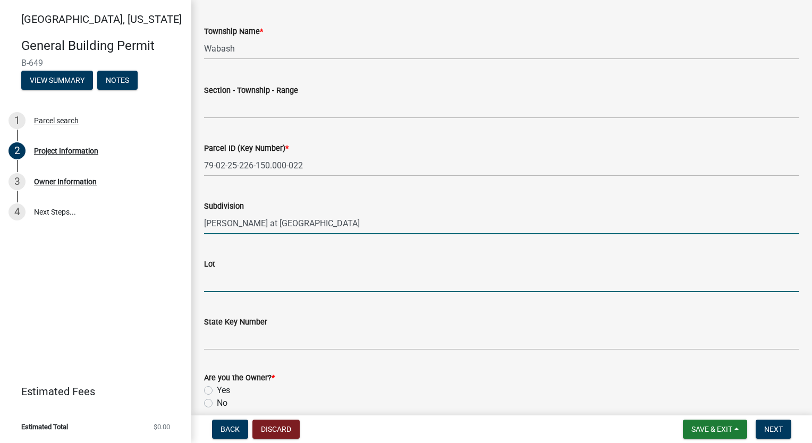
click at [250, 285] on input "Lot" at bounding box center [501, 281] width 595 height 22
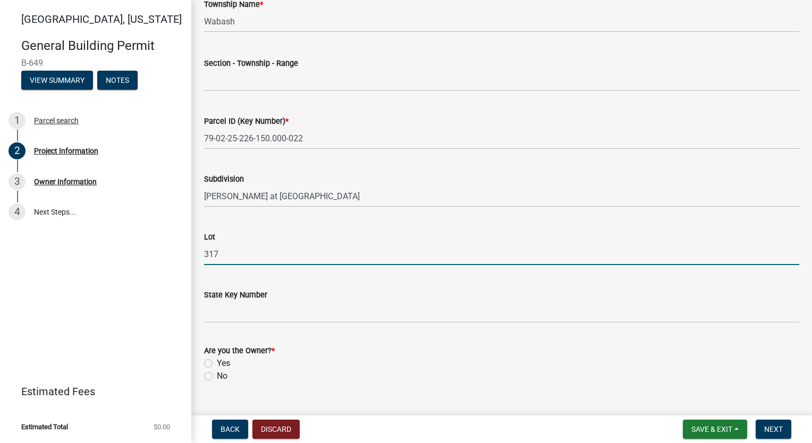
scroll to position [580, 0]
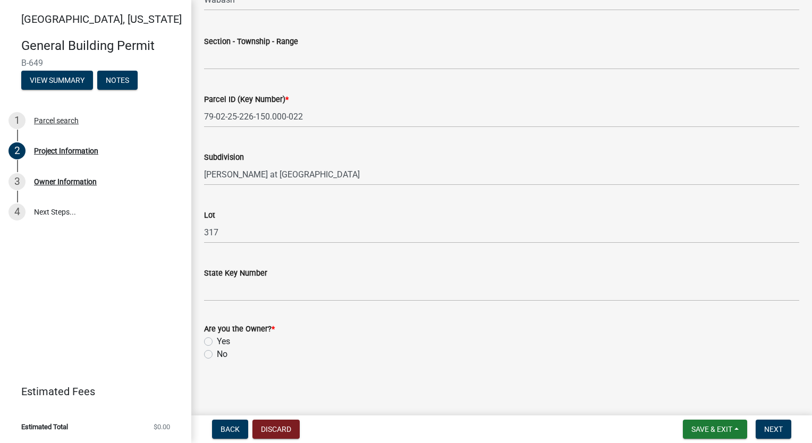
click at [217, 342] on label "Yes" at bounding box center [223, 341] width 13 height 13
click at [217, 342] on input "Yes" at bounding box center [220, 338] width 7 height 7
click at [768, 433] on span "Next" at bounding box center [773, 429] width 19 height 8
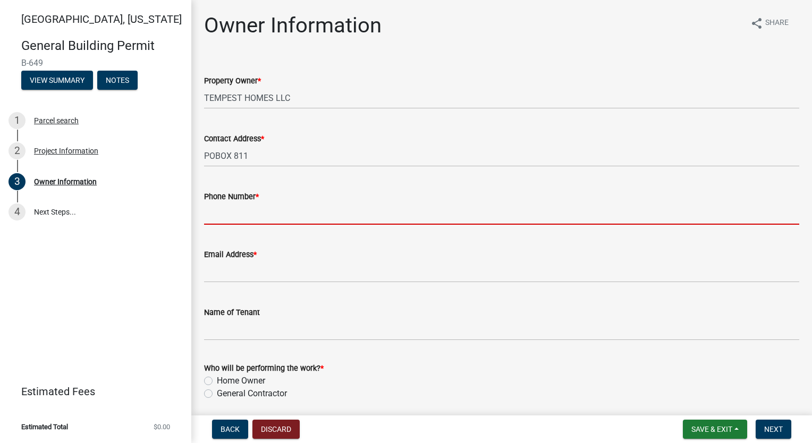
click at [276, 213] on input "Phone Number *" at bounding box center [501, 214] width 595 height 22
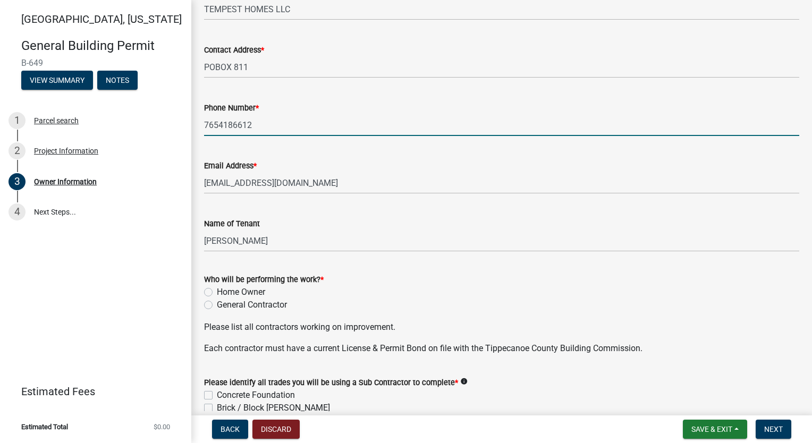
scroll to position [212, 0]
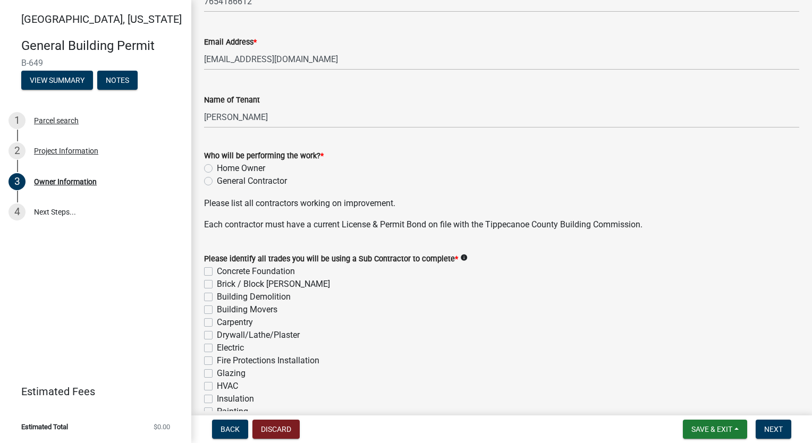
click at [217, 182] on label "General Contractor" at bounding box center [252, 181] width 70 height 13
click at [217, 182] on input "General Contractor" at bounding box center [220, 178] width 7 height 7
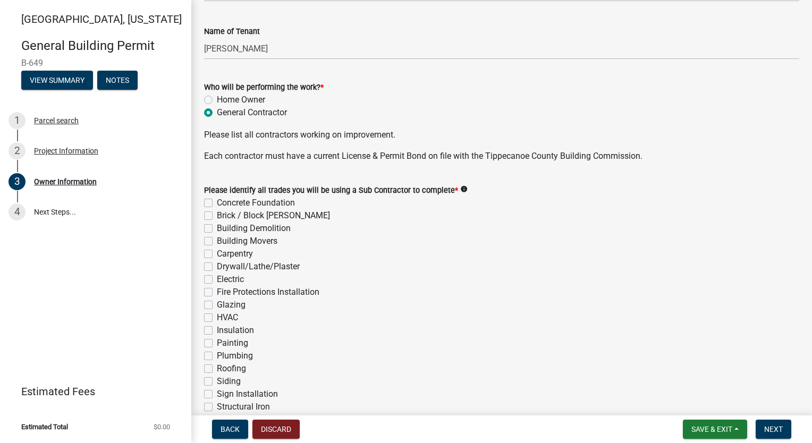
scroll to position [372, 0]
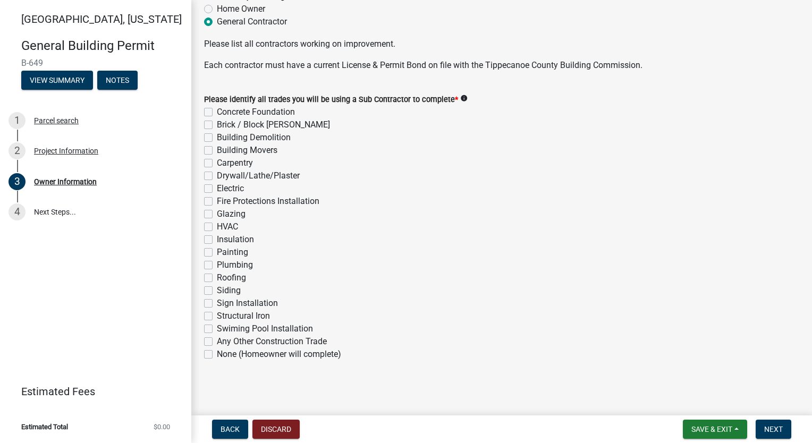
click at [217, 110] on label "Concrete Foundation" at bounding box center [256, 112] width 78 height 13
click at [217, 110] on input "Concrete Foundation" at bounding box center [220, 109] width 7 height 7
click at [217, 126] on label "Brick / Block [PERSON_NAME]" at bounding box center [273, 124] width 113 height 13
click at [217, 125] on input "Brick / Block [PERSON_NAME]" at bounding box center [220, 121] width 7 height 7
click at [217, 163] on label "Carpentry" at bounding box center [235, 163] width 36 height 13
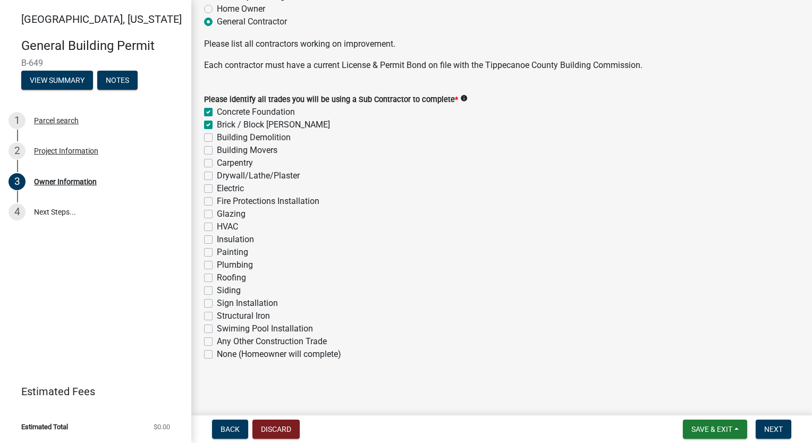
click at [217, 163] on input "Carpentry" at bounding box center [220, 160] width 7 height 7
click at [217, 177] on label "Drywall/Lathe/Plaster" at bounding box center [258, 175] width 83 height 13
click at [217, 176] on input "Drywall/Lathe/Plaster" at bounding box center [220, 172] width 7 height 7
click at [217, 189] on label "Electric" at bounding box center [230, 188] width 27 height 13
click at [217, 189] on input "Electric" at bounding box center [220, 185] width 7 height 7
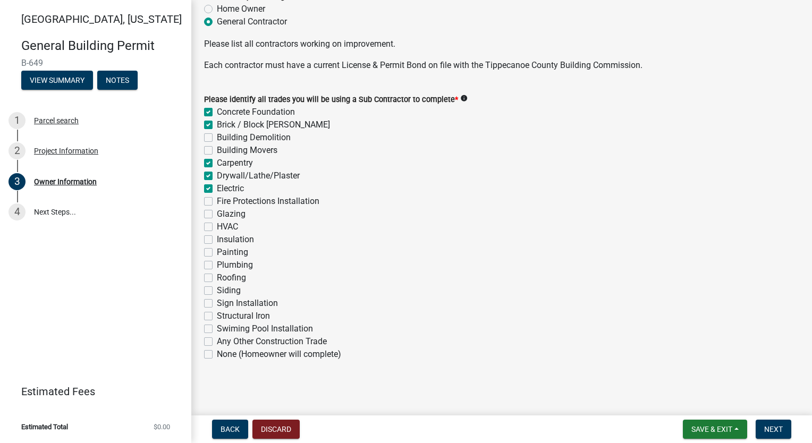
click at [217, 229] on label "HVAC" at bounding box center [227, 226] width 21 height 13
click at [217, 227] on input "HVAC" at bounding box center [220, 223] width 7 height 7
click at [217, 240] on label "Insulation" at bounding box center [235, 239] width 37 height 13
click at [217, 240] on input "Insulation" at bounding box center [220, 236] width 7 height 7
click at [217, 253] on label "Painting" at bounding box center [232, 252] width 31 height 13
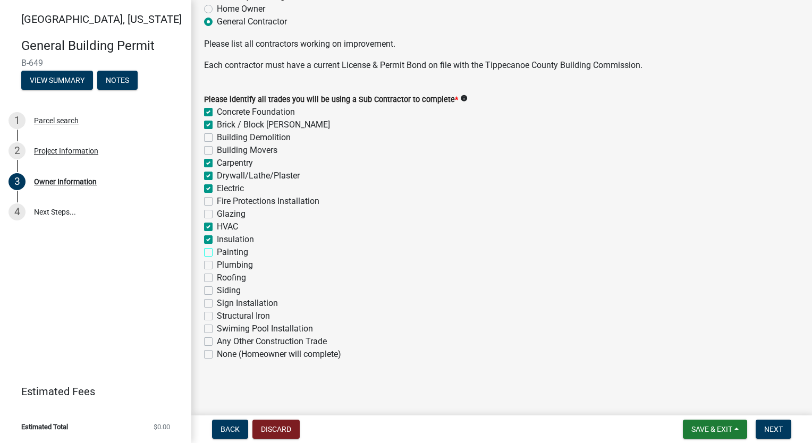
click at [217, 253] on input "Painting" at bounding box center [220, 249] width 7 height 7
click at [217, 263] on label "Plumbing" at bounding box center [235, 265] width 36 height 13
click at [217, 263] on input "Plumbing" at bounding box center [220, 262] width 7 height 7
click at [217, 282] on label "Roofing" at bounding box center [231, 277] width 29 height 13
click at [217, 278] on input "Roofing" at bounding box center [220, 274] width 7 height 7
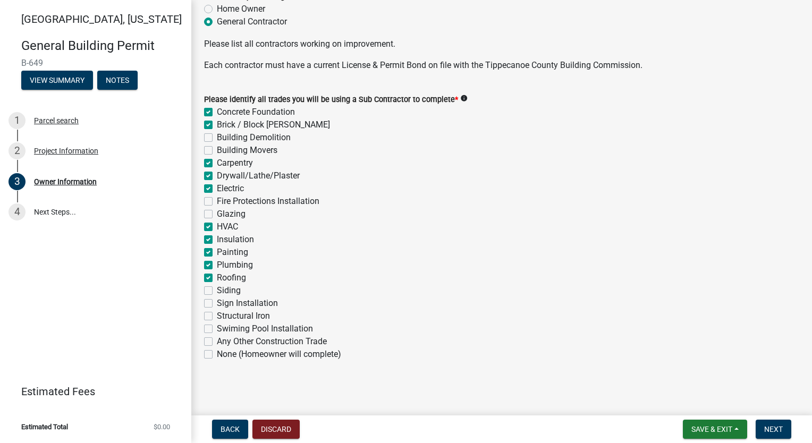
click at [217, 292] on label "Siding" at bounding box center [229, 290] width 24 height 13
click at [217, 291] on input "Siding" at bounding box center [220, 287] width 7 height 7
click at [775, 425] on span "Next" at bounding box center [773, 429] width 19 height 8
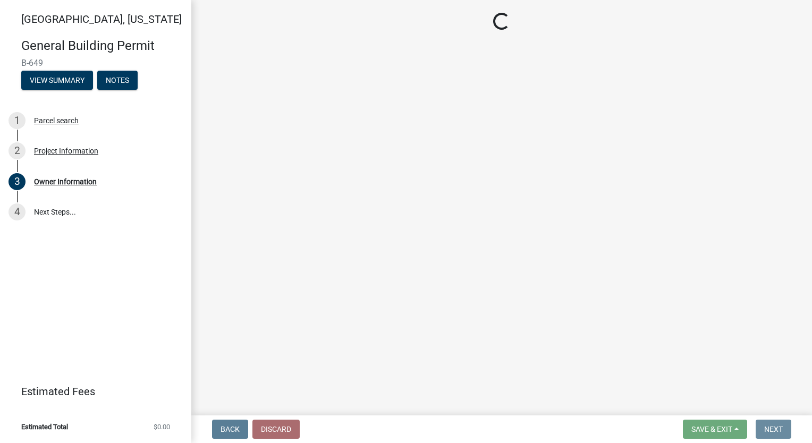
scroll to position [0, 0]
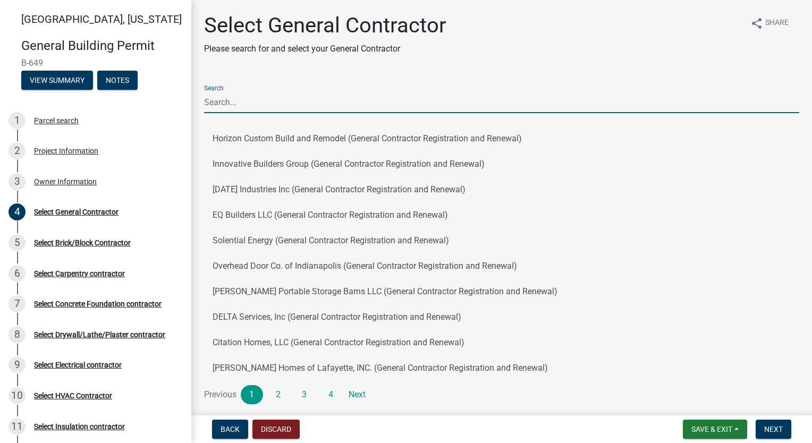
click at [272, 103] on input "Search" at bounding box center [501, 102] width 595 height 22
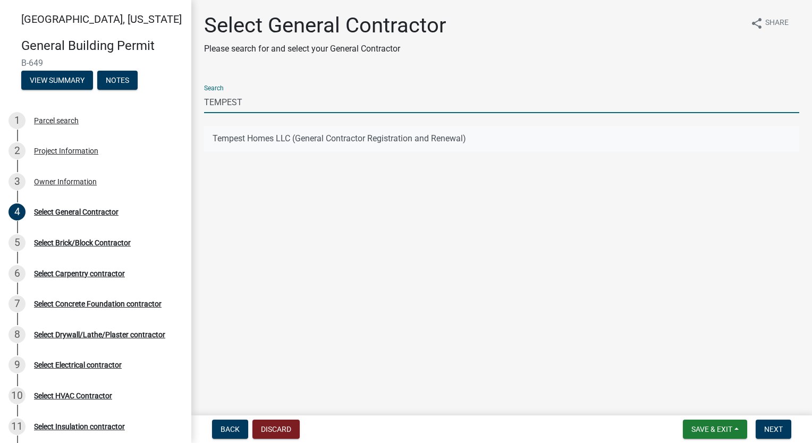
click at [292, 146] on button "Tempest Homes LLC (General Contractor Registration and Renewal)" at bounding box center [501, 138] width 595 height 25
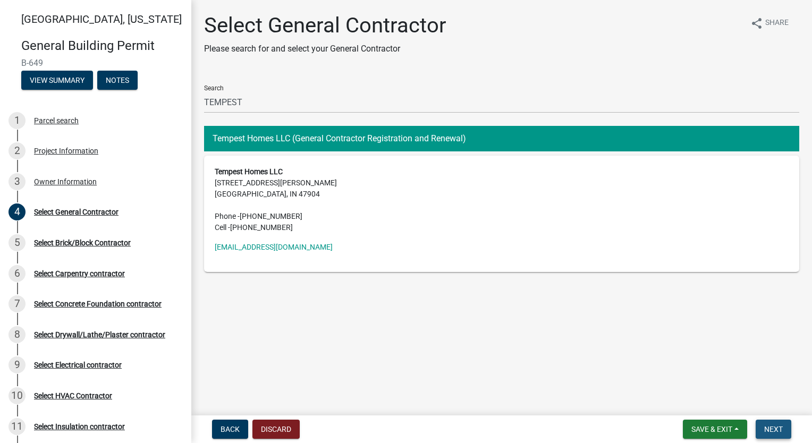
click at [765, 425] on span "Next" at bounding box center [773, 429] width 19 height 8
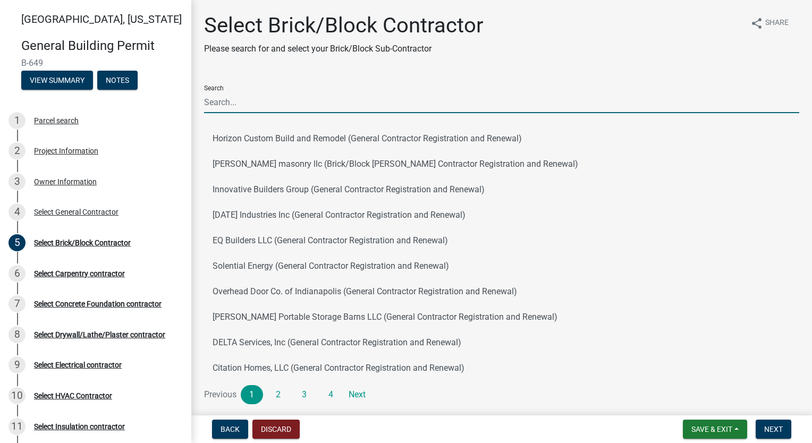
click at [312, 97] on input "Search" at bounding box center [501, 102] width 595 height 22
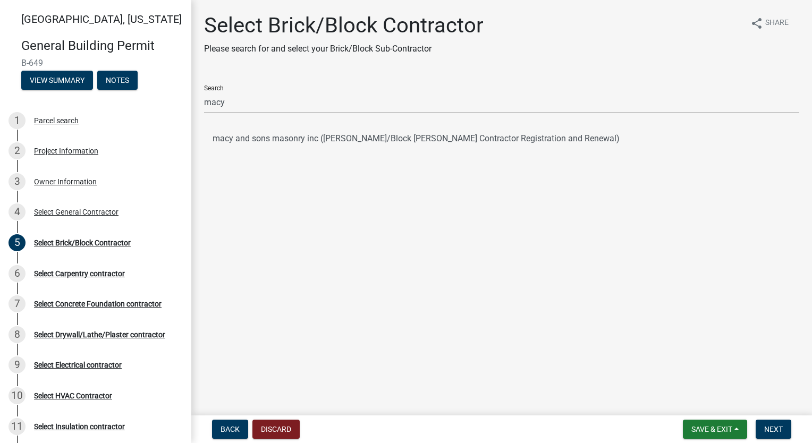
click at [315, 139] on button "macy and sons masonry inc ([PERSON_NAME]/Block [PERSON_NAME] Contractor Registr…" at bounding box center [501, 138] width 595 height 25
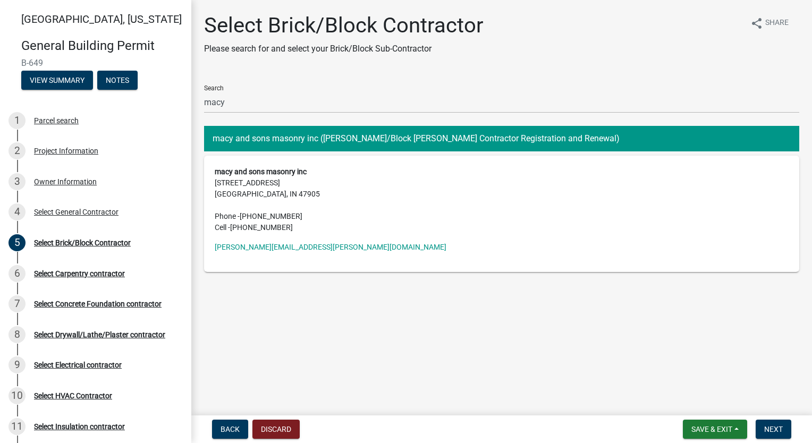
click at [792, 438] on form "Save & Exit Save Save & Exit Next" at bounding box center [736, 429] width 117 height 19
click at [783, 436] on button "Next" at bounding box center [773, 429] width 36 height 19
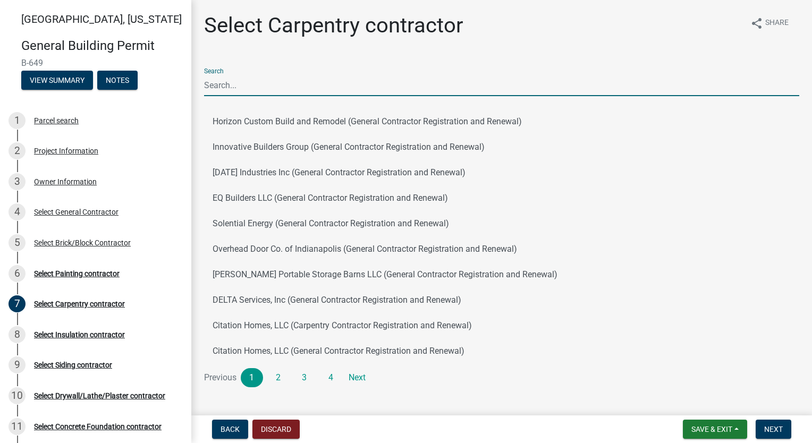
click at [338, 76] on input "Search" at bounding box center [501, 85] width 595 height 22
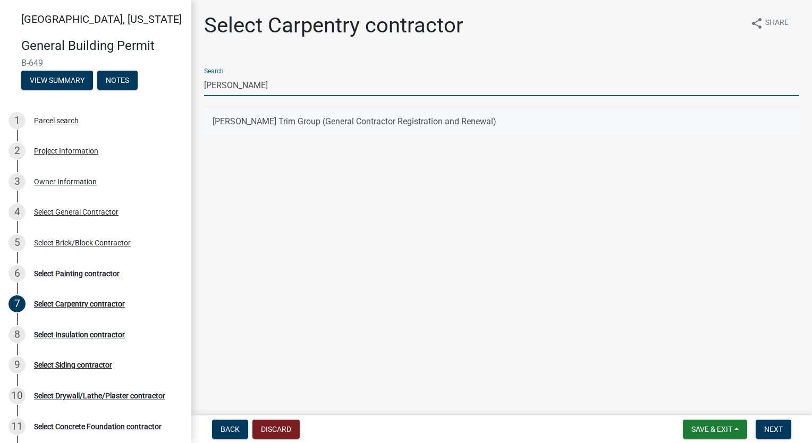
click at [325, 129] on button "[PERSON_NAME] Trim Group (General Contractor Registration and Renewal)" at bounding box center [501, 121] width 595 height 25
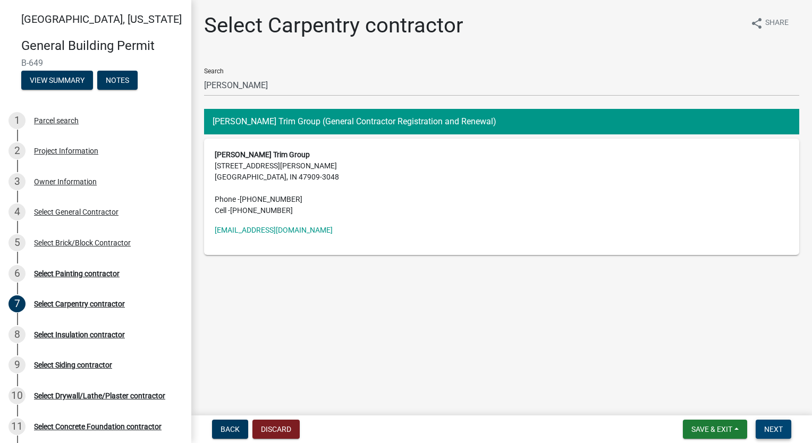
click at [761, 428] on button "Next" at bounding box center [773, 429] width 36 height 19
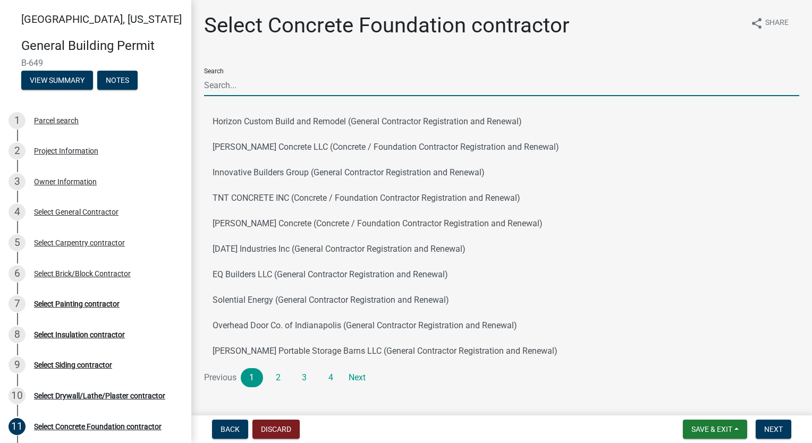
click at [316, 90] on input "Search" at bounding box center [501, 85] width 595 height 22
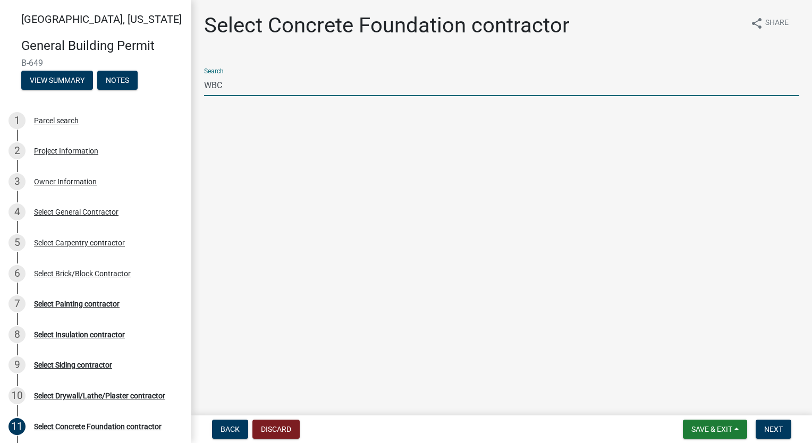
drag, startPoint x: 287, startPoint y: 86, endPoint x: 47, endPoint y: 102, distance: 241.1
click at [56, 102] on div "[GEOGRAPHIC_DATA], [US_STATE] General Building Permit B-649 View Summary Notes …" at bounding box center [406, 221] width 812 height 443
click at [272, 124] on button "[PERSON_NAME] Contracting (Concrete / Foundation Contractor Registration and Re…" at bounding box center [501, 121] width 595 height 25
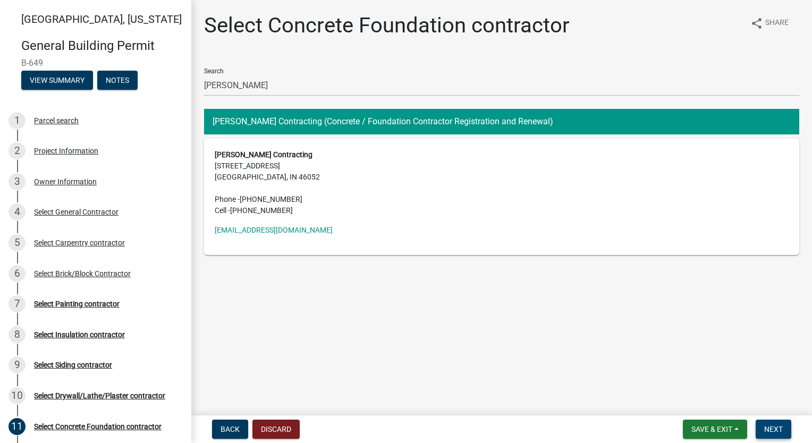
click at [769, 428] on span "Next" at bounding box center [773, 429] width 19 height 8
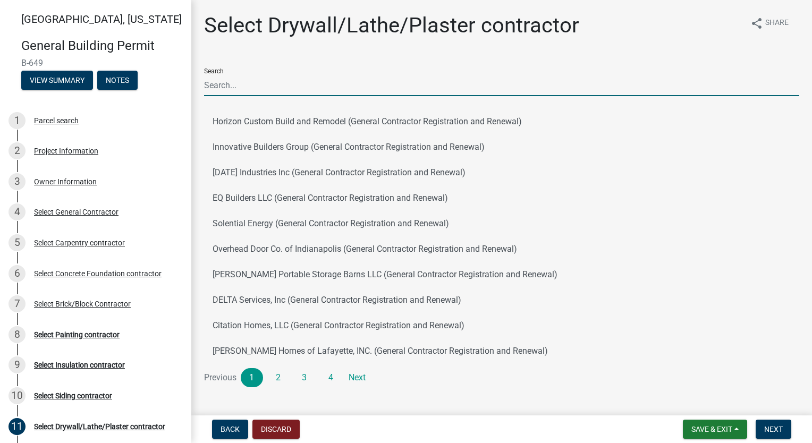
click at [312, 74] on input "Search" at bounding box center [501, 85] width 595 height 22
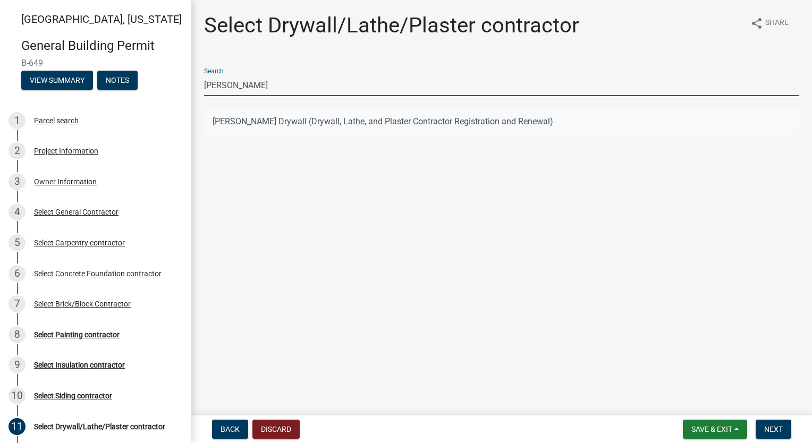
click at [335, 118] on button "[PERSON_NAME] Drywall (Drywall, Lathe, and Plaster Contractor Registration and …" at bounding box center [501, 121] width 595 height 25
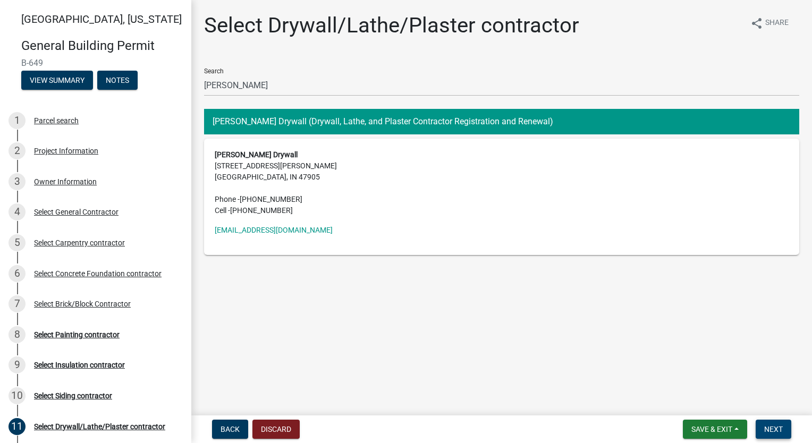
click at [761, 426] on button "Next" at bounding box center [773, 429] width 36 height 19
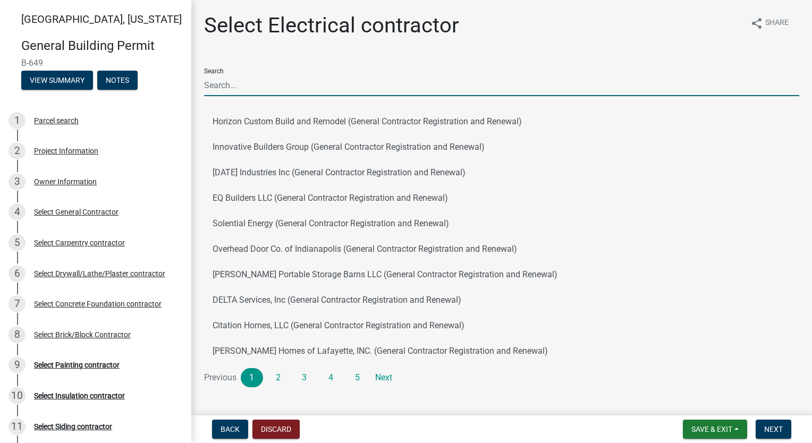
click at [352, 84] on input "Search" at bounding box center [501, 85] width 595 height 22
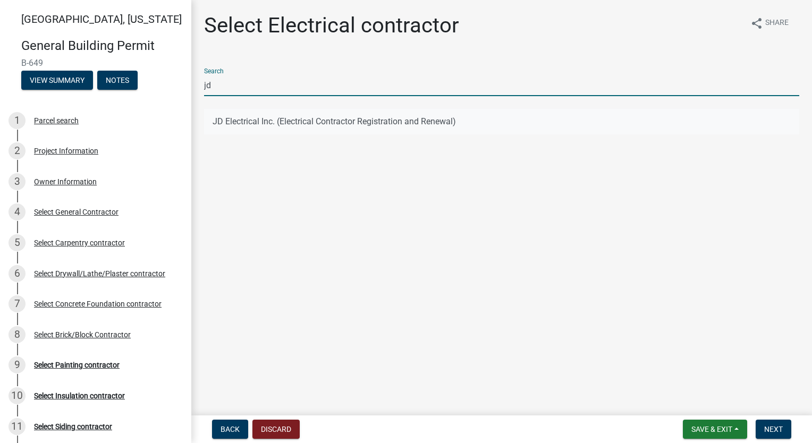
click at [343, 118] on button "JD Electrical Inc. (Electrical Contractor Registration and Renewal)" at bounding box center [501, 121] width 595 height 25
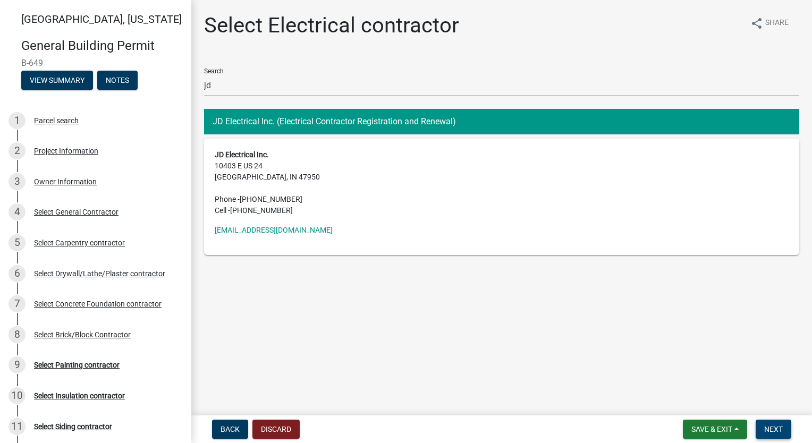
click at [775, 422] on button "Next" at bounding box center [773, 429] width 36 height 19
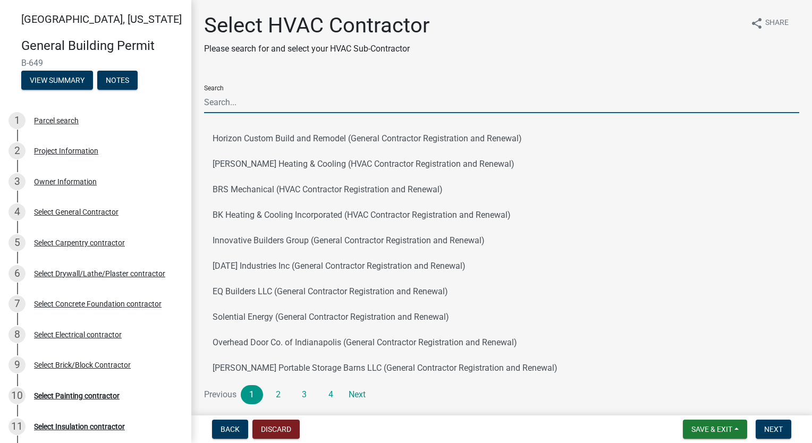
click at [291, 93] on input "Search" at bounding box center [501, 102] width 595 height 22
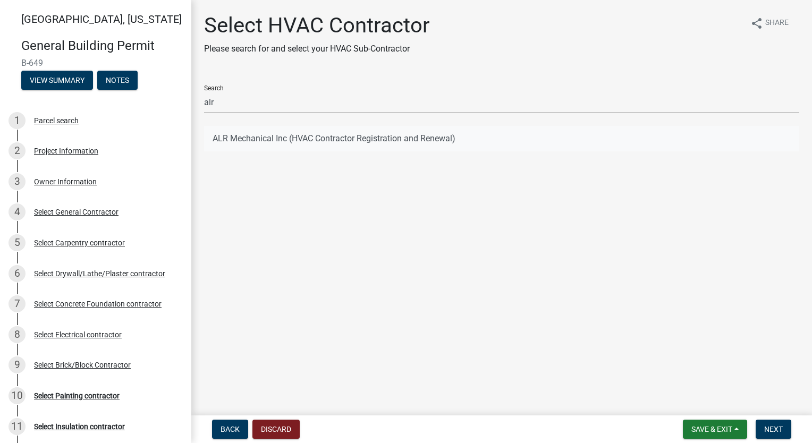
click at [293, 139] on button "ALR Mechanical Inc (HVAC Contractor Registration and Renewal)" at bounding box center [501, 138] width 595 height 25
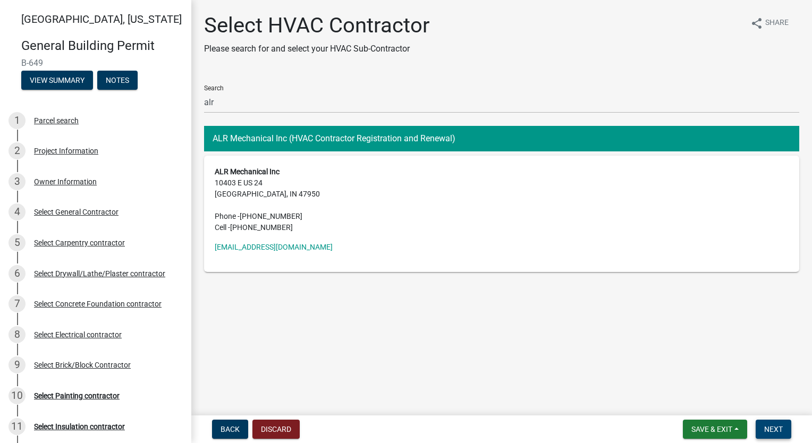
click at [771, 430] on span "Next" at bounding box center [773, 429] width 19 height 8
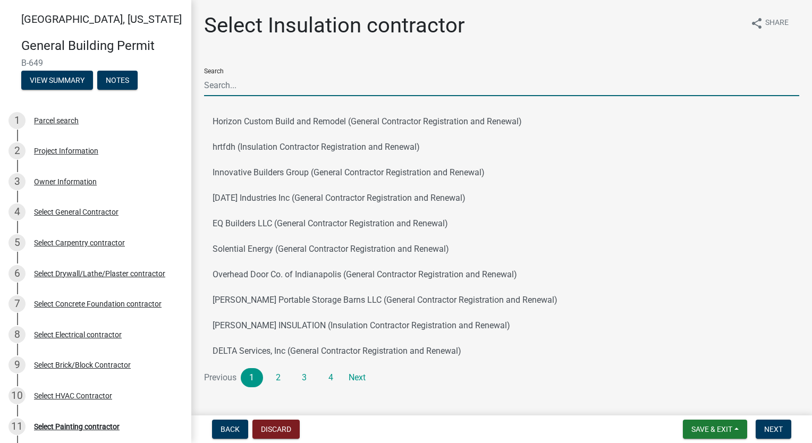
click at [258, 78] on input "Search" at bounding box center [501, 85] width 595 height 22
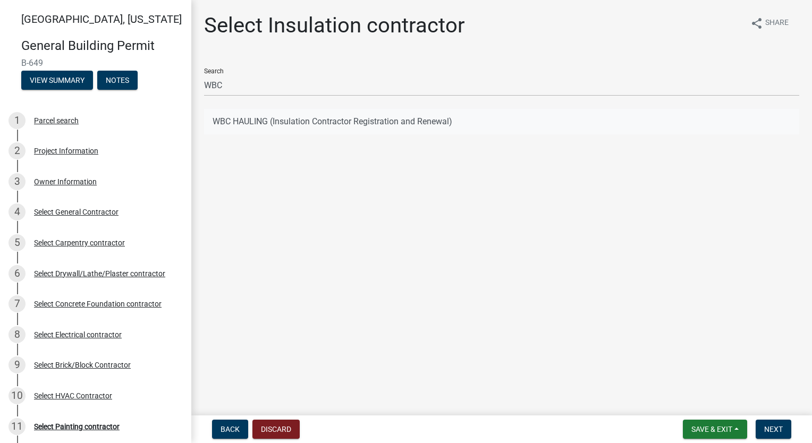
click at [272, 124] on button "WBC HAULING (Insulation Contractor Registration and Renewal)" at bounding box center [501, 121] width 595 height 25
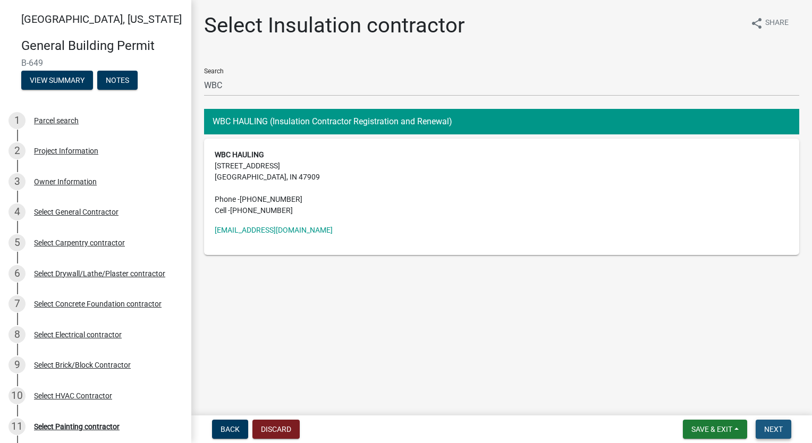
click at [779, 427] on span "Next" at bounding box center [773, 429] width 19 height 8
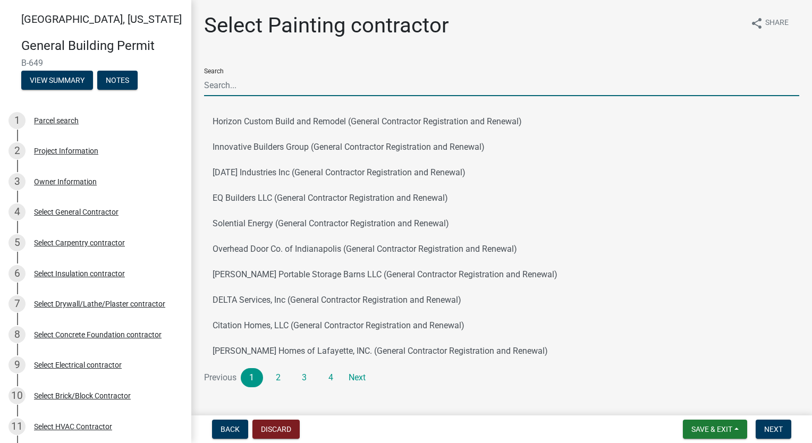
click at [306, 80] on input "Search" at bounding box center [501, 85] width 595 height 22
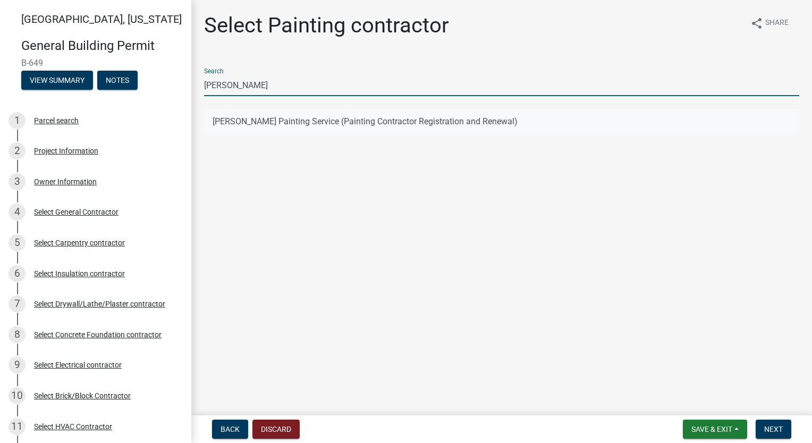
click at [302, 124] on button "[PERSON_NAME] Painting Service (Painting Contractor Registration and Renewal)" at bounding box center [501, 121] width 595 height 25
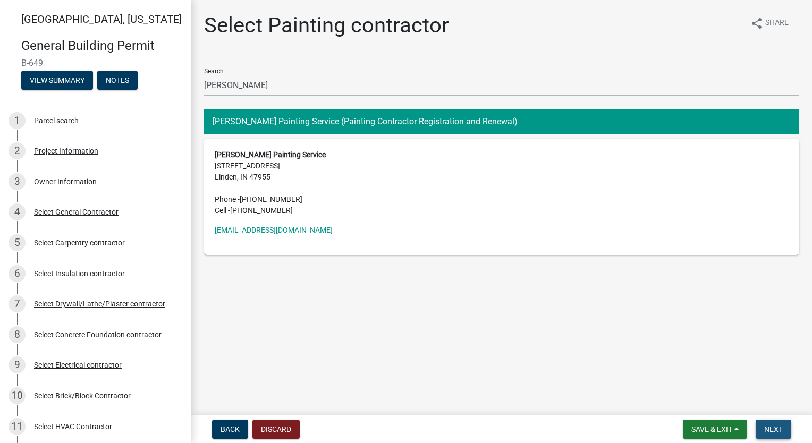
click at [784, 430] on button "Next" at bounding box center [773, 429] width 36 height 19
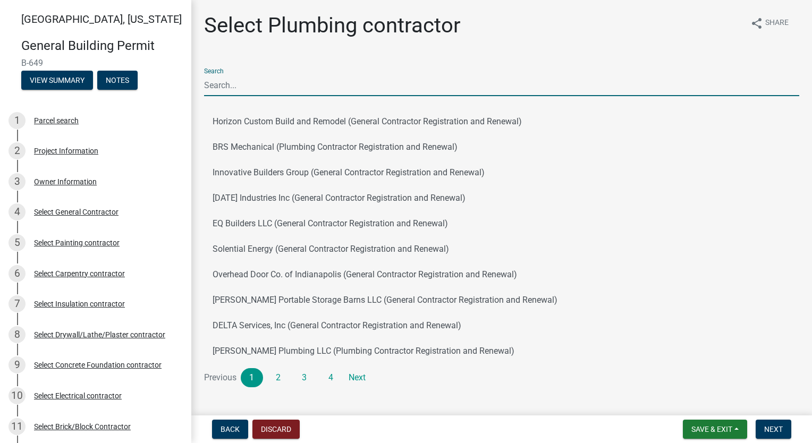
click at [279, 89] on input "Search" at bounding box center [501, 85] width 595 height 22
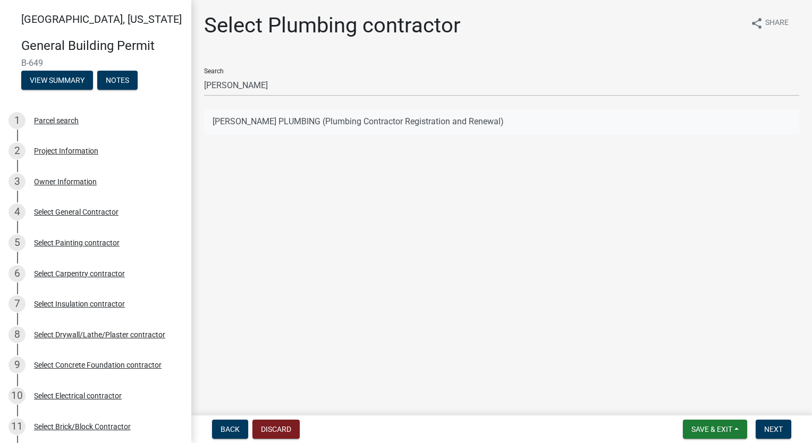
click at [268, 120] on button "[PERSON_NAME] PLUMBING (Plumbing Contractor Registration and Renewal)" at bounding box center [501, 121] width 595 height 25
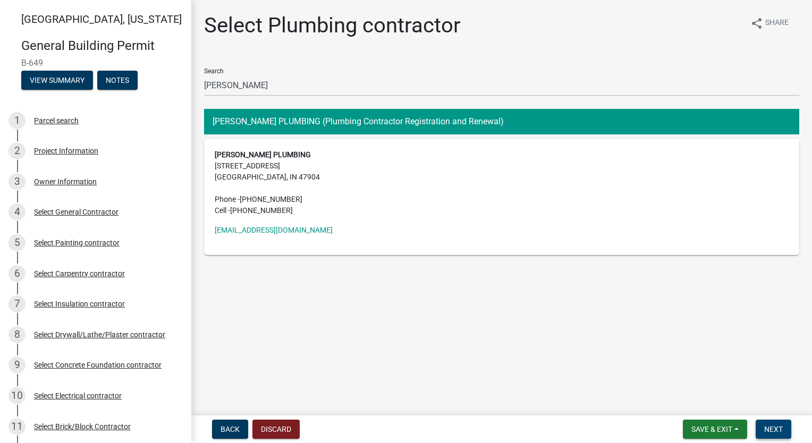
click at [778, 432] on span "Next" at bounding box center [773, 429] width 19 height 8
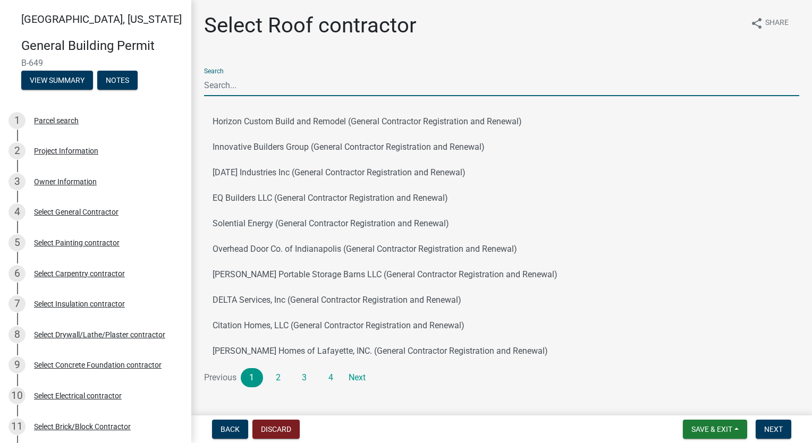
click at [274, 89] on input "Search" at bounding box center [501, 85] width 595 height 22
click at [279, 71] on div "Search" at bounding box center [501, 77] width 595 height 37
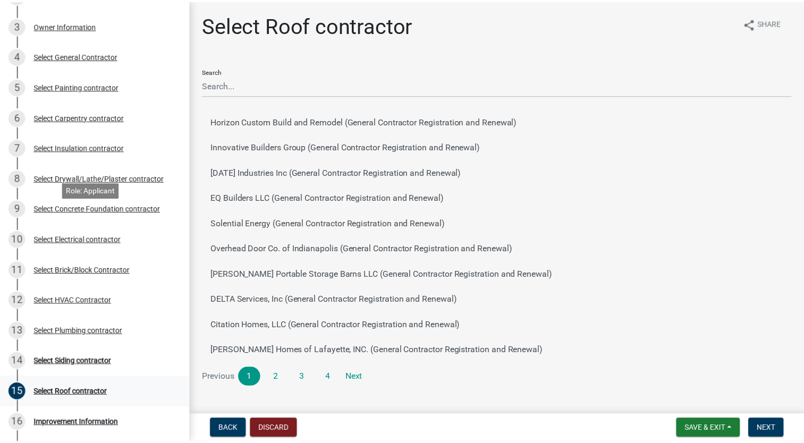
scroll to position [212, 0]
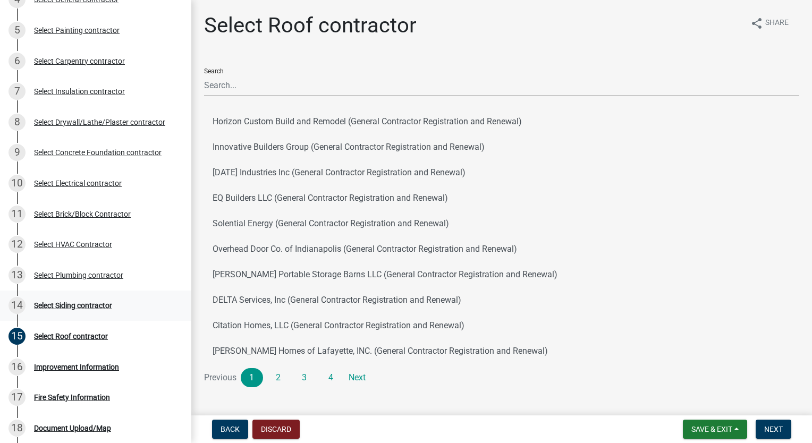
click at [91, 307] on div "Select Siding contractor" at bounding box center [73, 305] width 78 height 7
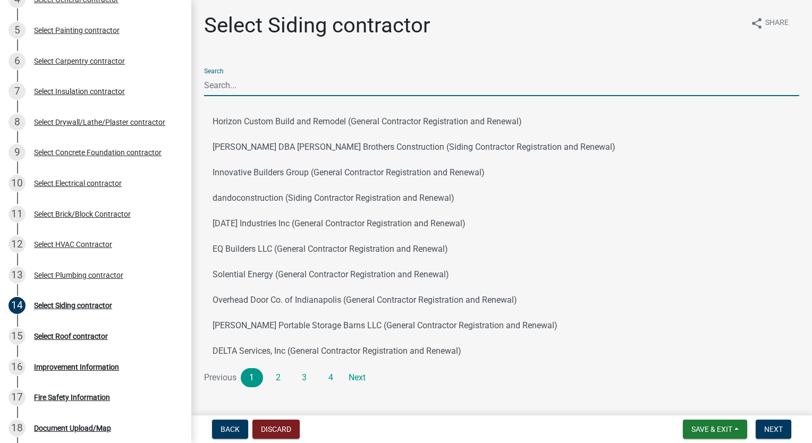
click at [361, 83] on input "Search" at bounding box center [501, 85] width 595 height 22
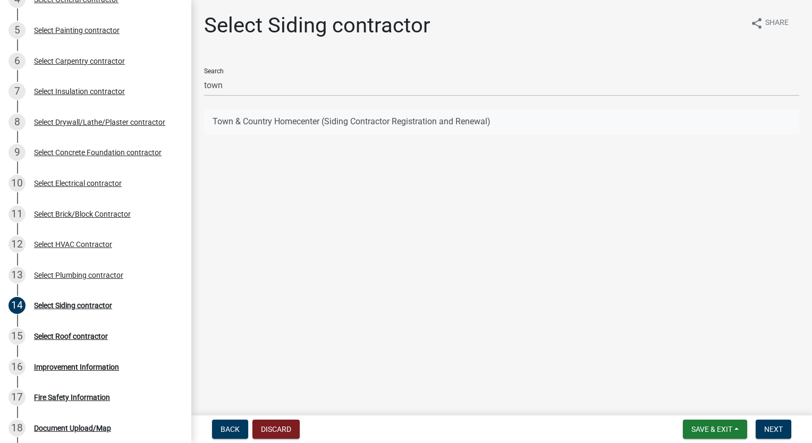
click at [296, 121] on button "Town & Country Homecenter (Siding Contractor Registration and Renewal)" at bounding box center [501, 121] width 595 height 25
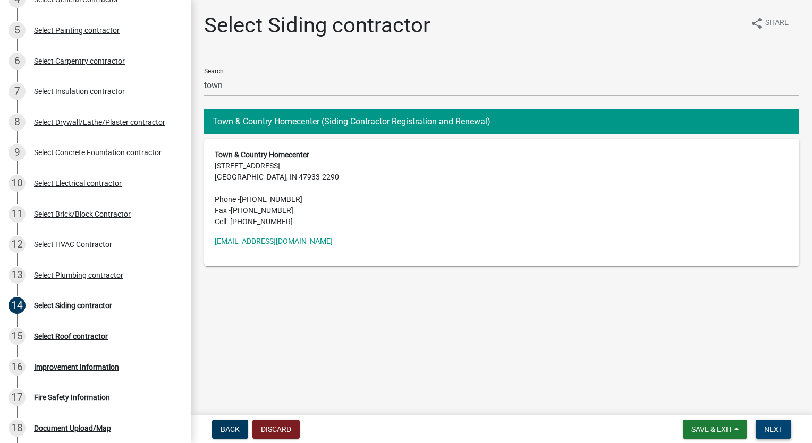
click at [773, 428] on span "Next" at bounding box center [773, 429] width 19 height 8
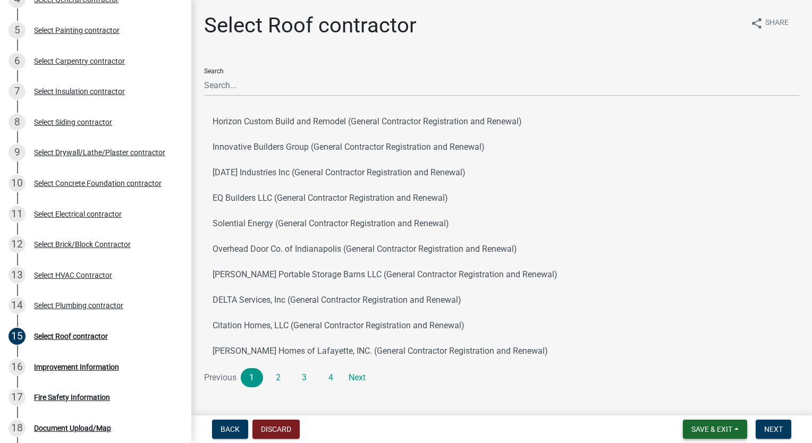
click at [705, 425] on span "Save & Exit" at bounding box center [711, 429] width 41 height 8
click at [709, 403] on button "Save & Exit" at bounding box center [704, 401] width 85 height 25
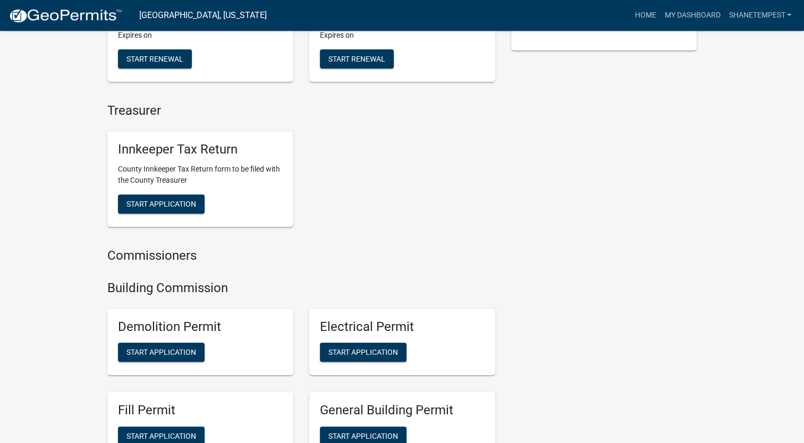
scroll to position [531, 0]
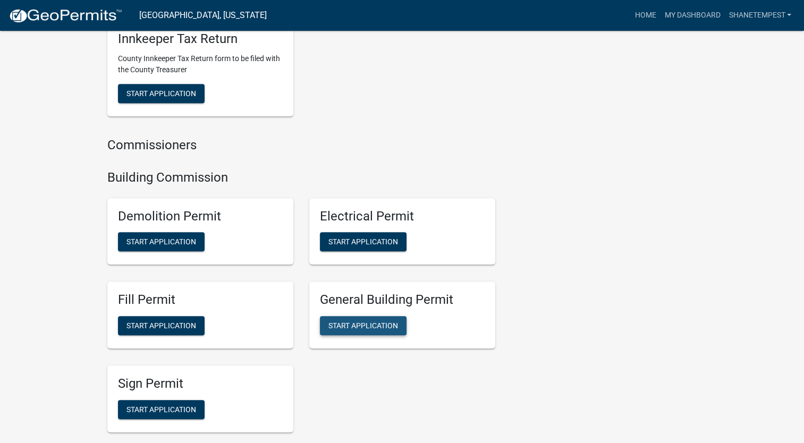
click at [357, 325] on span "Start Application" at bounding box center [363, 325] width 70 height 8
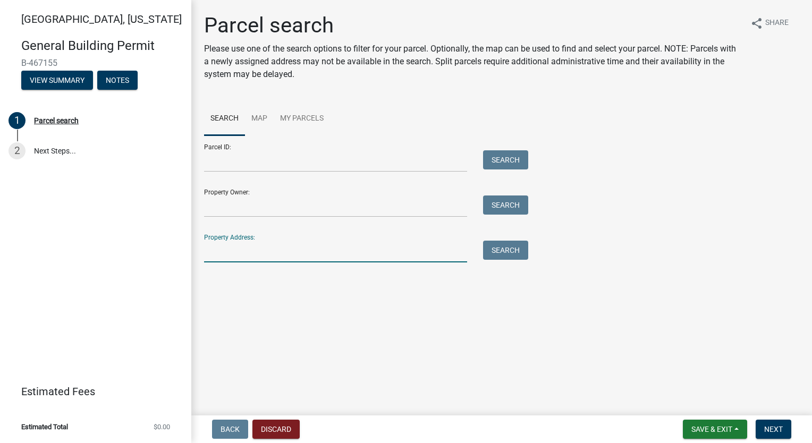
click at [334, 248] on input "Property Address:" at bounding box center [335, 252] width 263 height 22
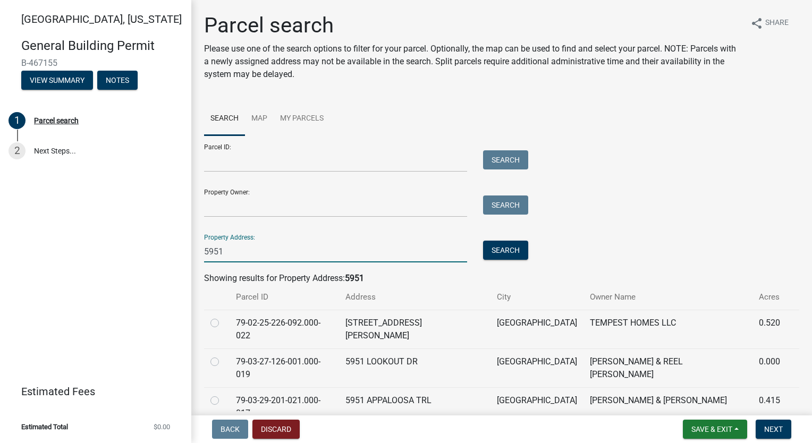
click at [334, 245] on input "5951" at bounding box center [335, 252] width 263 height 22
click at [499, 250] on button "Search" at bounding box center [505, 250] width 45 height 19
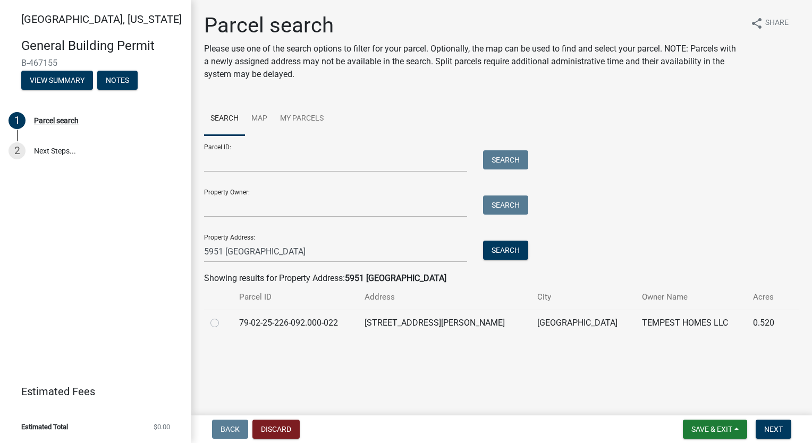
click at [223, 317] on label at bounding box center [223, 317] width 0 height 0
click at [223, 323] on input "radio" at bounding box center [226, 320] width 7 height 7
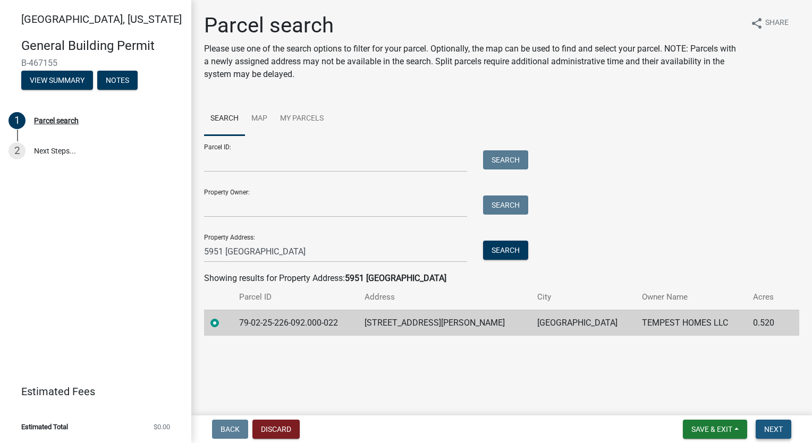
click at [780, 430] on span "Next" at bounding box center [773, 429] width 19 height 8
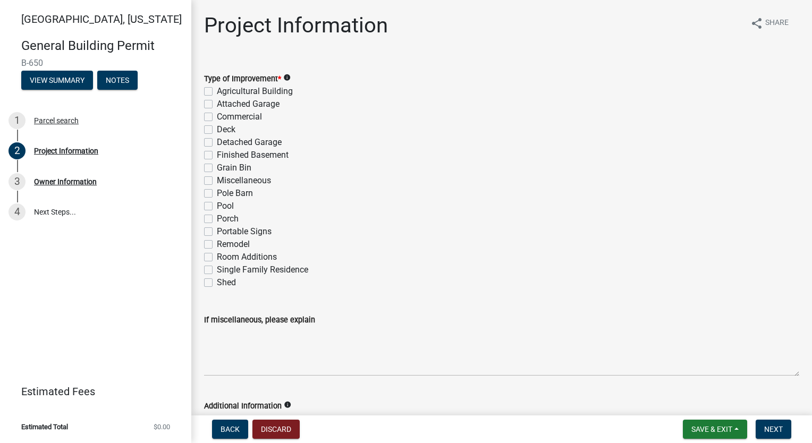
click at [217, 271] on label "Single Family Residence" at bounding box center [262, 269] width 91 height 13
click at [217, 270] on input "Single Family Residence" at bounding box center [220, 266] width 7 height 7
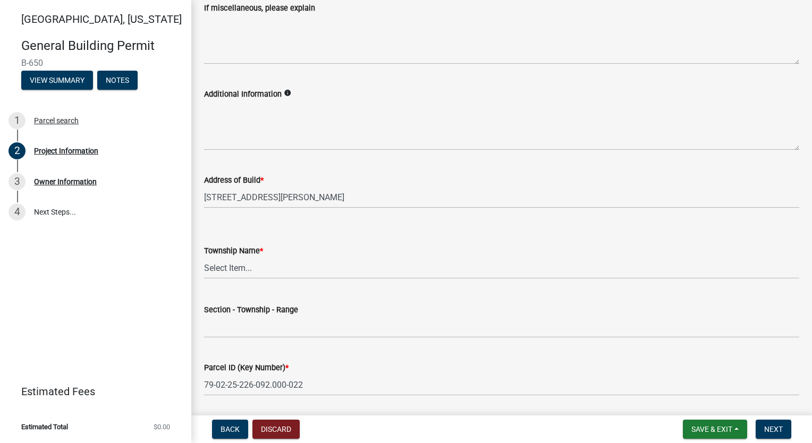
scroll to position [319, 0]
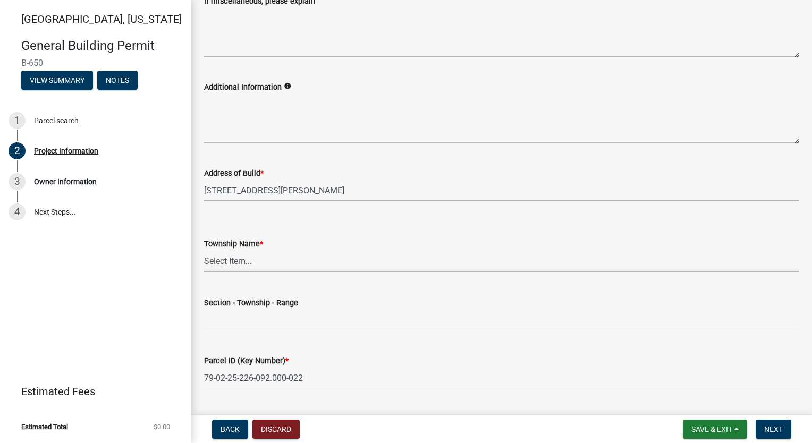
click at [303, 261] on select "Select Item... [PERSON_NAME] [PERSON_NAME] [GEOGRAPHIC_DATA][PERSON_NAME] Tippe…" at bounding box center [501, 261] width 595 height 22
click at [204, 250] on select "Select Item... [PERSON_NAME] [PERSON_NAME] [GEOGRAPHIC_DATA][PERSON_NAME] Tippe…" at bounding box center [501, 261] width 595 height 22
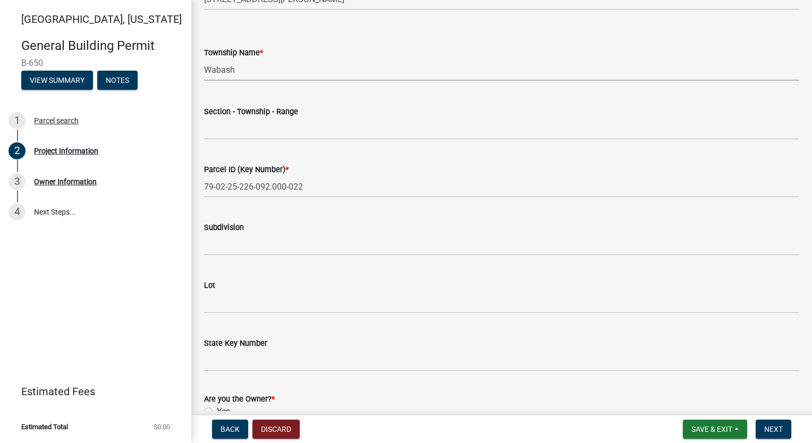
scroll to position [531, 0]
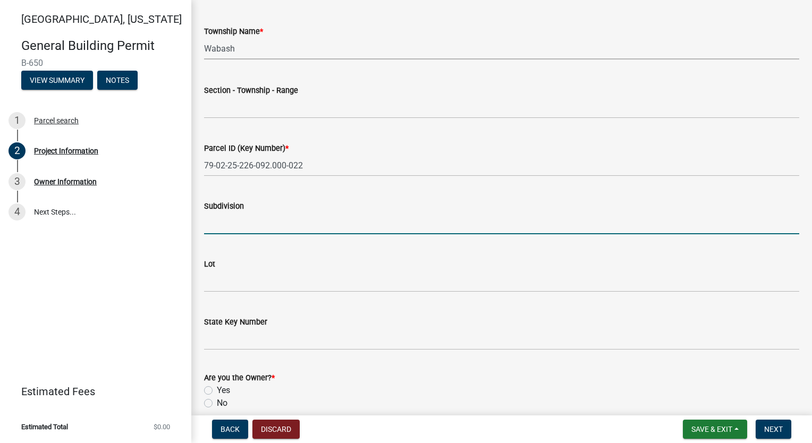
click at [260, 232] on input "Subdivision" at bounding box center [501, 223] width 595 height 22
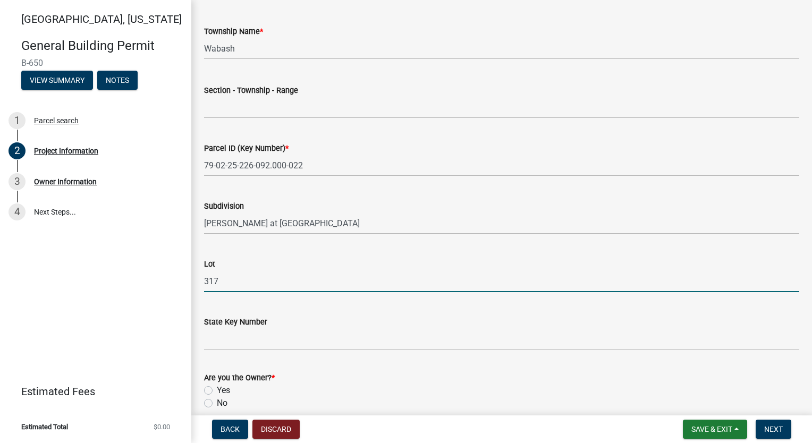
click at [244, 284] on input "317" at bounding box center [501, 281] width 595 height 22
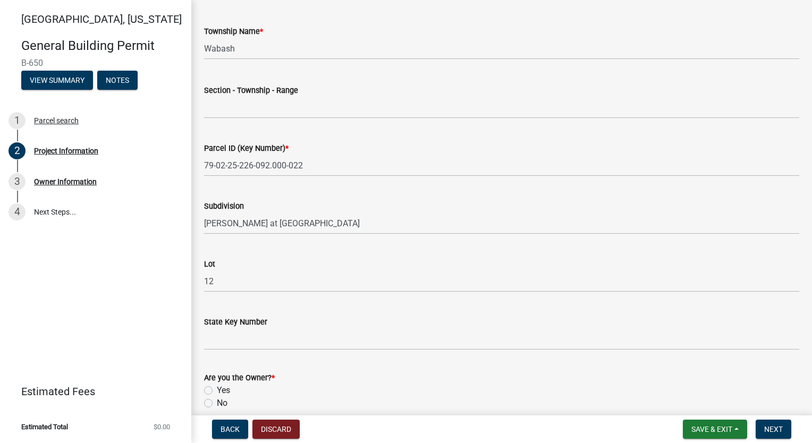
click at [386, 185] on div "Subdivision [PERSON_NAME] at [GEOGRAPHIC_DATA]" at bounding box center [501, 209] width 595 height 49
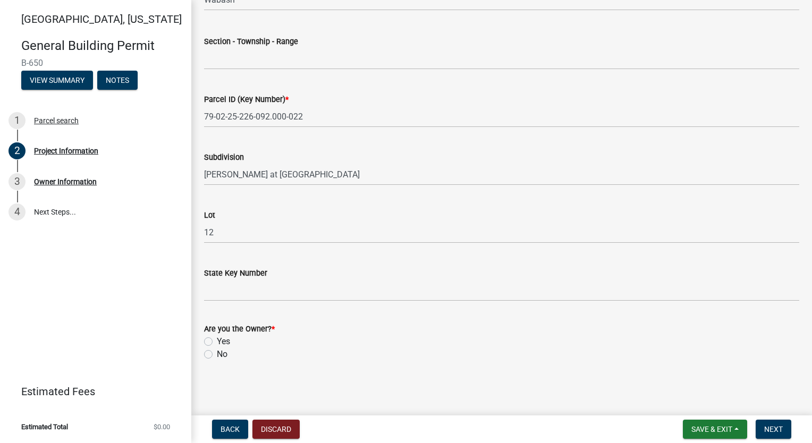
click at [217, 343] on label "Yes" at bounding box center [223, 341] width 13 height 13
click at [217, 342] on input "Yes" at bounding box center [220, 338] width 7 height 7
click at [763, 429] on button "Next" at bounding box center [773, 429] width 36 height 19
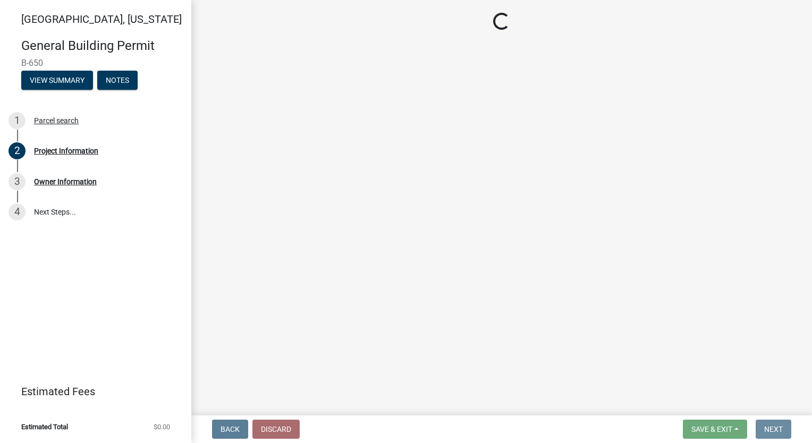
scroll to position [0, 0]
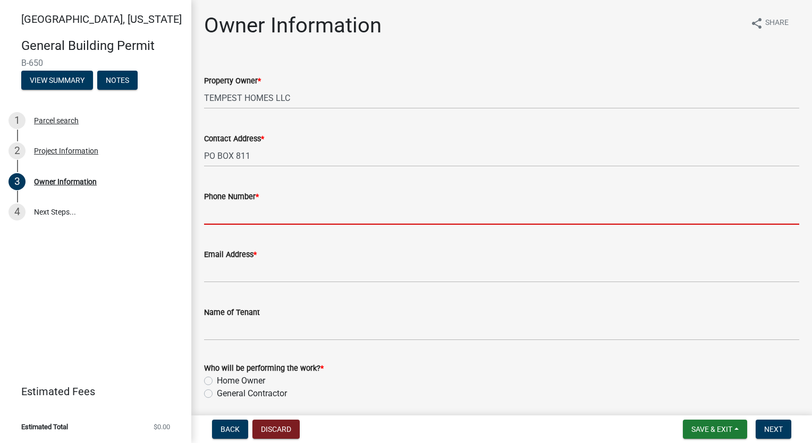
click at [316, 208] on input "Phone Number *" at bounding box center [501, 214] width 595 height 22
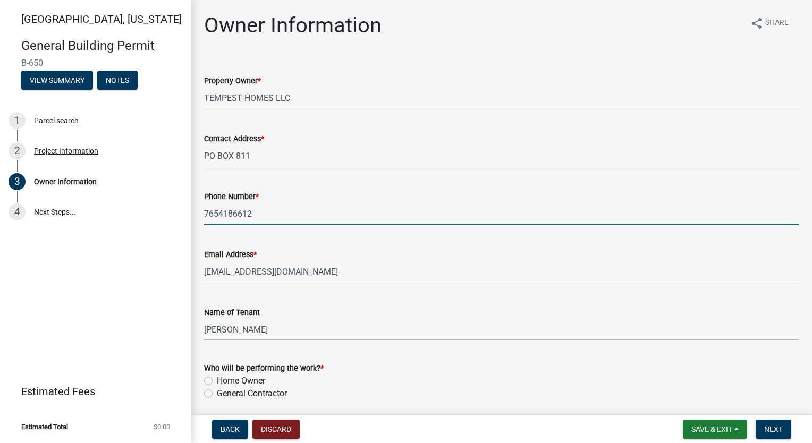
scroll to position [159, 0]
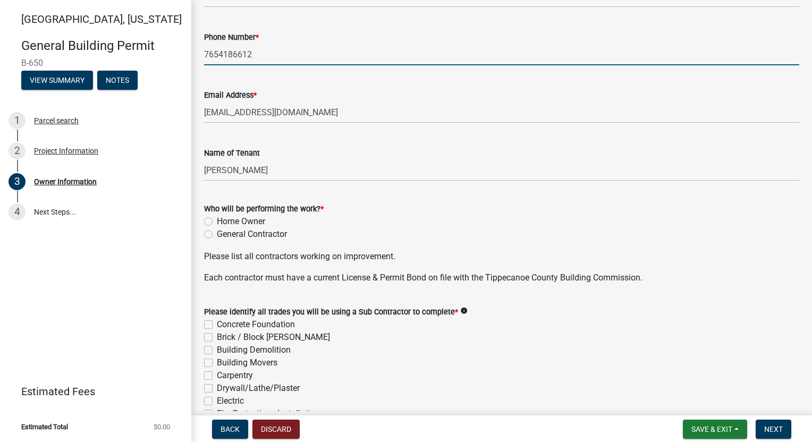
click at [217, 233] on label "General Contractor" at bounding box center [252, 234] width 70 height 13
click at [217, 233] on input "General Contractor" at bounding box center [220, 231] width 7 height 7
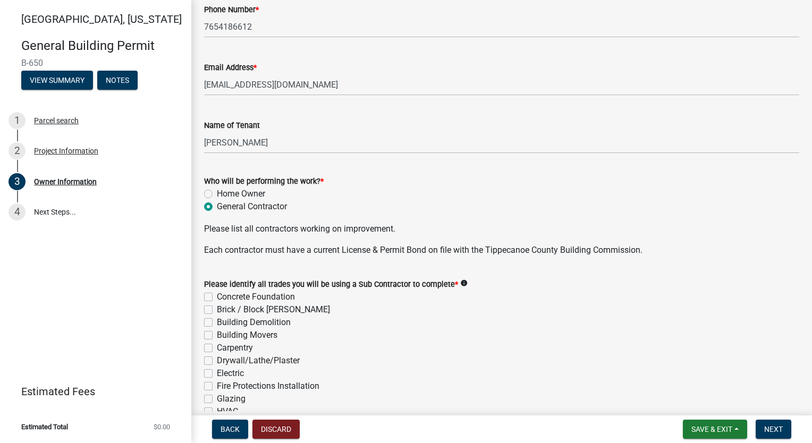
scroll to position [212, 0]
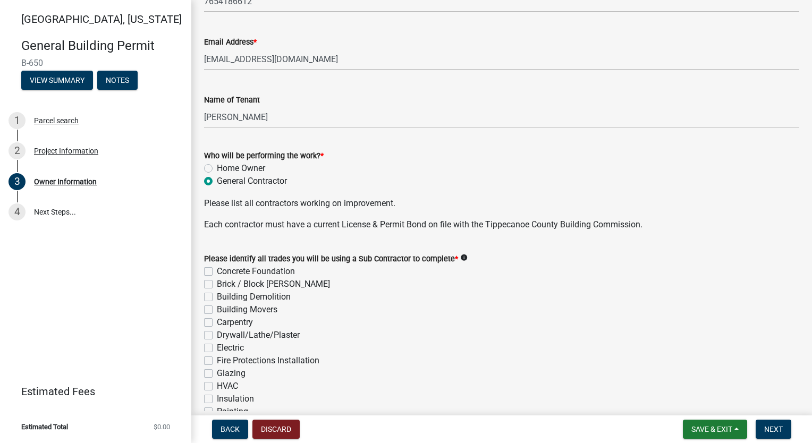
click at [217, 272] on label "Concrete Foundation" at bounding box center [256, 271] width 78 height 13
click at [217, 272] on input "Concrete Foundation" at bounding box center [220, 268] width 7 height 7
click at [217, 285] on label "Brick / Block [PERSON_NAME]" at bounding box center [273, 284] width 113 height 13
click at [217, 285] on input "Brick / Block [PERSON_NAME]" at bounding box center [220, 281] width 7 height 7
click at [217, 326] on label "Carpentry" at bounding box center [235, 322] width 36 height 13
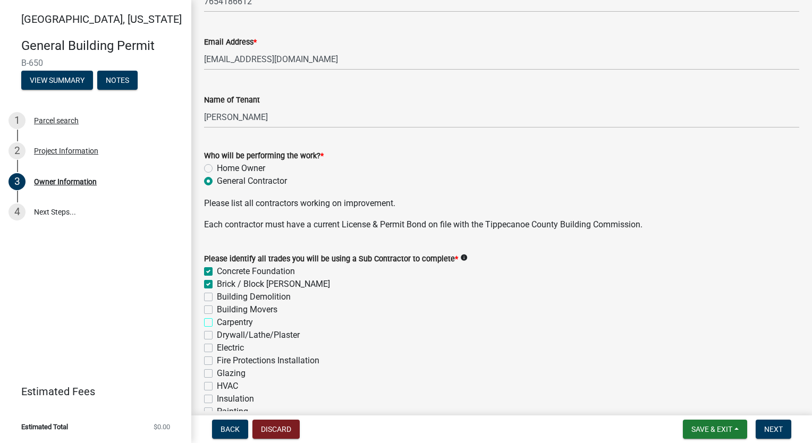
click at [217, 323] on input "Carpentry" at bounding box center [220, 319] width 7 height 7
click at [217, 334] on label "Drywall/Lathe/Plaster" at bounding box center [258, 335] width 83 height 13
click at [217, 334] on input "Drywall/Lathe/Plaster" at bounding box center [220, 332] width 7 height 7
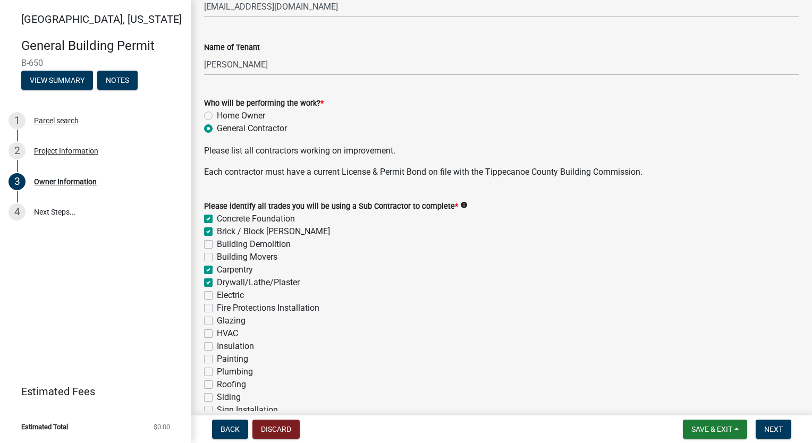
scroll to position [266, 0]
click at [217, 293] on label "Electric" at bounding box center [230, 294] width 27 height 13
click at [217, 293] on input "Electric" at bounding box center [220, 291] width 7 height 7
click at [217, 332] on label "HVAC" at bounding box center [227, 333] width 21 height 13
click at [217, 332] on input "HVAC" at bounding box center [220, 330] width 7 height 7
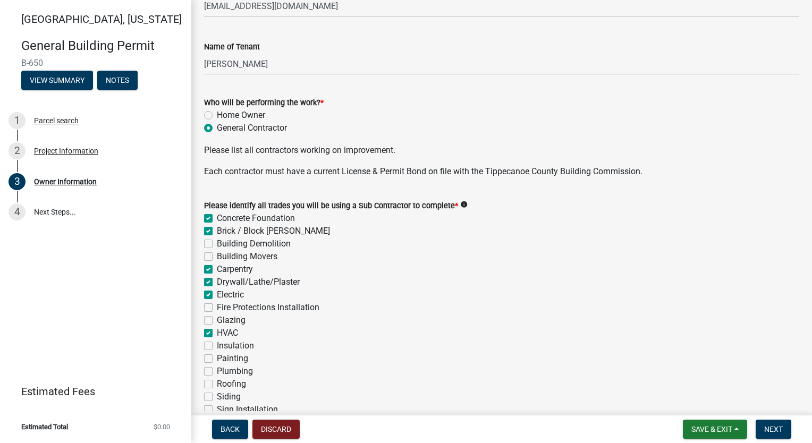
click at [217, 349] on label "Insulation" at bounding box center [235, 345] width 37 height 13
click at [217, 346] on input "Insulation" at bounding box center [220, 342] width 7 height 7
click at [217, 361] on label "Painting" at bounding box center [232, 358] width 31 height 13
click at [217, 359] on input "Painting" at bounding box center [220, 355] width 7 height 7
click at [217, 371] on label "Plumbing" at bounding box center [235, 371] width 36 height 13
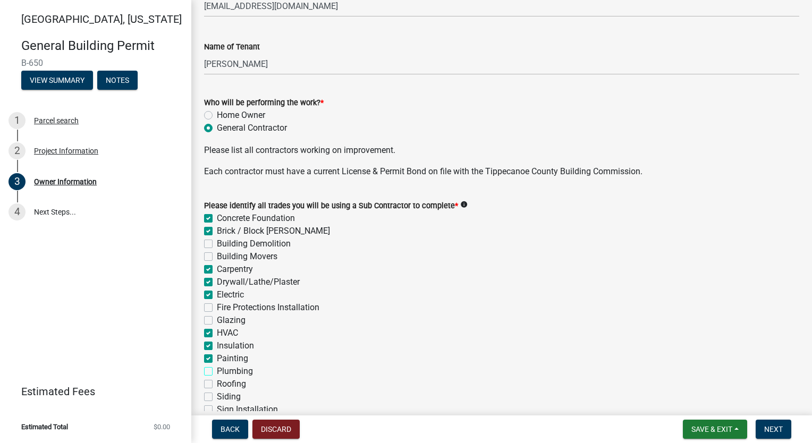
click at [217, 371] on input "Plumbing" at bounding box center [220, 368] width 7 height 7
click at [217, 382] on label "Roofing" at bounding box center [231, 384] width 29 height 13
click at [217, 382] on input "Roofing" at bounding box center [220, 381] width 7 height 7
click at [217, 396] on label "Siding" at bounding box center [229, 396] width 24 height 13
click at [217, 396] on input "Siding" at bounding box center [220, 393] width 7 height 7
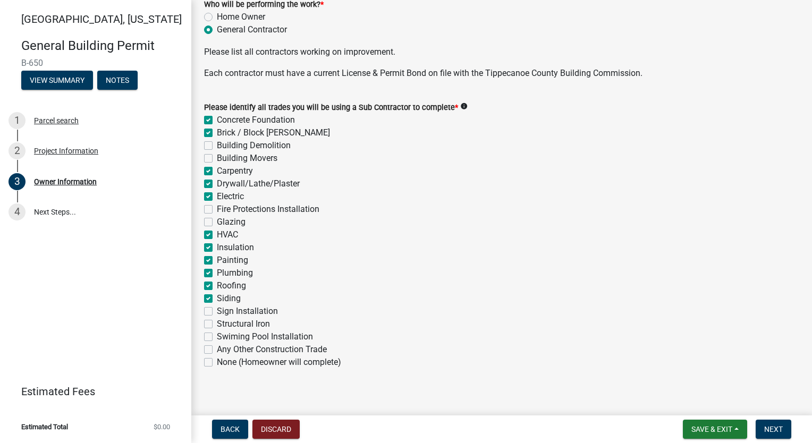
scroll to position [372, 0]
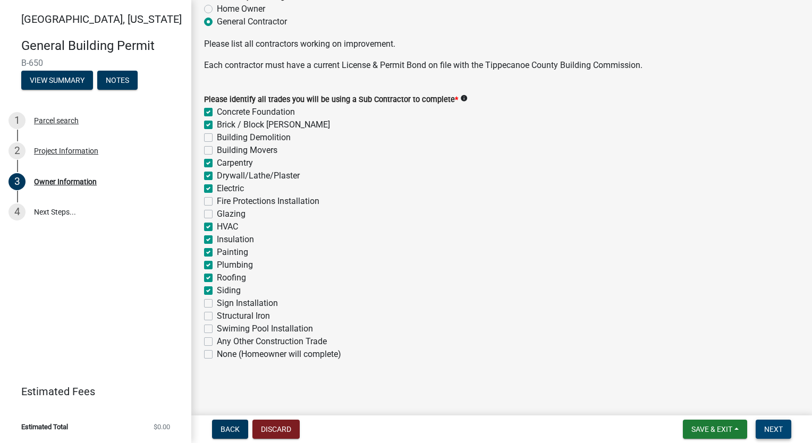
click at [778, 430] on span "Next" at bounding box center [773, 429] width 19 height 8
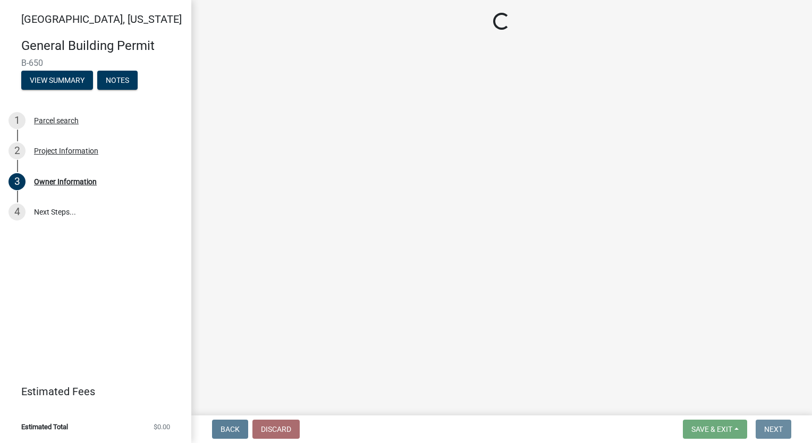
scroll to position [0, 0]
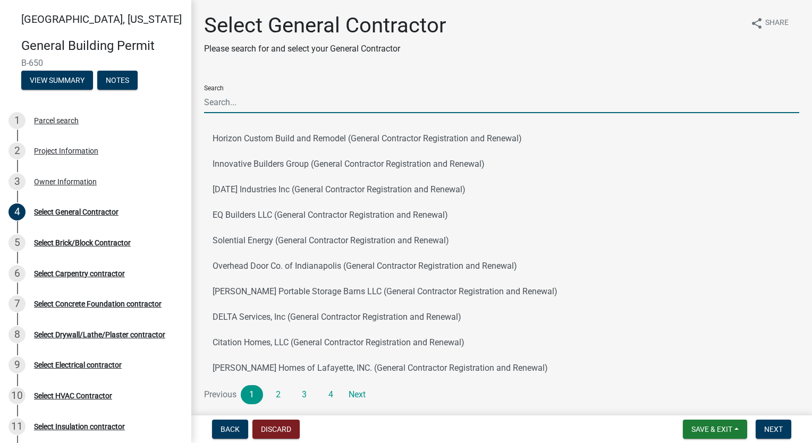
click at [251, 99] on input "Search" at bounding box center [501, 102] width 595 height 22
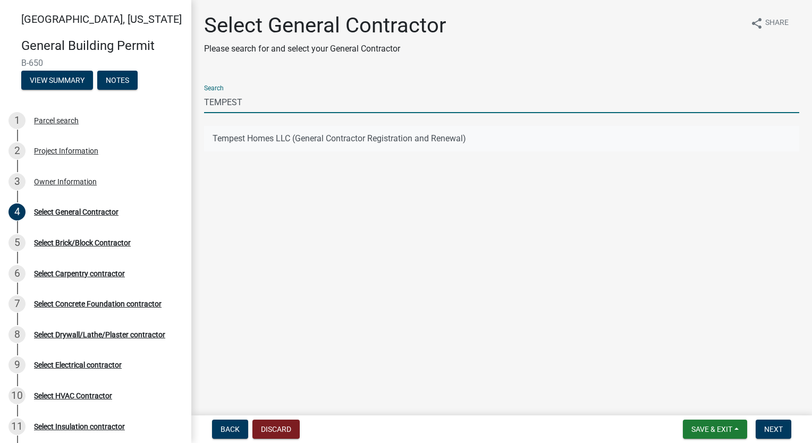
click at [256, 141] on button "Tempest Homes LLC (General Contractor Registration and Renewal)" at bounding box center [501, 138] width 595 height 25
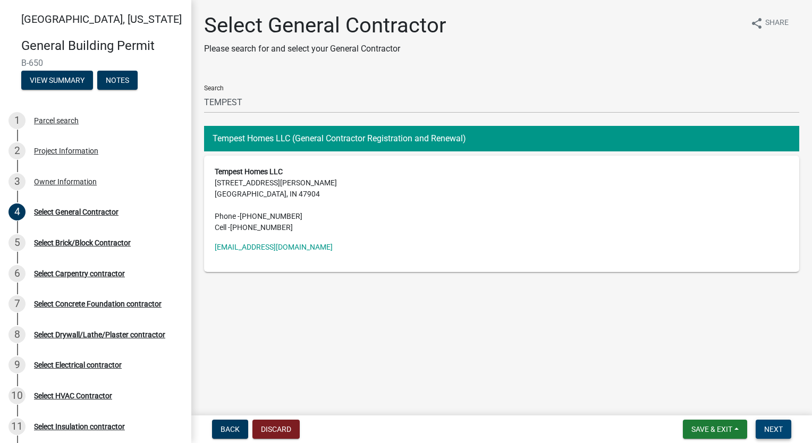
click at [771, 426] on span "Next" at bounding box center [773, 429] width 19 height 8
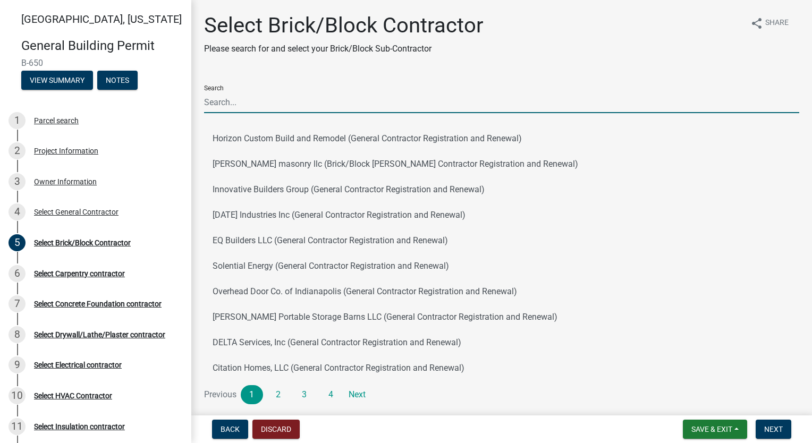
click at [278, 99] on input "Search" at bounding box center [501, 102] width 595 height 22
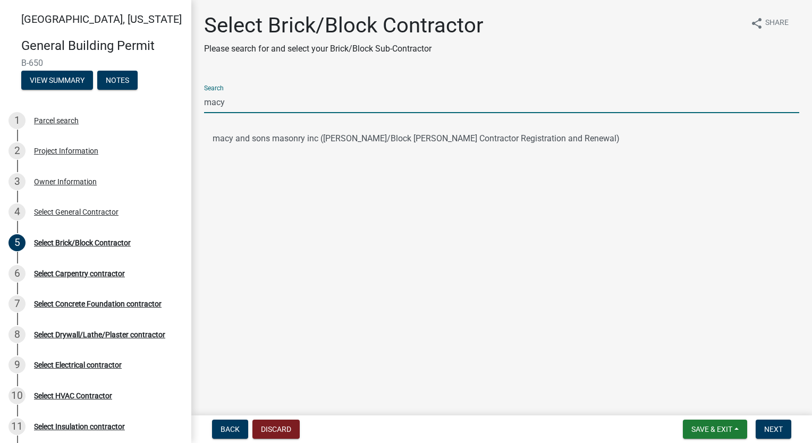
click at [266, 152] on ul "macy and sons masonry inc ([PERSON_NAME]/Block [PERSON_NAME] Contractor Registr…" at bounding box center [501, 139] width 595 height 34
click at [269, 137] on button "macy and sons masonry inc ([PERSON_NAME]/Block [PERSON_NAME] Contractor Registr…" at bounding box center [501, 138] width 595 height 25
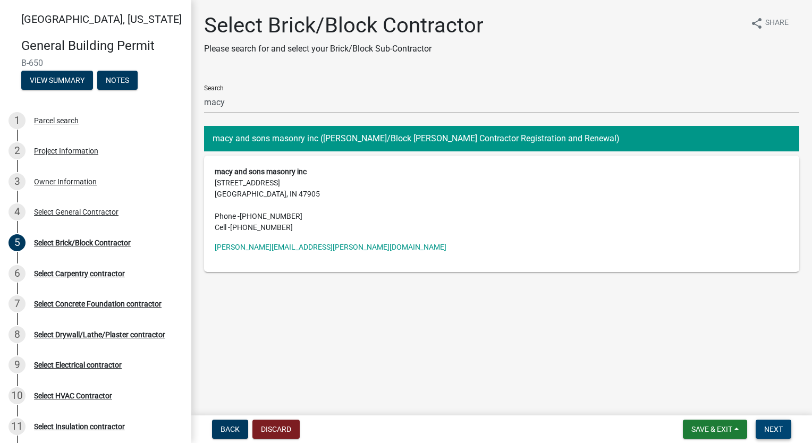
click at [778, 427] on span "Next" at bounding box center [773, 429] width 19 height 8
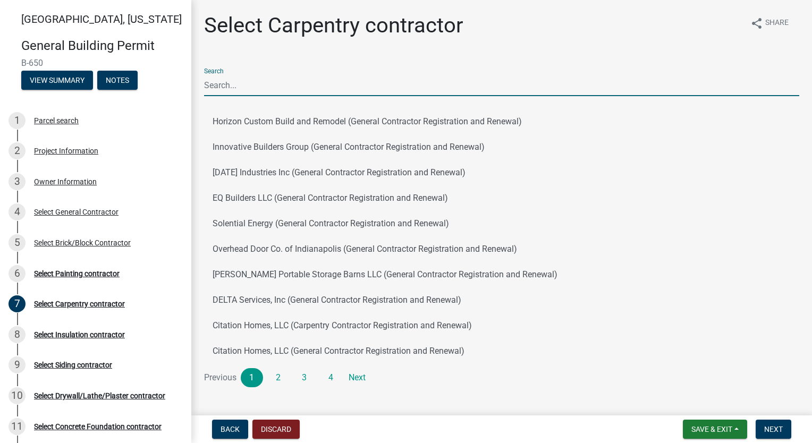
click at [294, 82] on input "Search" at bounding box center [501, 85] width 595 height 22
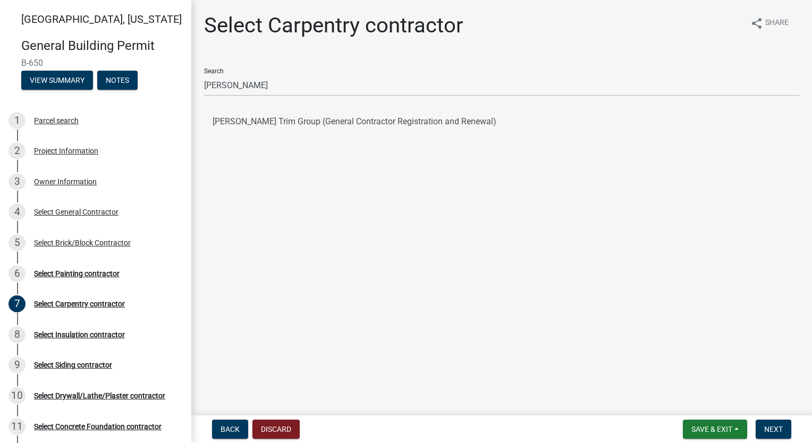
click at [294, 129] on button "[PERSON_NAME] Trim Group (General Contractor Registration and Renewal)" at bounding box center [501, 121] width 595 height 25
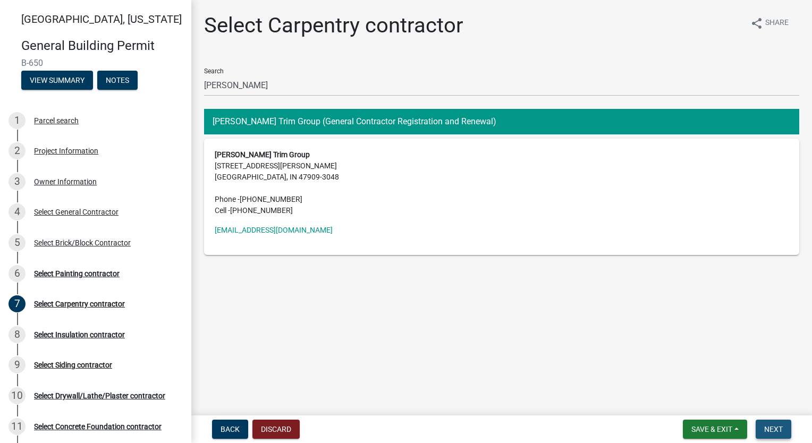
click at [769, 423] on button "Next" at bounding box center [773, 429] width 36 height 19
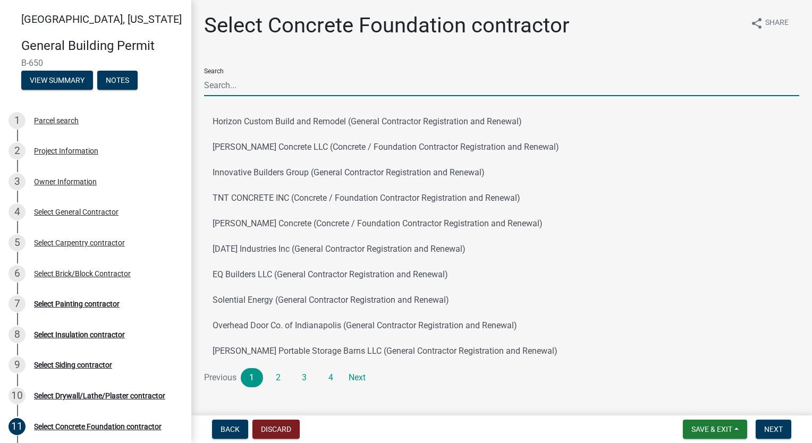
click at [329, 75] on input "Search" at bounding box center [501, 85] width 595 height 22
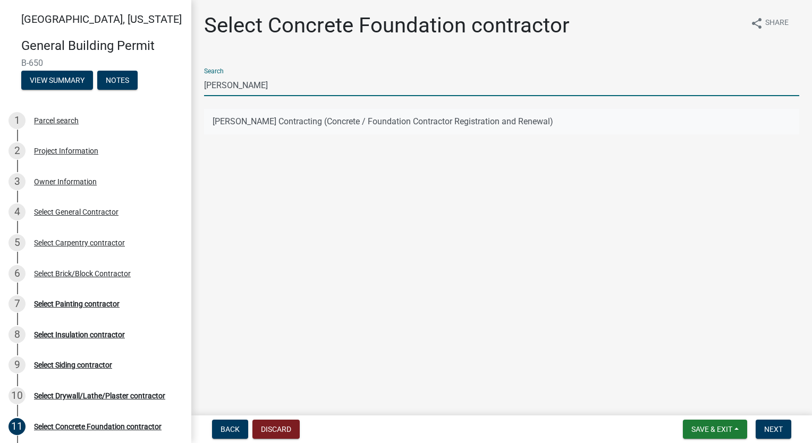
click at [334, 117] on button "[PERSON_NAME] Contracting (Concrete / Foundation Contractor Registration and Re…" at bounding box center [501, 121] width 595 height 25
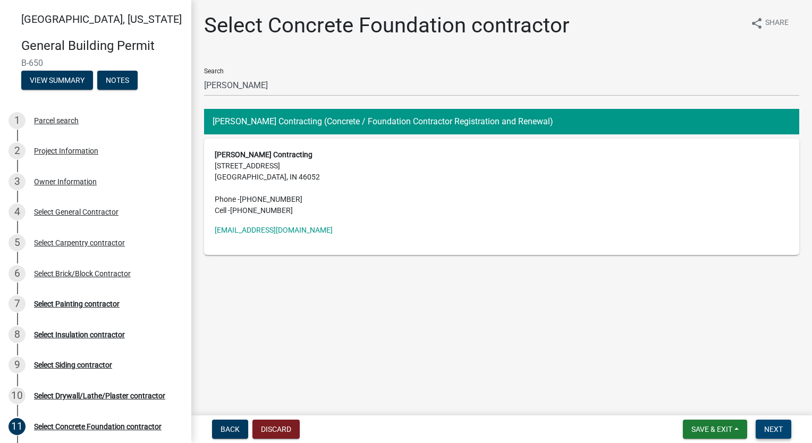
click at [771, 423] on button "Next" at bounding box center [773, 429] width 36 height 19
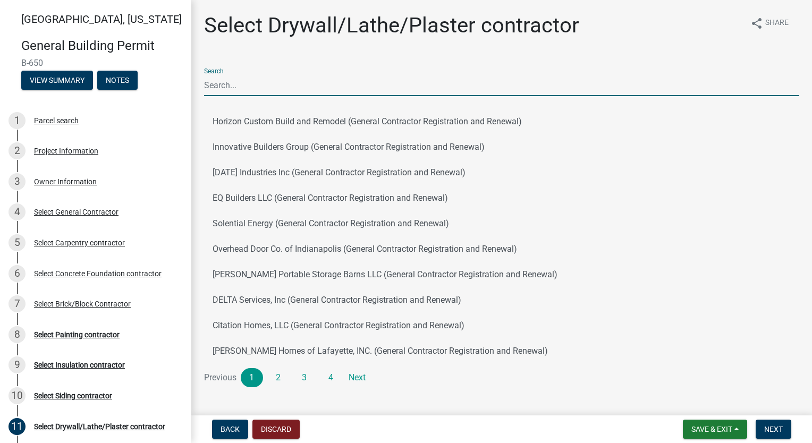
click at [322, 81] on input "Search" at bounding box center [501, 85] width 595 height 22
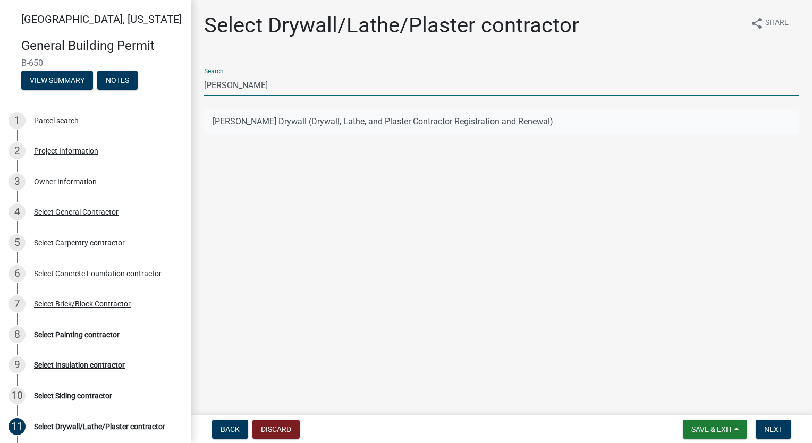
click at [313, 118] on button "[PERSON_NAME] Drywall (Drywall, Lathe, and Plaster Contractor Registration and …" at bounding box center [501, 121] width 595 height 25
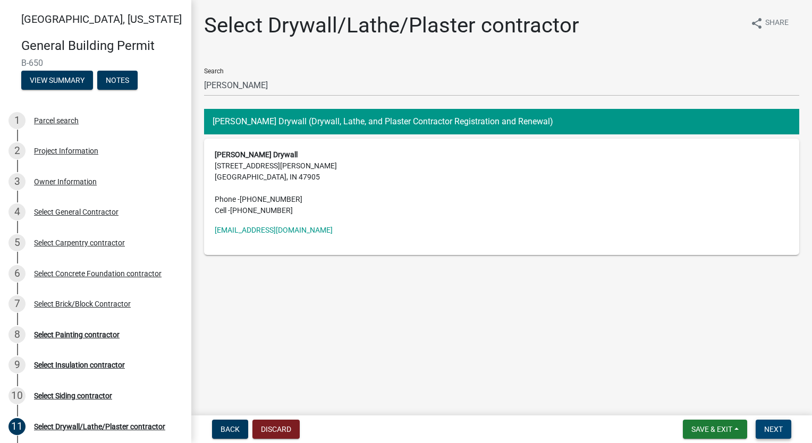
click at [779, 430] on span "Next" at bounding box center [773, 429] width 19 height 8
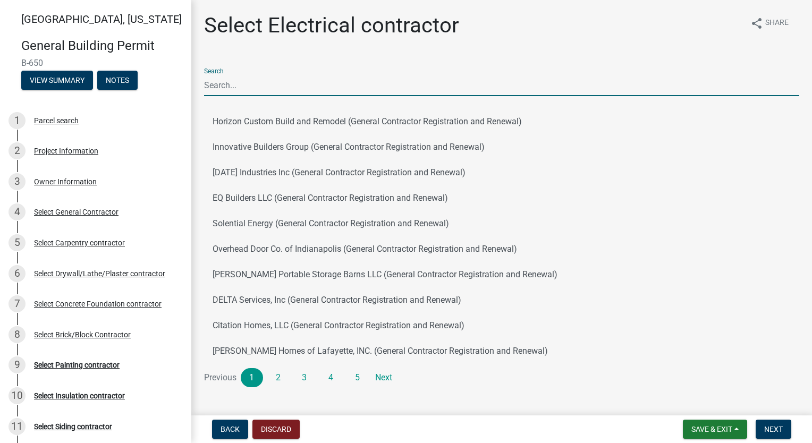
click at [294, 87] on input "Search" at bounding box center [501, 85] width 595 height 22
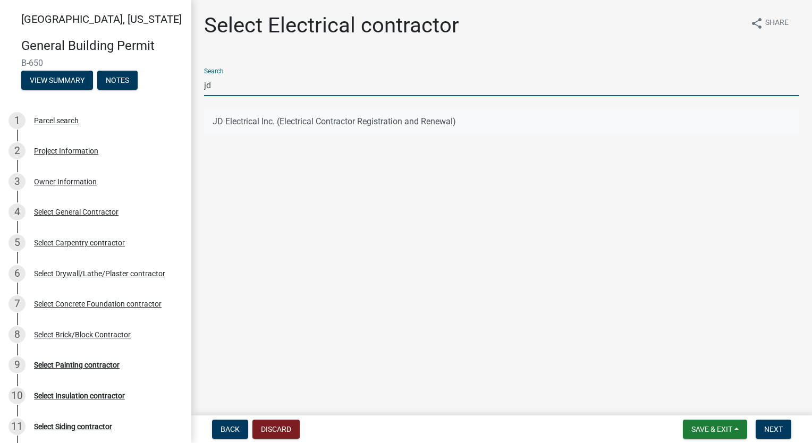
click at [284, 122] on button "JD Electrical Inc. (Electrical Contractor Registration and Renewal)" at bounding box center [501, 121] width 595 height 25
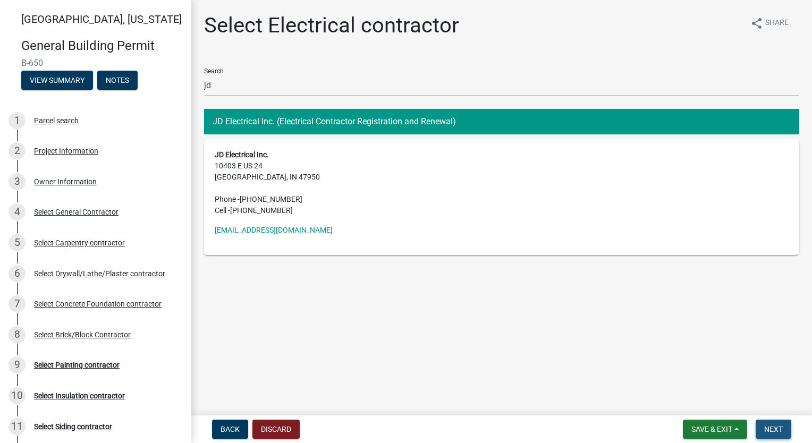
click at [774, 423] on button "Next" at bounding box center [773, 429] width 36 height 19
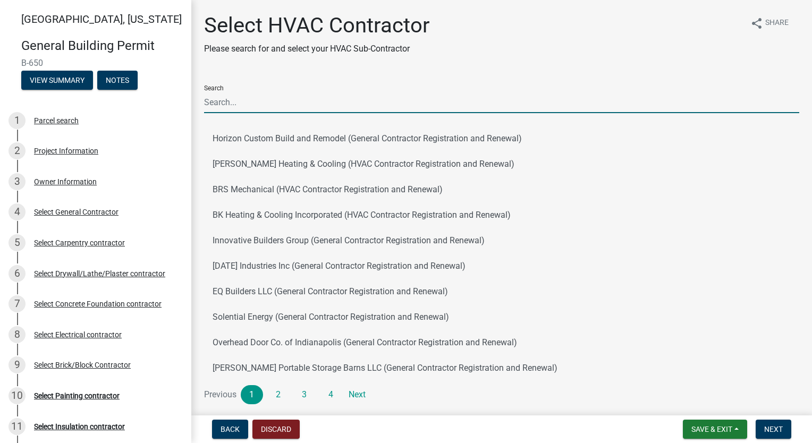
click at [341, 107] on input "Search" at bounding box center [501, 102] width 595 height 22
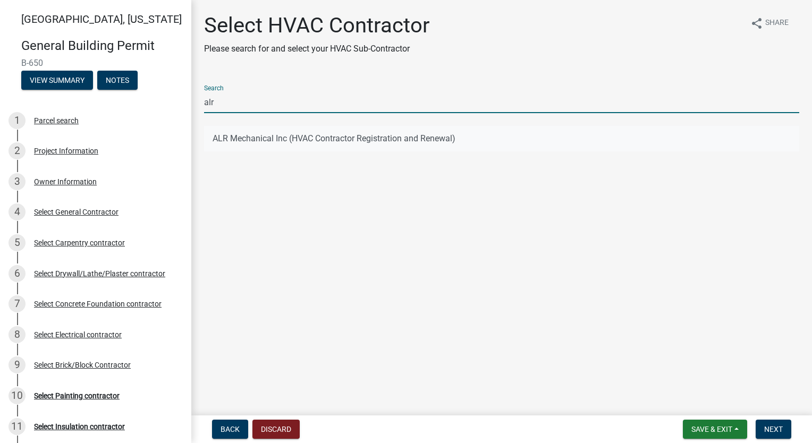
click at [295, 145] on button "ALR Mechanical Inc (HVAC Contractor Registration and Renewal)" at bounding box center [501, 138] width 595 height 25
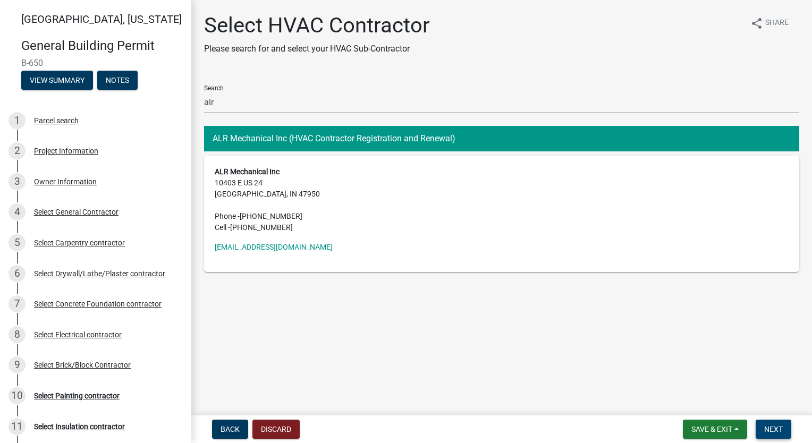
click at [769, 427] on span "Next" at bounding box center [773, 429] width 19 height 8
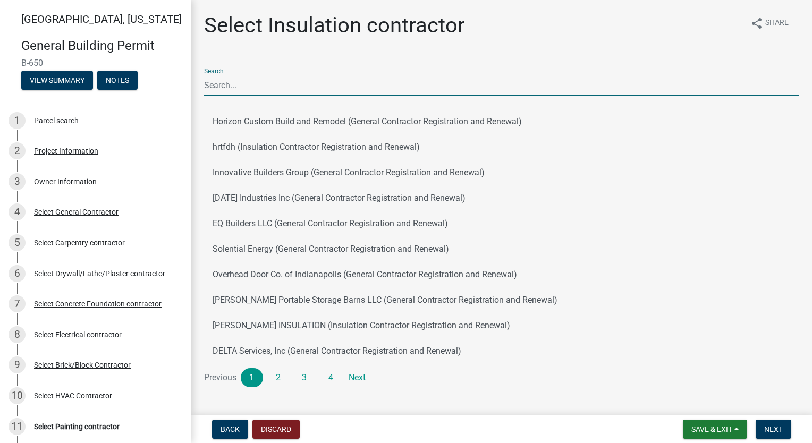
click at [317, 86] on input "Search" at bounding box center [501, 85] width 595 height 22
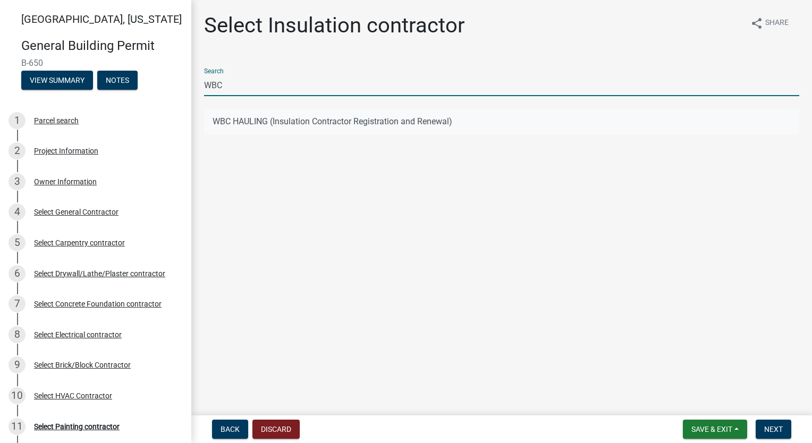
click at [321, 118] on button "WBC HAULING (Insulation Contractor Registration and Renewal)" at bounding box center [501, 121] width 595 height 25
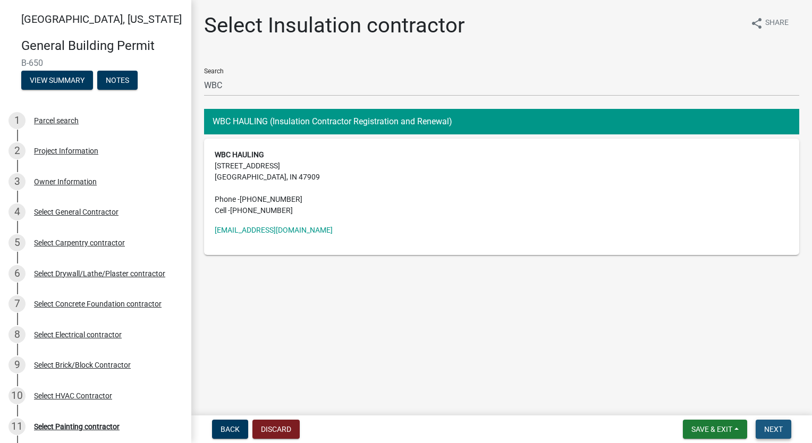
click at [775, 425] on span "Next" at bounding box center [773, 429] width 19 height 8
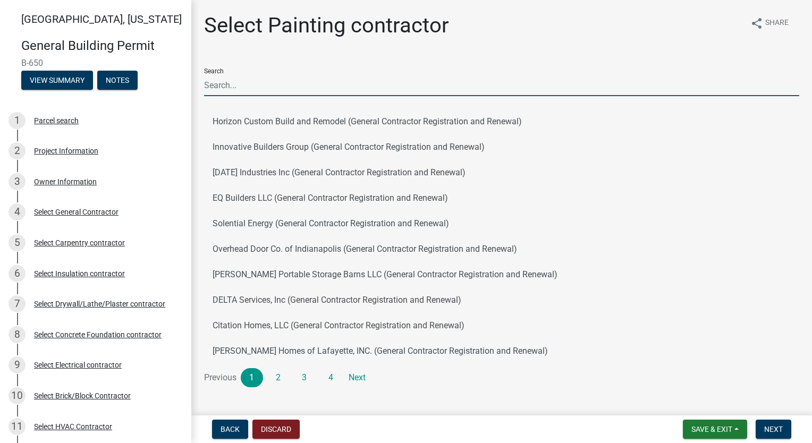
click at [315, 91] on input "Search" at bounding box center [501, 85] width 595 height 22
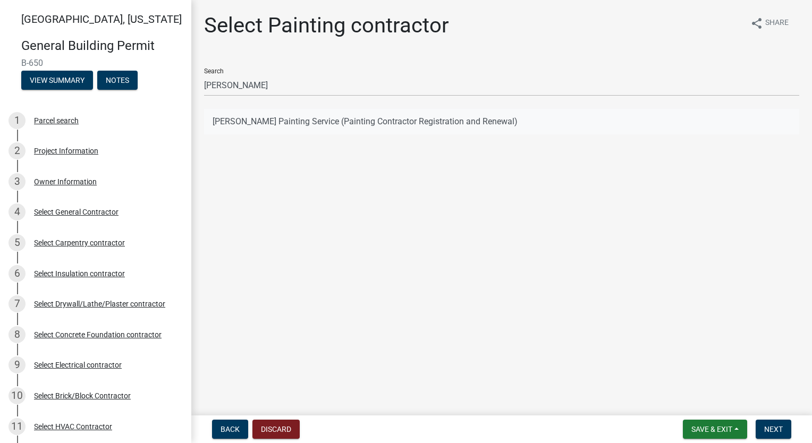
click at [318, 126] on button "[PERSON_NAME] Painting Service (Painting Contractor Registration and Renewal)" at bounding box center [501, 121] width 595 height 25
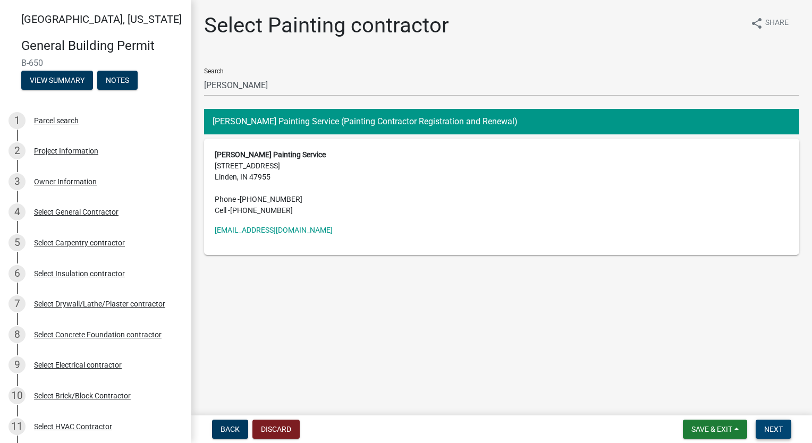
click at [762, 429] on button "Next" at bounding box center [773, 429] width 36 height 19
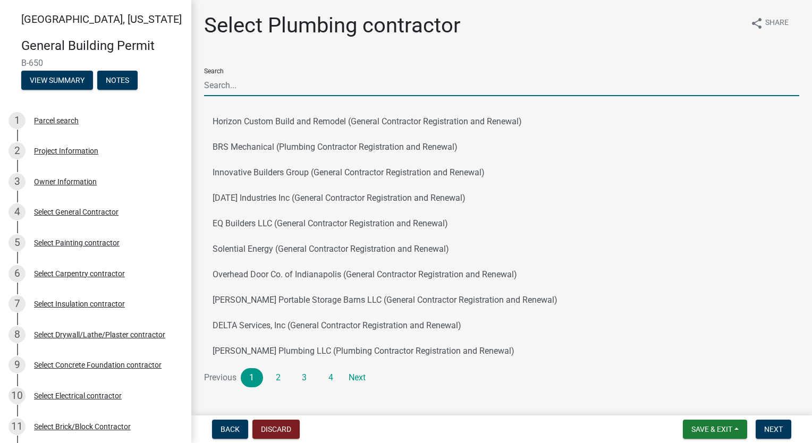
click at [272, 82] on input "Search" at bounding box center [501, 85] width 595 height 22
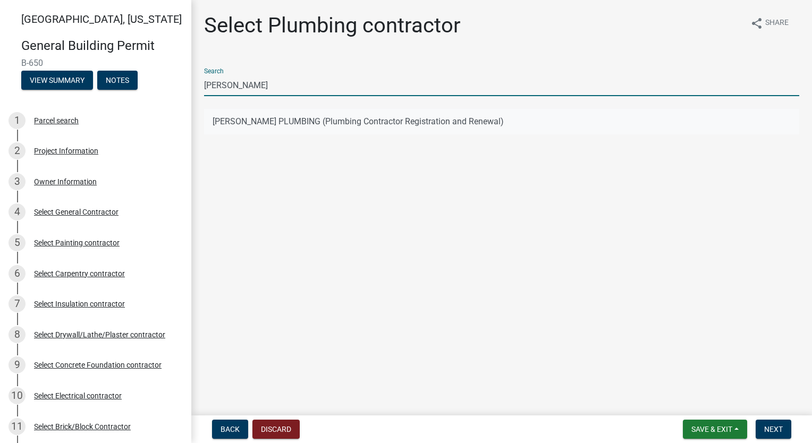
click at [258, 122] on button "[PERSON_NAME] PLUMBING (Plumbing Contractor Registration and Renewal)" at bounding box center [501, 121] width 595 height 25
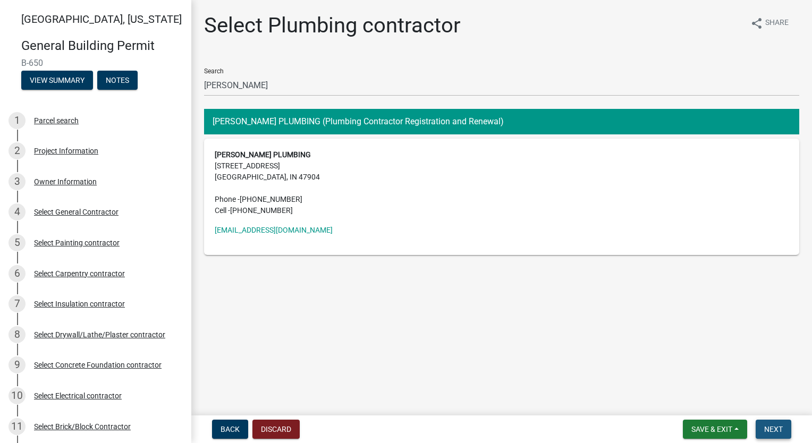
click at [774, 430] on span "Next" at bounding box center [773, 429] width 19 height 8
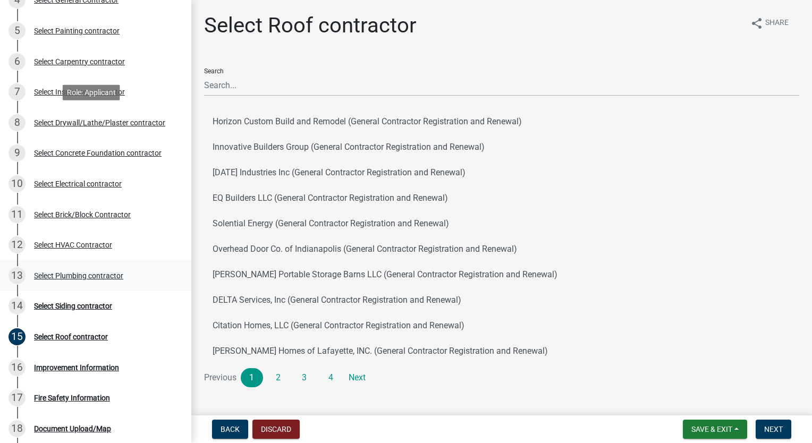
scroll to position [212, 0]
click at [89, 309] on div "Select Siding contractor" at bounding box center [73, 305] width 78 height 7
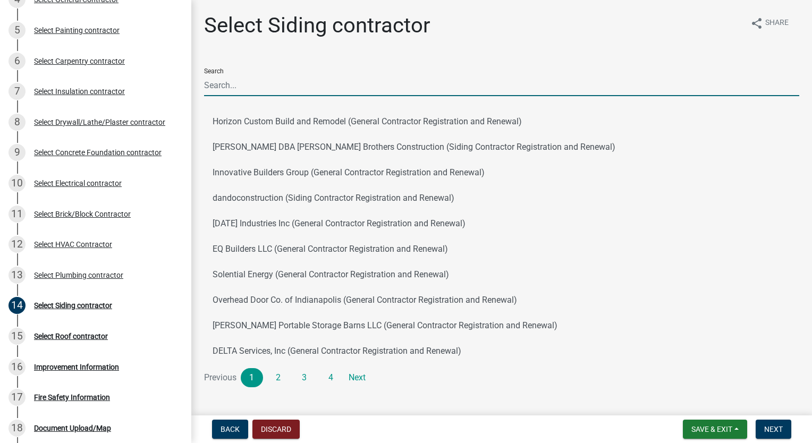
click at [303, 78] on input "Search" at bounding box center [501, 85] width 595 height 22
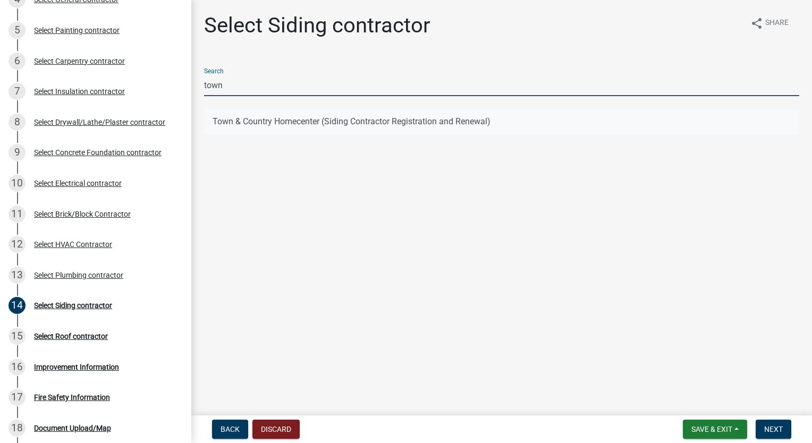
click at [255, 118] on button "Town & Country Homecenter (Siding Contractor Registration and Renewal)" at bounding box center [501, 121] width 595 height 25
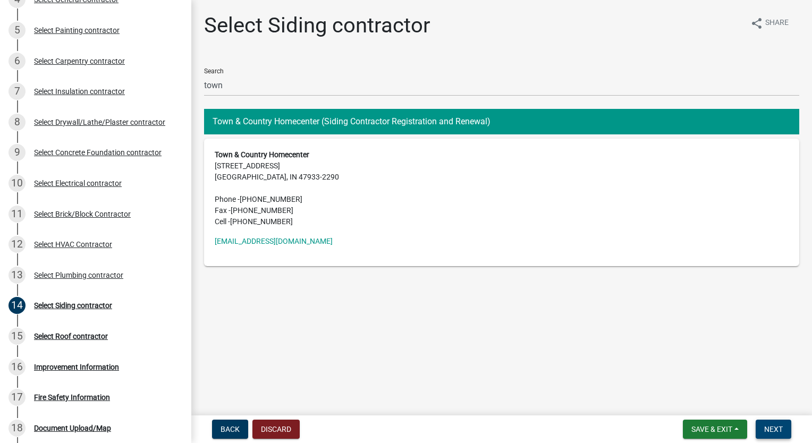
click at [768, 425] on span "Next" at bounding box center [773, 429] width 19 height 8
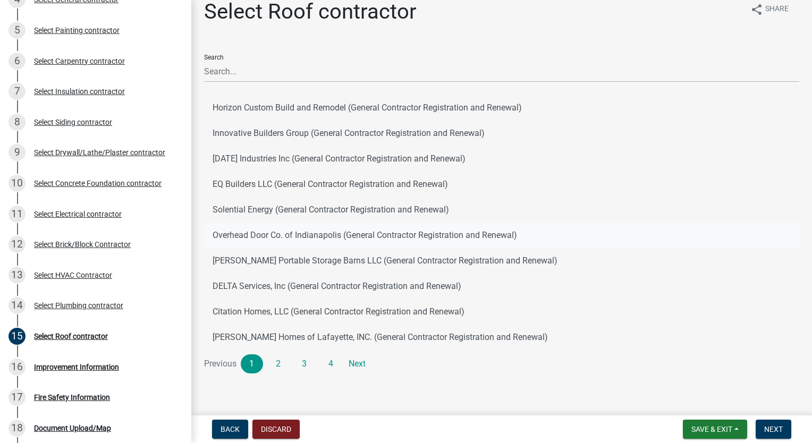
scroll to position [25, 0]
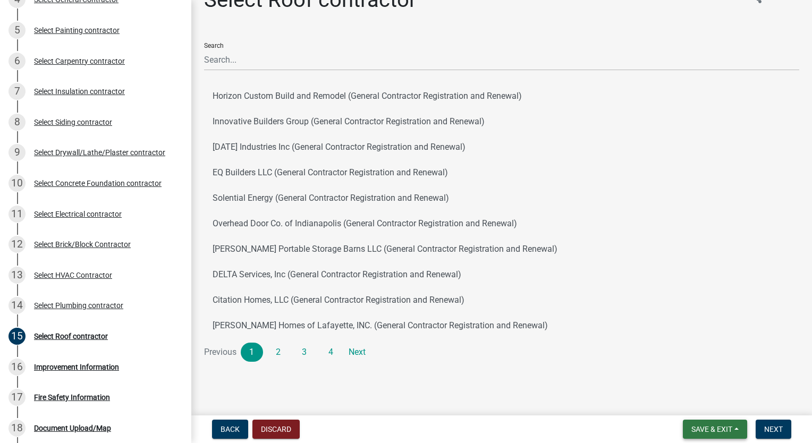
click at [716, 427] on span "Save & Exit" at bounding box center [711, 429] width 41 height 8
click at [714, 401] on button "Save & Exit" at bounding box center [704, 401] width 85 height 25
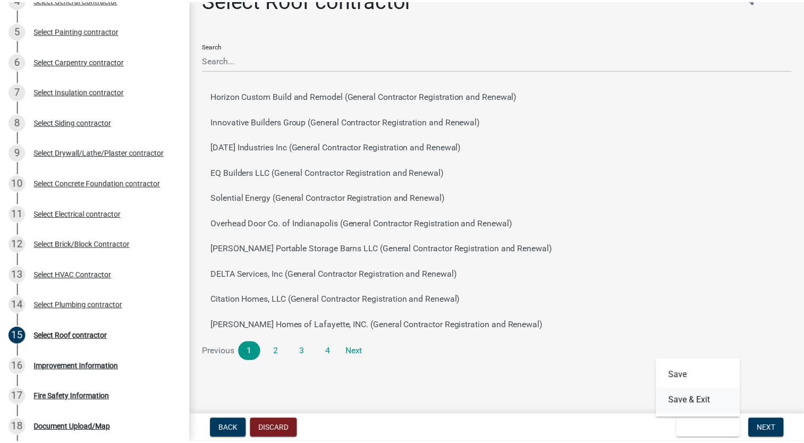
scroll to position [0, 0]
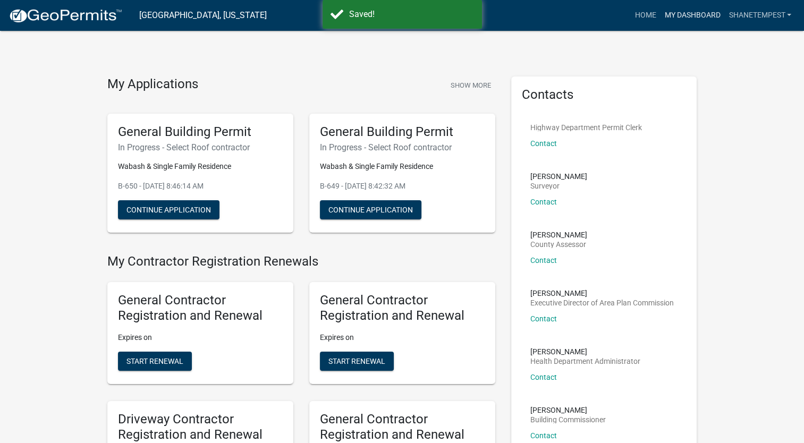
click at [693, 12] on link "My Dashboard" at bounding box center [692, 15] width 64 height 20
